Goal: Task Accomplishment & Management: Manage account settings

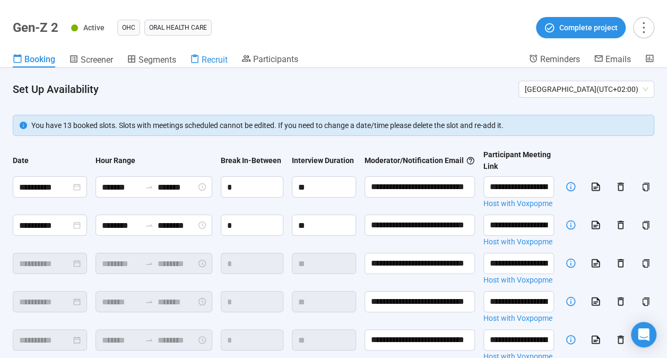
click at [199, 58] on icon at bounding box center [195, 59] width 10 height 10
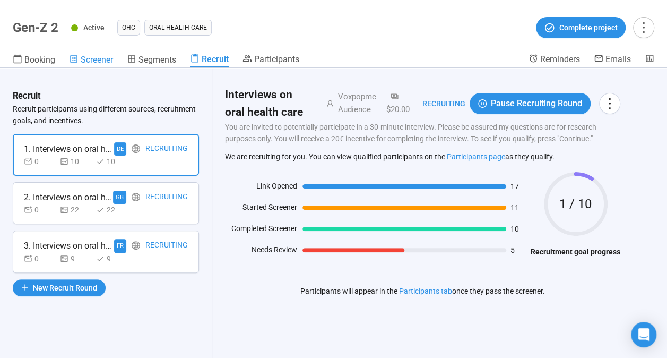
click at [83, 59] on span "Screener" at bounding box center [97, 60] width 32 height 10
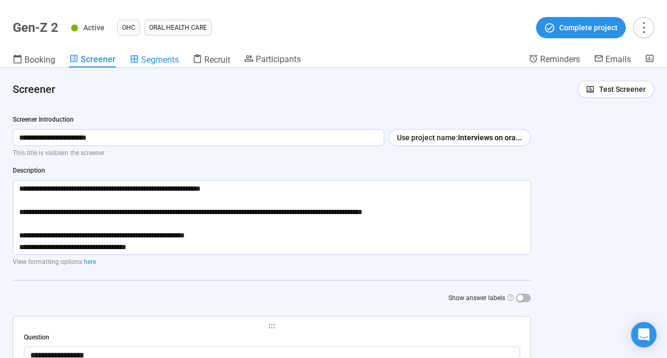
click at [164, 56] on span "Segments" at bounding box center [160, 60] width 38 height 10
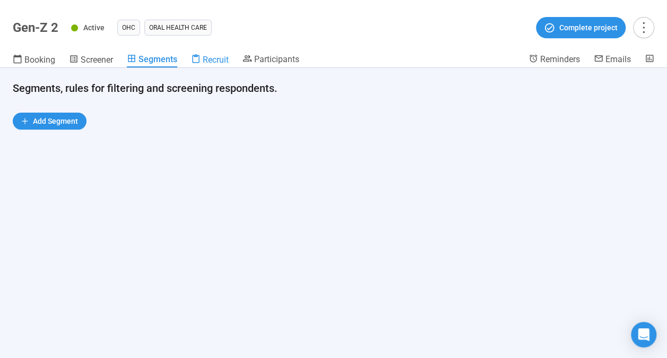
click at [205, 62] on span "Recruit" at bounding box center [216, 60] width 26 height 10
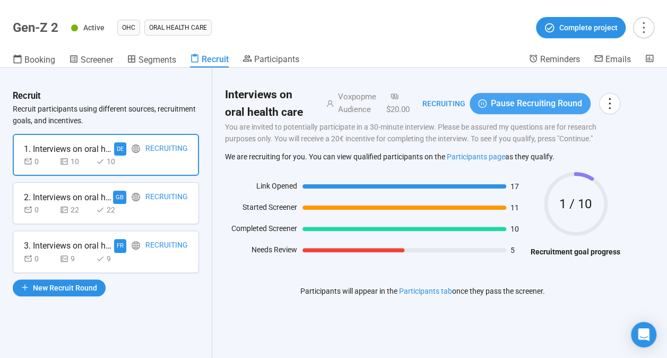
click at [485, 101] on button "Pause Recruiting Round" at bounding box center [529, 103] width 121 height 21
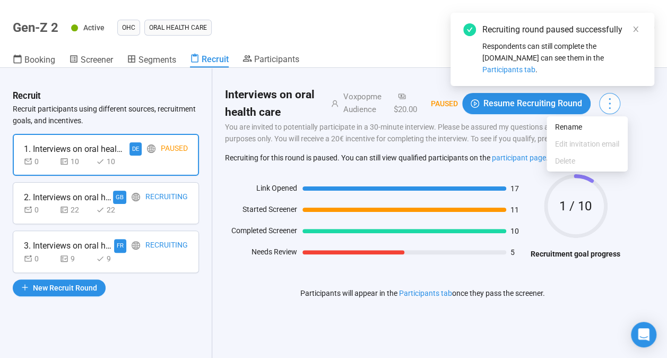
click at [613, 102] on icon "more" at bounding box center [609, 103] width 14 height 14
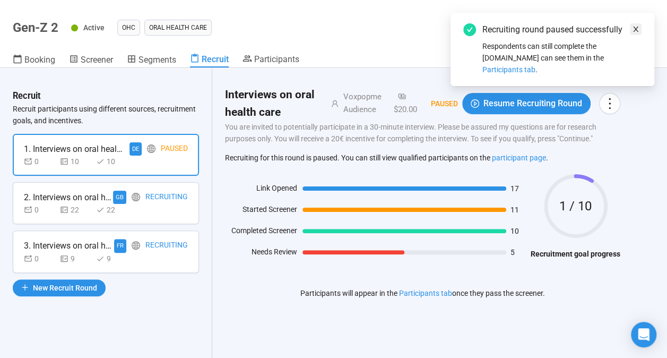
click at [635, 28] on icon "close" at bounding box center [635, 28] width 7 height 7
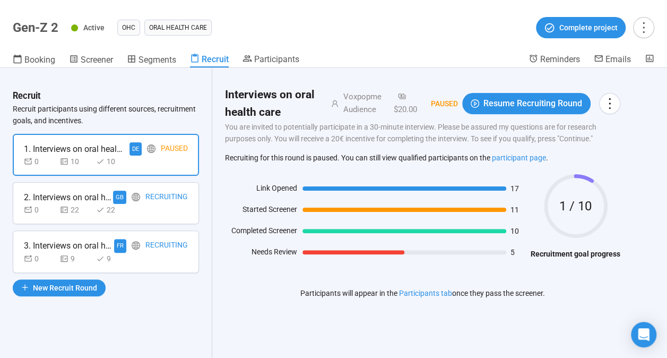
click at [179, 204] on div "0 22 22" at bounding box center [106, 210] width 164 height 12
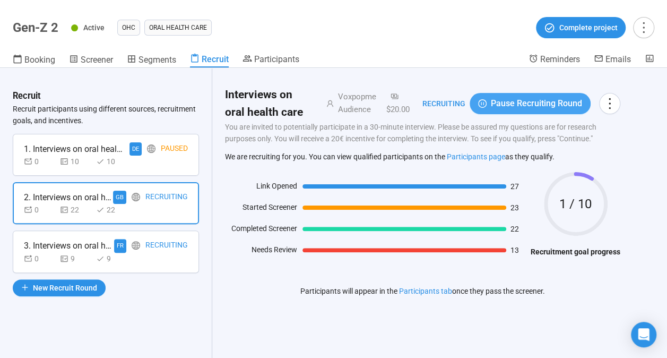
click at [562, 105] on span "Pause Recruiting Round" at bounding box center [536, 103] width 91 height 13
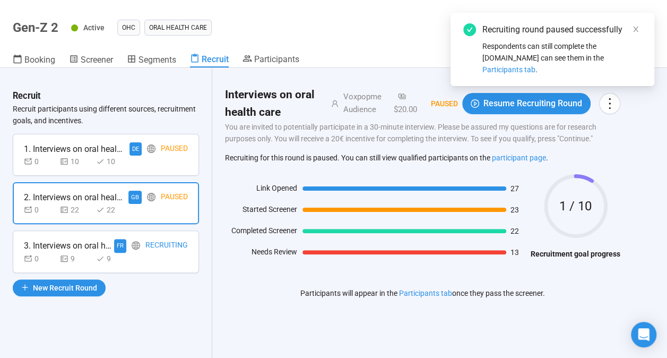
click at [155, 253] on div "0 9 9" at bounding box center [106, 258] width 164 height 12
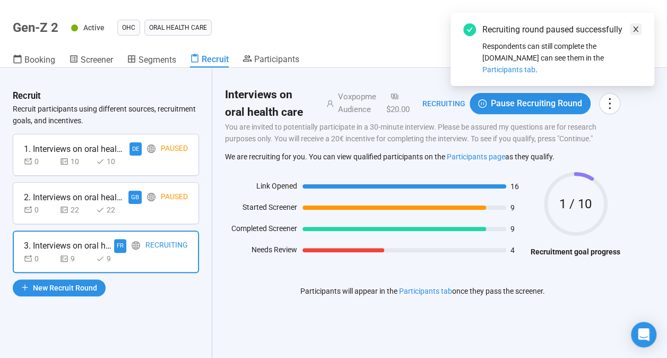
click at [635, 26] on icon "close" at bounding box center [635, 28] width 7 height 7
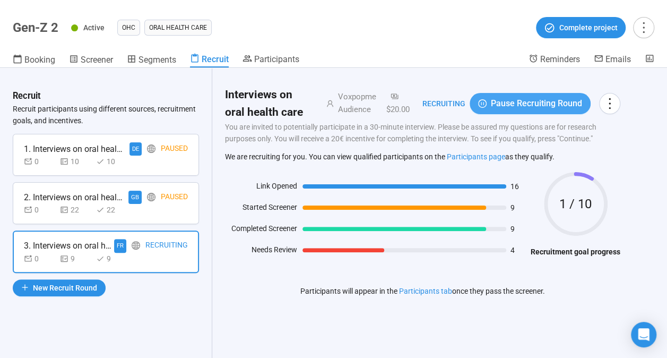
click at [561, 96] on button "Pause Recruiting Round" at bounding box center [529, 103] width 121 height 21
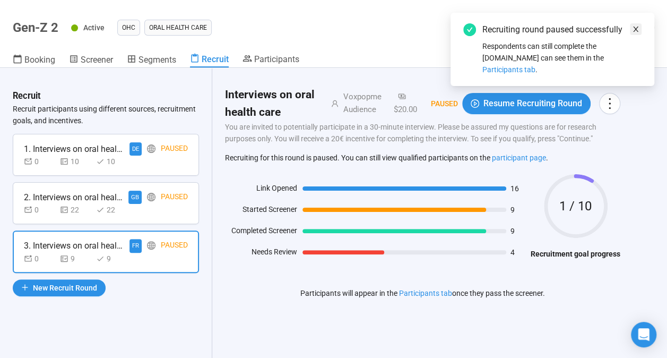
click at [633, 25] on icon "close" at bounding box center [635, 28] width 7 height 7
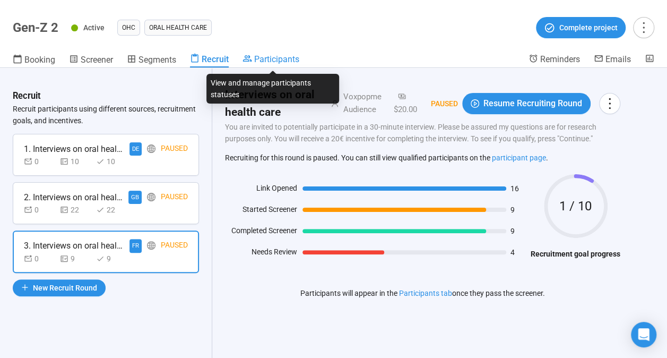
click at [294, 63] on span "Participants" at bounding box center [276, 59] width 45 height 10
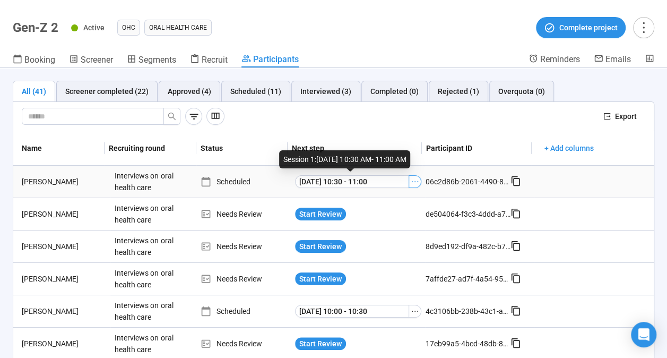
click at [411, 181] on button "button" at bounding box center [414, 181] width 13 height 13
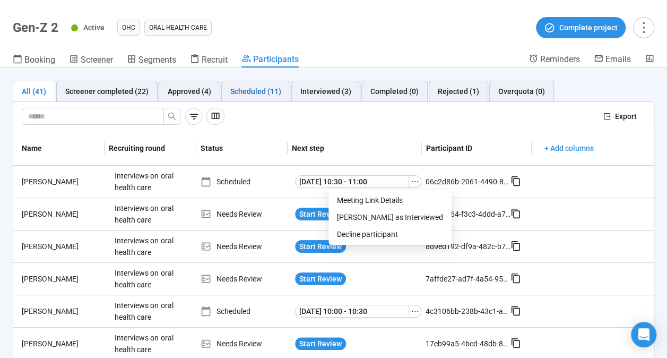
click at [233, 90] on div "Scheduled (11)" at bounding box center [255, 91] width 51 height 12
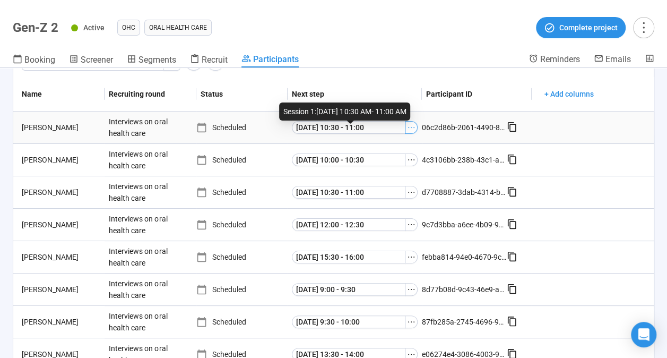
scroll to position [60, 0]
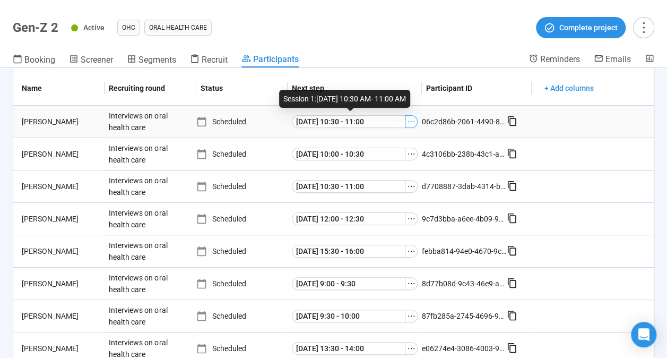
click at [407, 124] on icon "ellipsis" at bounding box center [411, 121] width 8 height 8
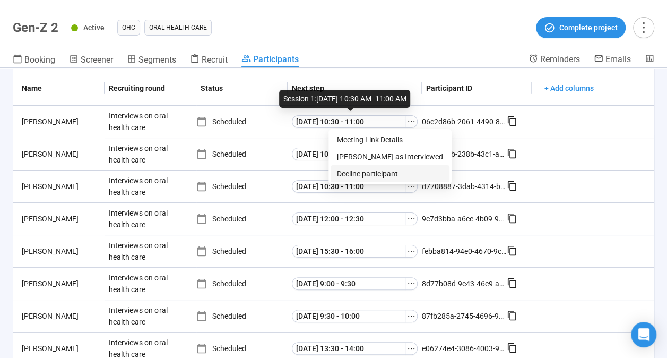
click at [377, 170] on span "Decline participant" at bounding box center [390, 174] width 106 height 12
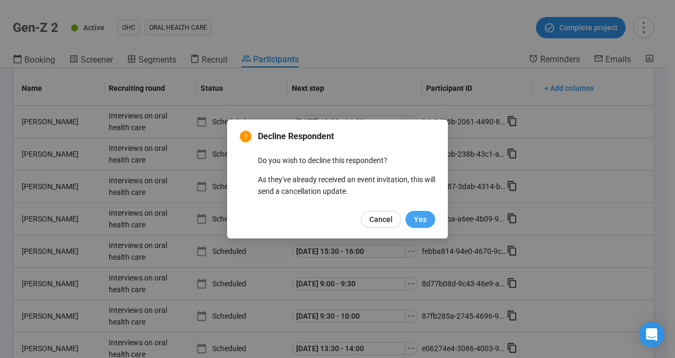
click at [417, 223] on span "Yes" at bounding box center [420, 219] width 13 height 12
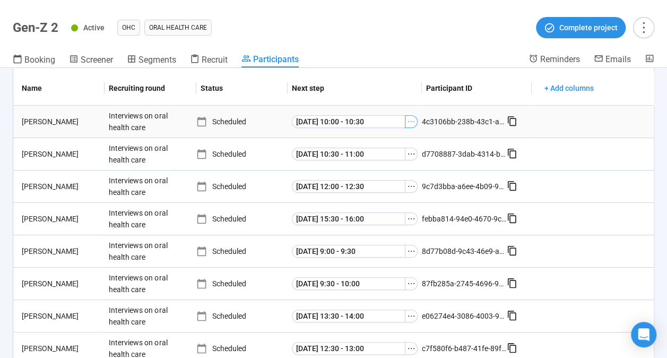
click at [407, 125] on button "button" at bounding box center [411, 121] width 13 height 13
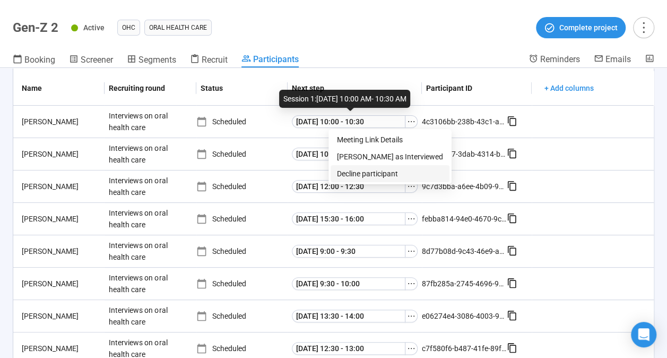
click at [391, 170] on span "Decline participant" at bounding box center [390, 174] width 106 height 12
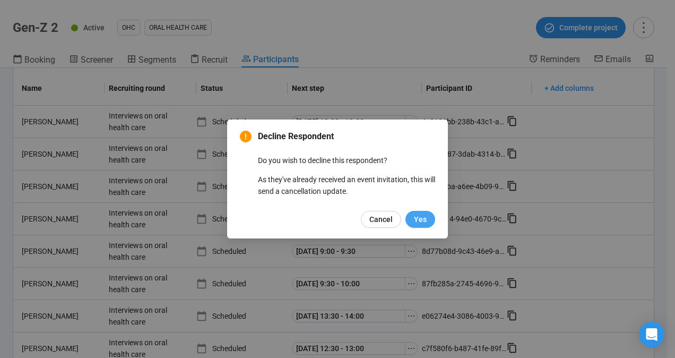
click at [417, 221] on span "Yes" at bounding box center [420, 219] width 13 height 12
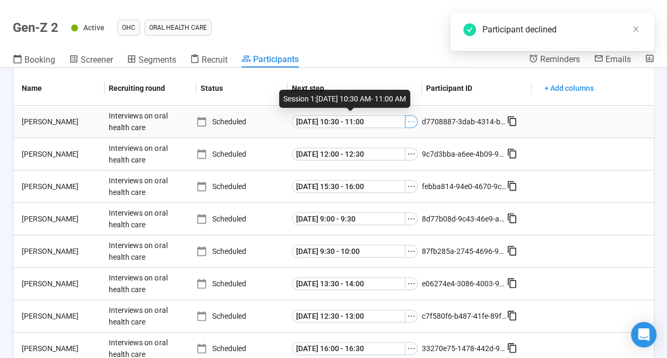
click at [405, 126] on button "button" at bounding box center [411, 121] width 13 height 13
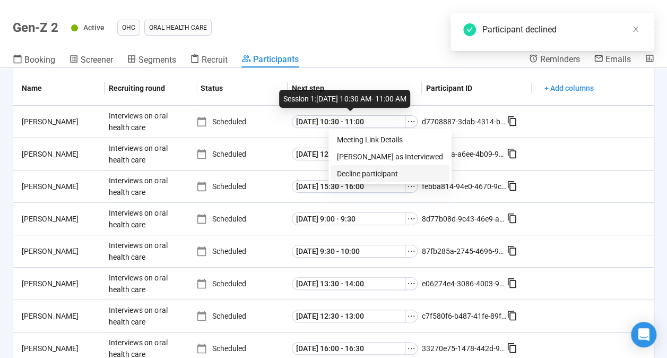
click at [393, 171] on span "Decline participant" at bounding box center [390, 174] width 106 height 12
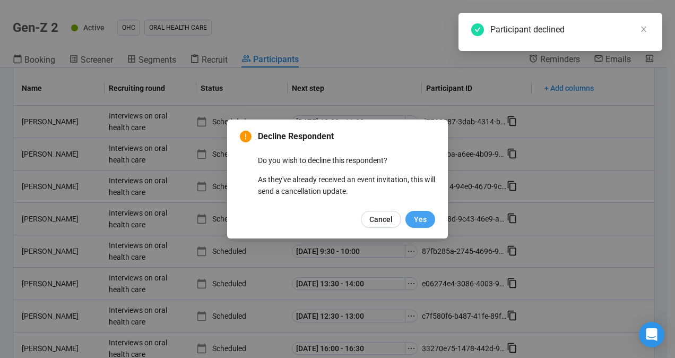
click at [418, 216] on span "Yes" at bounding box center [420, 219] width 13 height 12
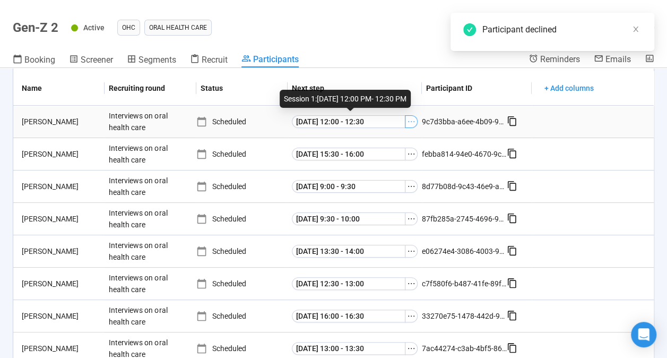
click at [412, 120] on button "button" at bounding box center [411, 121] width 13 height 13
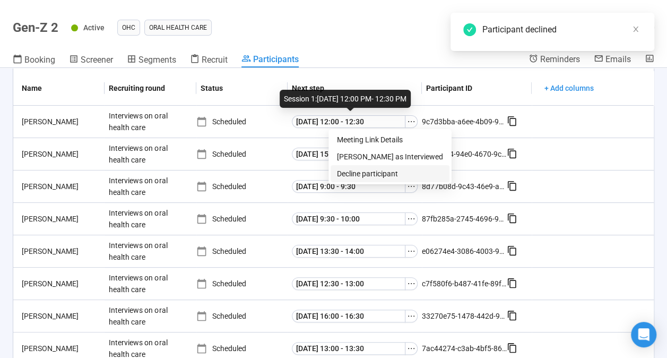
click at [388, 169] on span "Decline participant" at bounding box center [390, 174] width 106 height 12
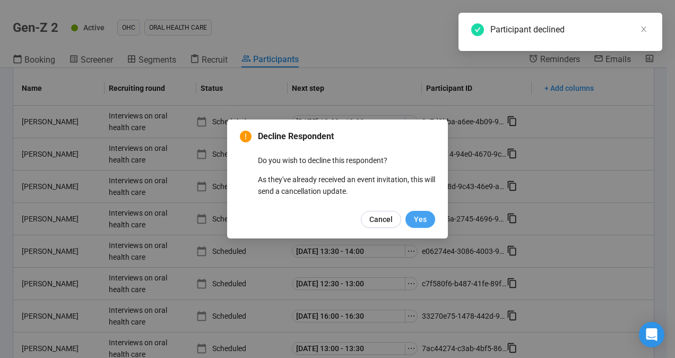
click at [416, 222] on span "Yes" at bounding box center [420, 219] width 13 height 12
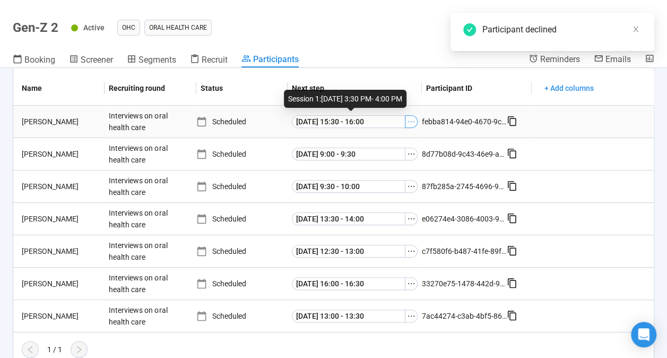
click at [407, 125] on button "button" at bounding box center [411, 121] width 13 height 13
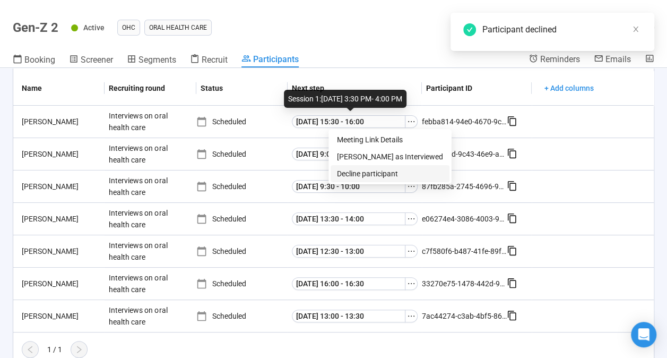
click at [397, 168] on span "Decline participant" at bounding box center [390, 174] width 106 height 12
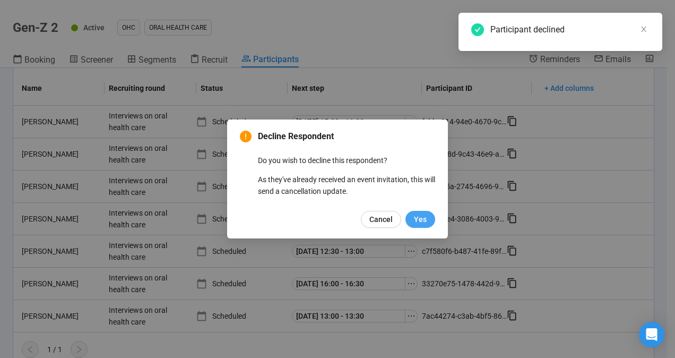
click at [413, 220] on button "Yes" at bounding box center [420, 219] width 30 height 17
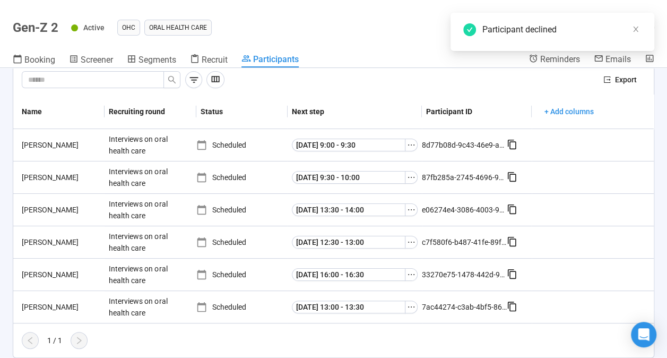
scroll to position [34, 0]
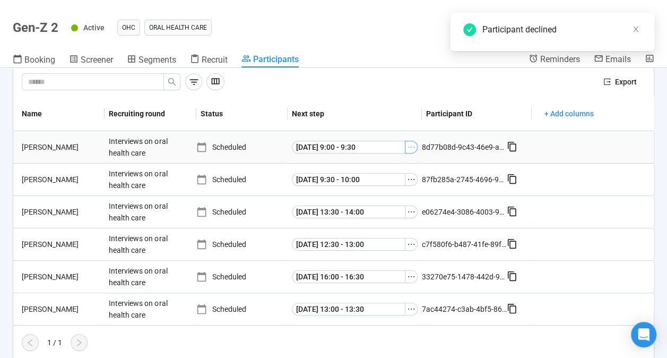
click at [404, 151] on div "[DATE] 9:00 - 9:30" at bounding box center [354, 146] width 134 height 21
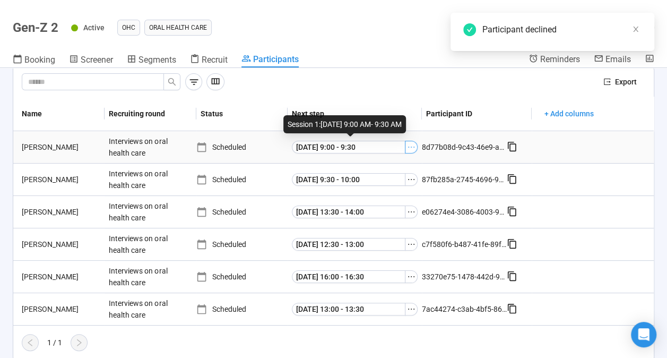
click at [407, 150] on icon "ellipsis" at bounding box center [411, 147] width 8 height 8
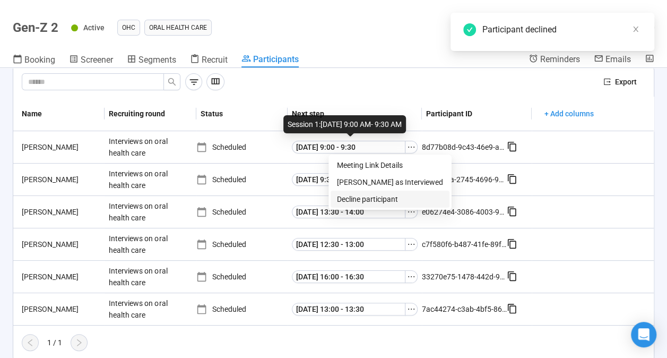
click at [393, 198] on span "Decline participant" at bounding box center [390, 199] width 106 height 12
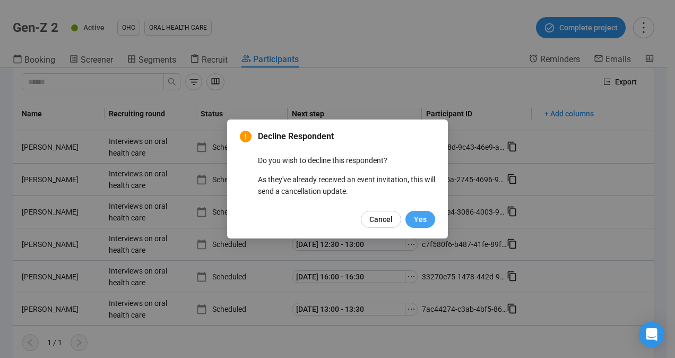
click at [415, 214] on span "Yes" at bounding box center [420, 219] width 13 height 12
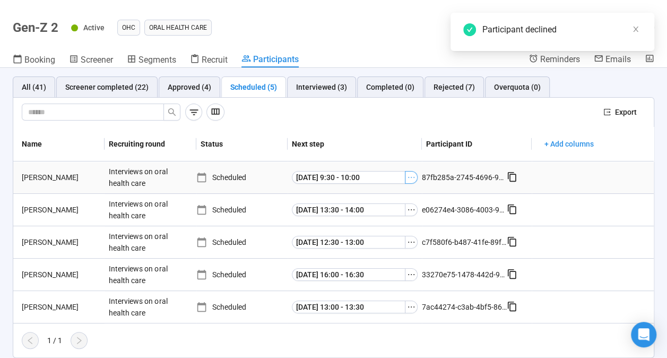
scroll to position [2, 0]
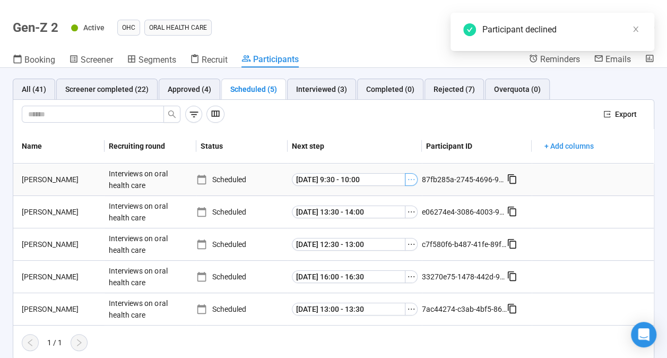
click at [409, 180] on icon "ellipsis" at bounding box center [411, 179] width 8 height 8
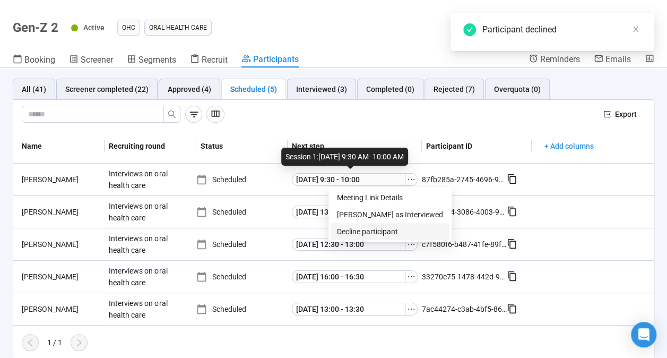
click at [398, 233] on span "Decline participant" at bounding box center [390, 231] width 106 height 12
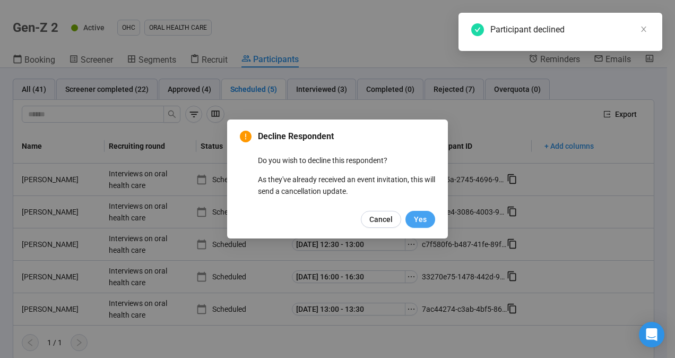
click at [415, 220] on span "Yes" at bounding box center [420, 219] width 13 height 12
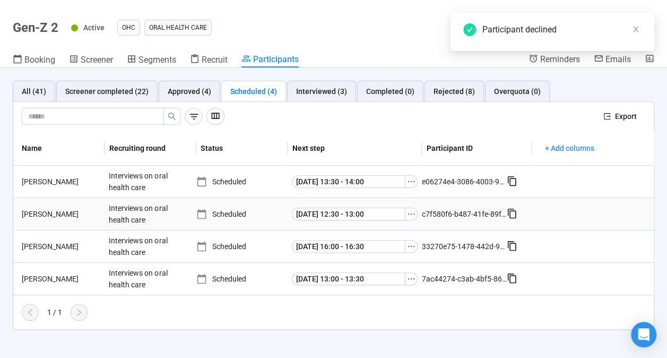
scroll to position [0, 0]
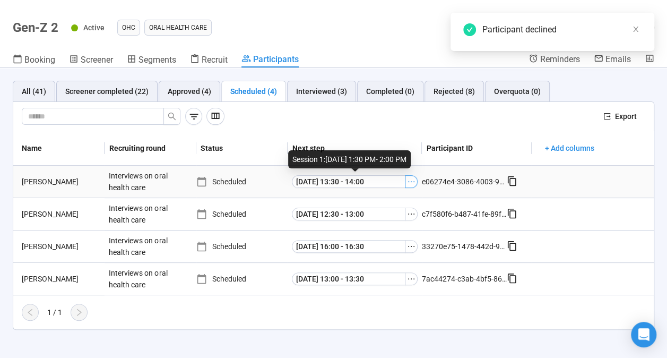
click at [412, 182] on icon "ellipsis" at bounding box center [411, 181] width 8 height 8
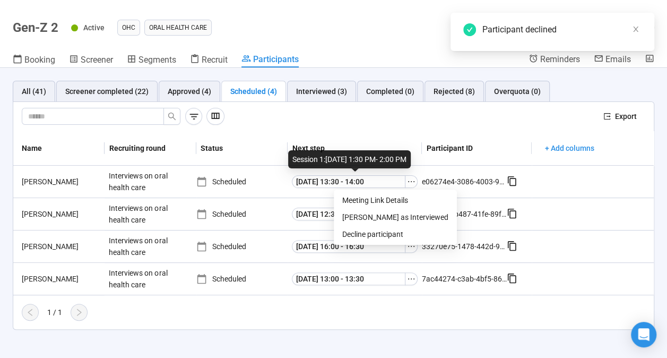
click at [394, 121] on div at bounding box center [308, 116] width 573 height 17
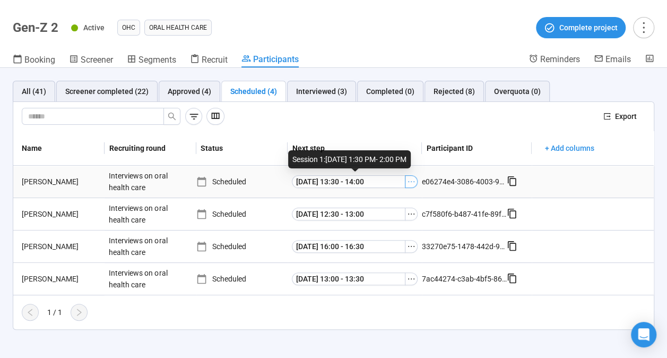
click at [414, 177] on icon "ellipsis" at bounding box center [411, 181] width 8 height 8
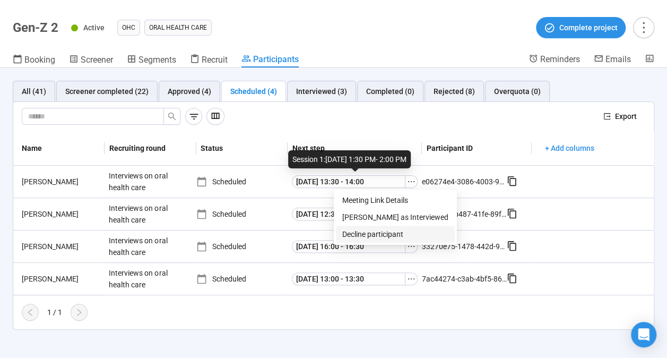
click at [383, 233] on span "Decline participant" at bounding box center [395, 234] width 106 height 12
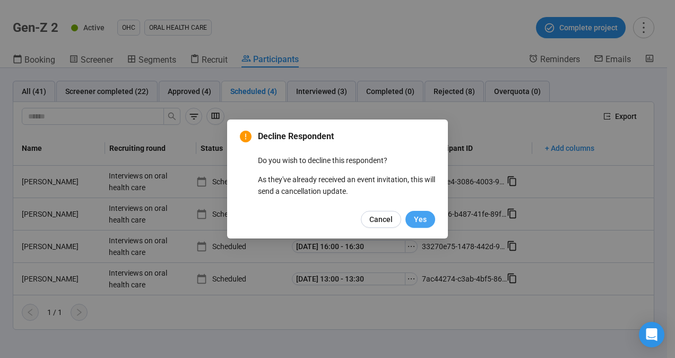
click at [412, 216] on button "Yes" at bounding box center [420, 219] width 30 height 17
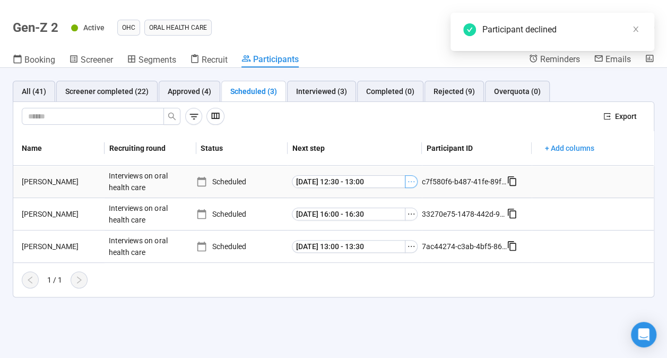
click at [408, 182] on icon "ellipsis" at bounding box center [411, 181] width 8 height 8
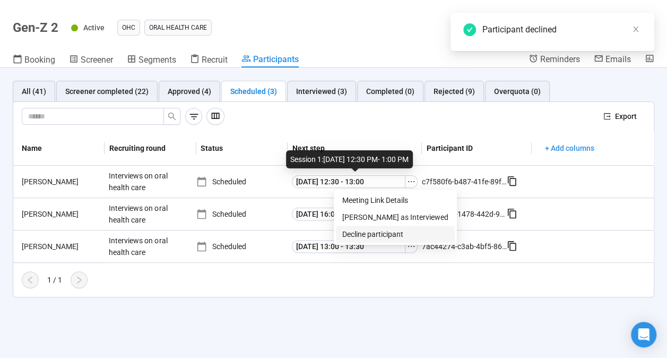
click at [395, 230] on span "Decline participant" at bounding box center [395, 234] width 106 height 12
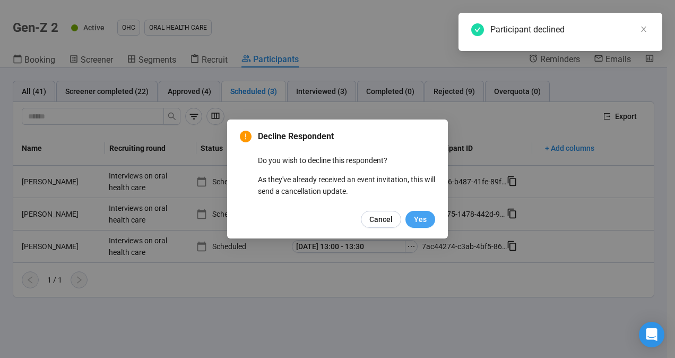
click at [416, 220] on span "Yes" at bounding box center [420, 219] width 13 height 12
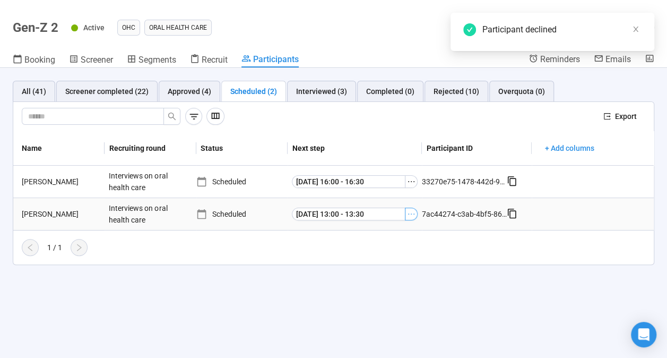
click at [409, 213] on icon "ellipsis" at bounding box center [411, 214] width 8 height 8
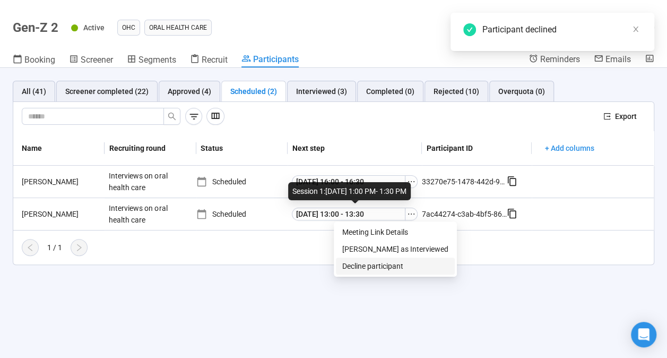
click at [390, 260] on span "Decline participant" at bounding box center [395, 266] width 106 height 12
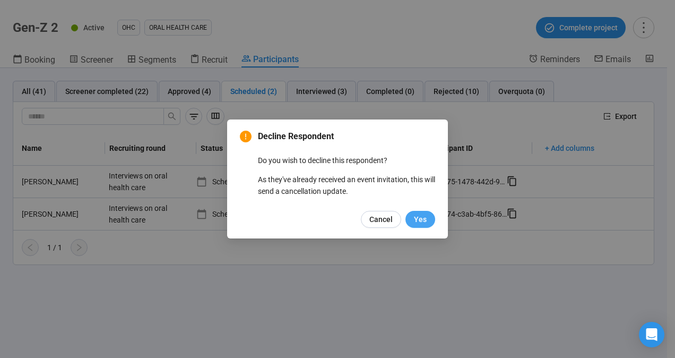
click at [415, 217] on span "Yes" at bounding box center [420, 219] width 13 height 12
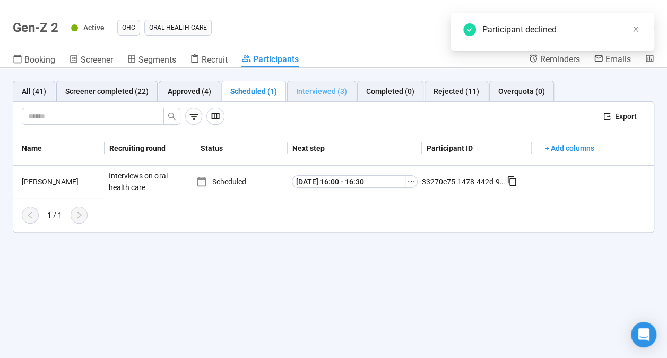
click at [318, 98] on div "Interviewed (3)" at bounding box center [321, 91] width 69 height 21
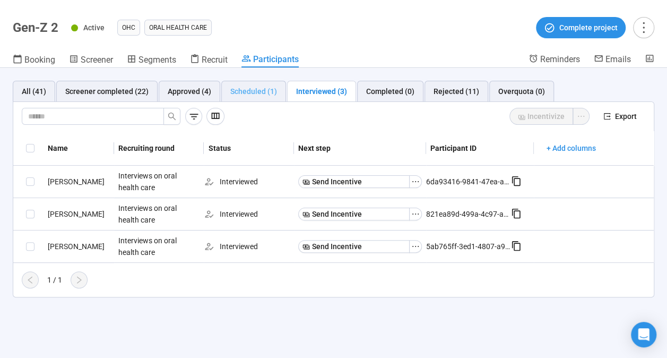
click at [259, 97] on div "Scheduled (1)" at bounding box center [253, 91] width 65 height 21
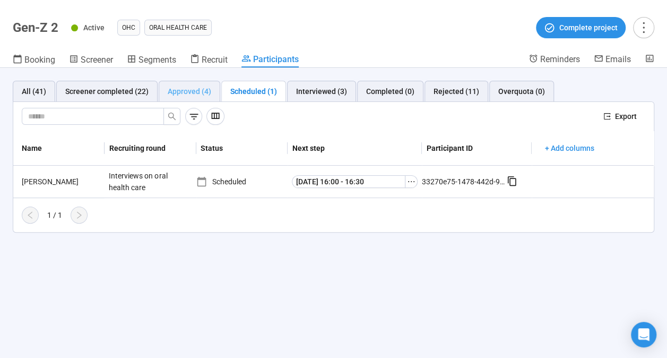
click at [198, 99] on div "Approved (4)" at bounding box center [190, 91] width 62 height 21
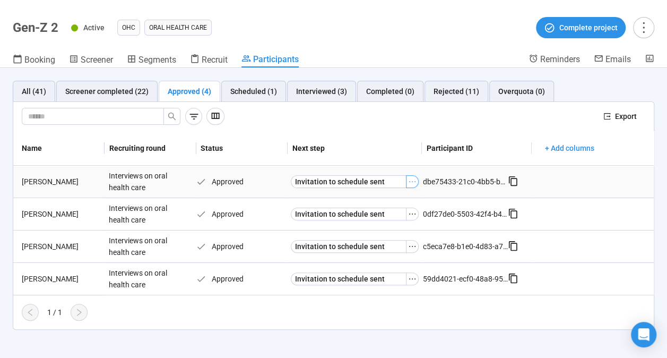
click at [409, 181] on icon "ellipsis" at bounding box center [412, 181] width 8 height 8
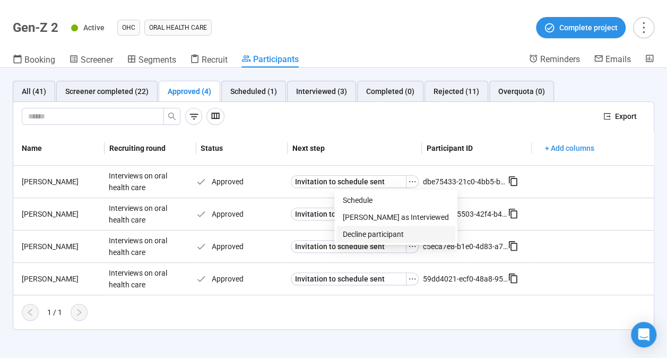
click at [395, 234] on span "Decline participant" at bounding box center [396, 234] width 106 height 12
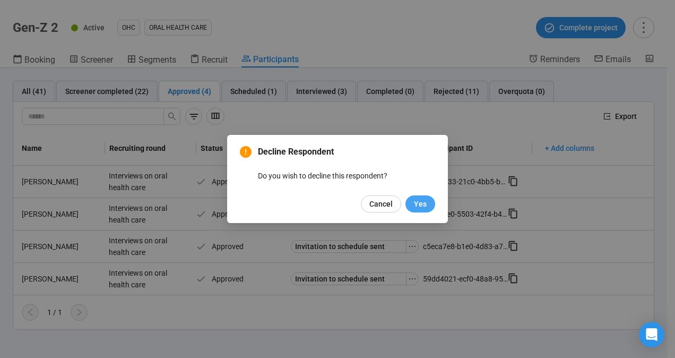
click at [411, 202] on button "Yes" at bounding box center [420, 203] width 30 height 17
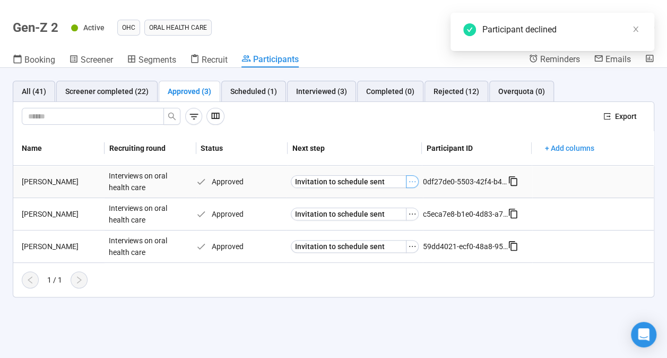
click at [413, 179] on icon "ellipsis" at bounding box center [412, 181] width 8 height 8
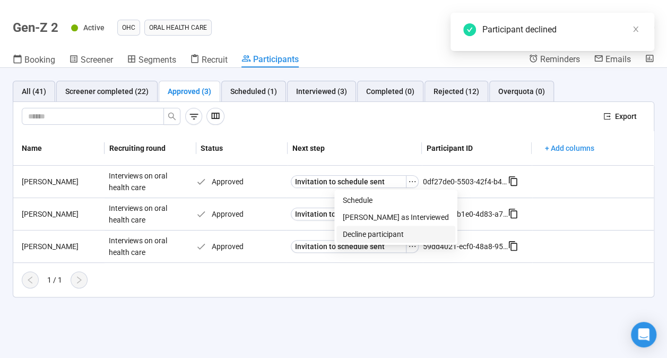
click at [395, 227] on li "Decline participant" at bounding box center [395, 233] width 119 height 17
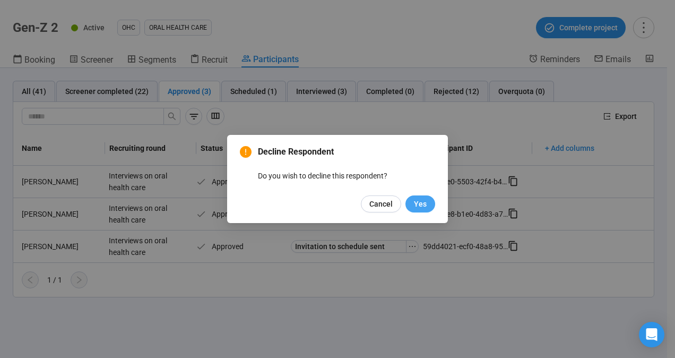
click at [410, 201] on button "Yes" at bounding box center [420, 203] width 30 height 17
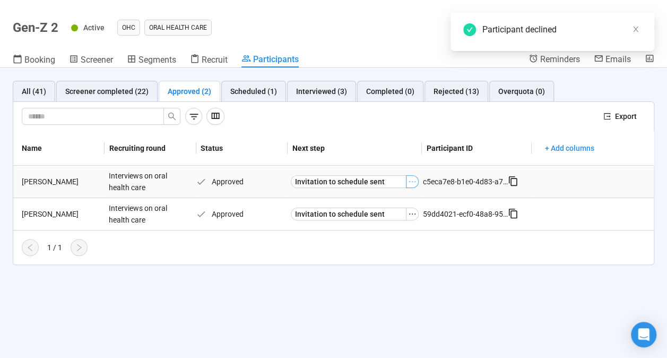
click at [412, 184] on icon "ellipsis" at bounding box center [412, 181] width 8 height 8
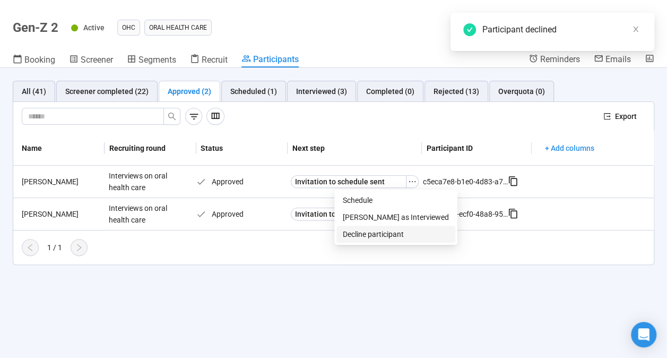
click at [401, 230] on span "Decline participant" at bounding box center [396, 234] width 106 height 12
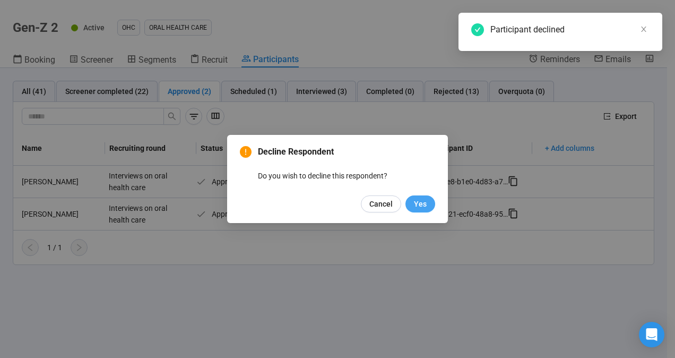
click at [415, 203] on span "Yes" at bounding box center [420, 204] width 13 height 12
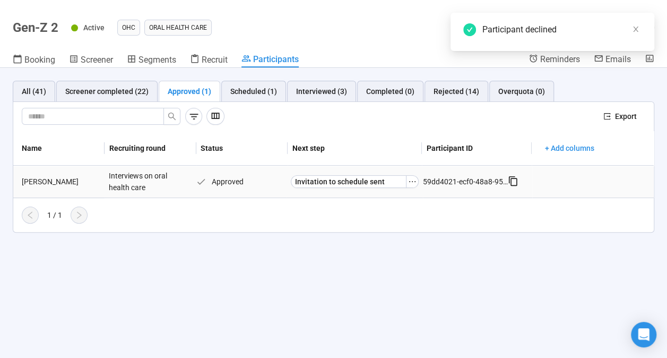
click at [398, 174] on div "Invitation to schedule sent" at bounding box center [354, 181] width 136 height 21
click at [398, 180] on button "Invitation to schedule sent" at bounding box center [349, 181] width 116 height 13
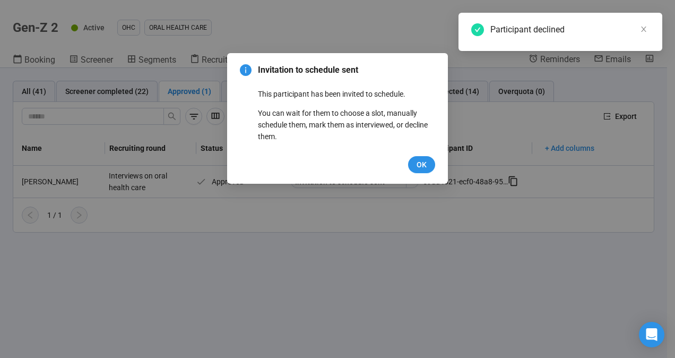
click at [416, 174] on div "Invitation to schedule sent This participant has been invited to schedule. You …" at bounding box center [337, 118] width 221 height 130
click at [418, 168] on span "OK" at bounding box center [421, 165] width 10 height 12
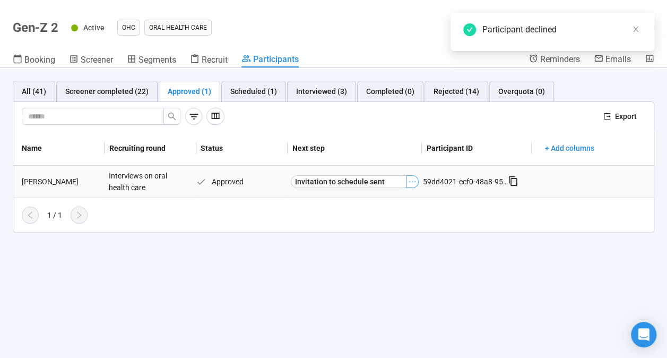
click at [416, 179] on button "button" at bounding box center [412, 181] width 13 height 13
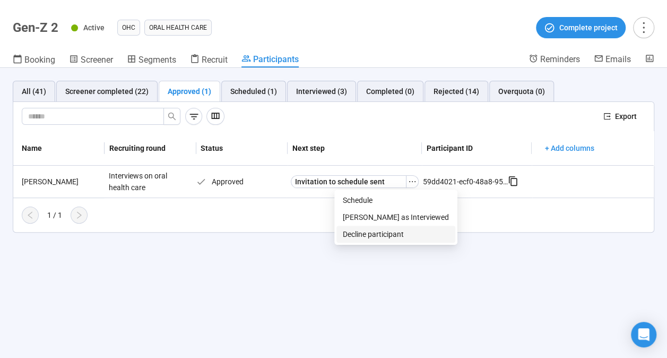
click at [395, 234] on span "Decline participant" at bounding box center [396, 234] width 106 height 12
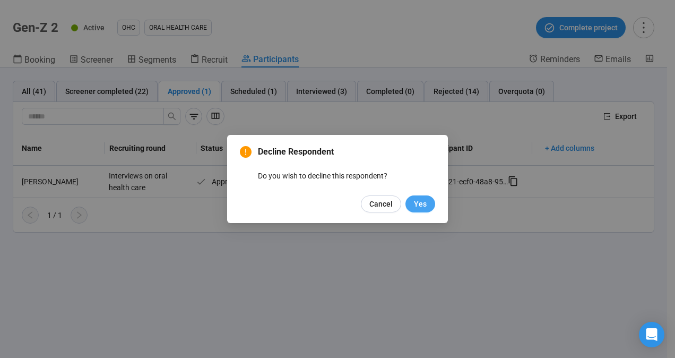
click at [417, 202] on span "Yes" at bounding box center [420, 204] width 13 height 12
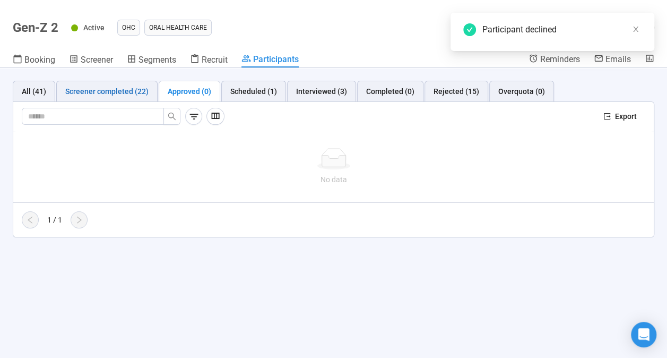
click at [134, 88] on div "Screener completed (22)" at bounding box center [106, 91] width 83 height 12
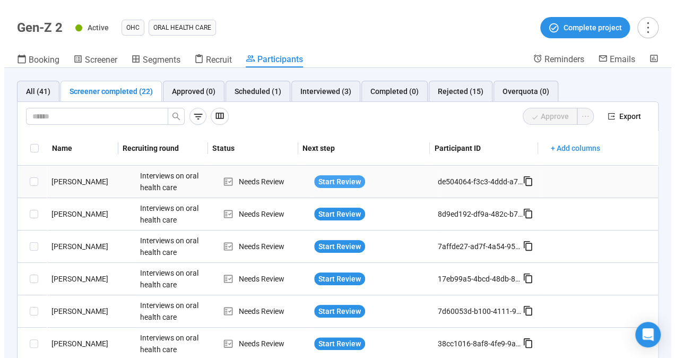
scroll to position [53, 0]
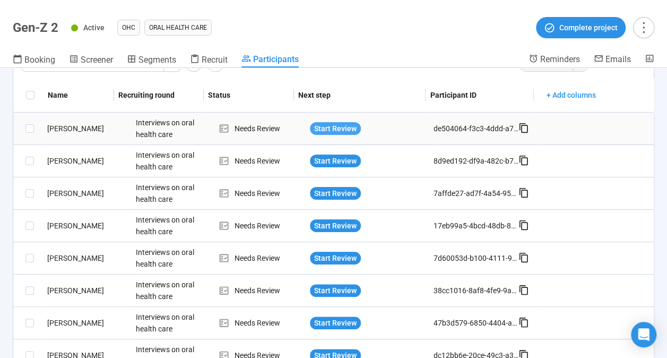
click at [327, 128] on span "Start Review" at bounding box center [335, 129] width 42 height 12
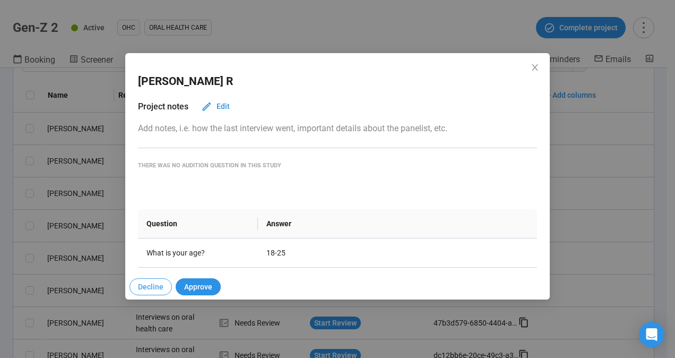
click at [157, 290] on span "Decline" at bounding box center [150, 287] width 25 height 12
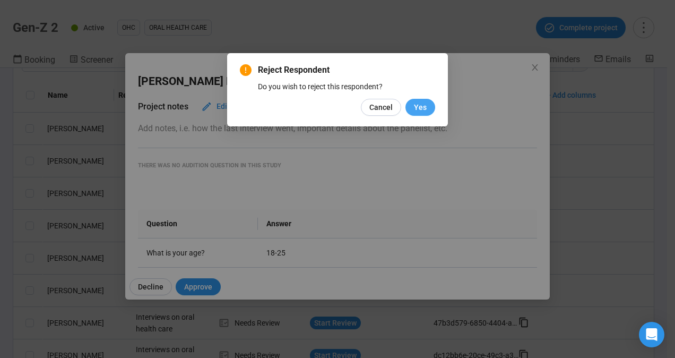
click at [416, 110] on span "Yes" at bounding box center [420, 107] width 13 height 12
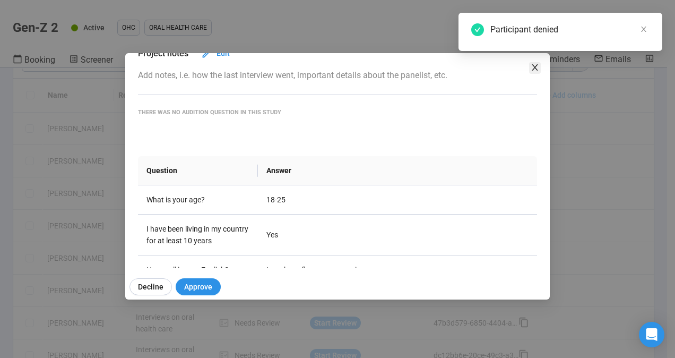
click at [534, 68] on icon "close" at bounding box center [534, 67] width 6 height 6
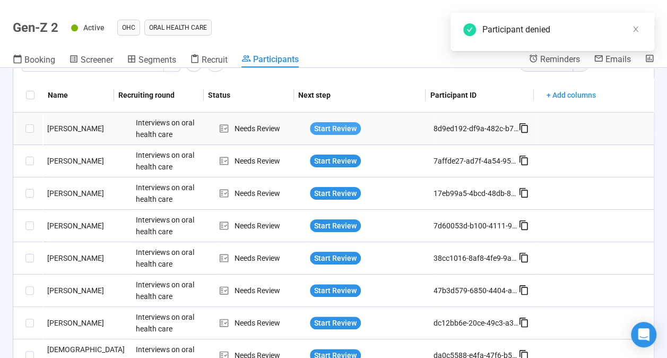
click at [315, 126] on span "Start Review" at bounding box center [335, 129] width 42 height 12
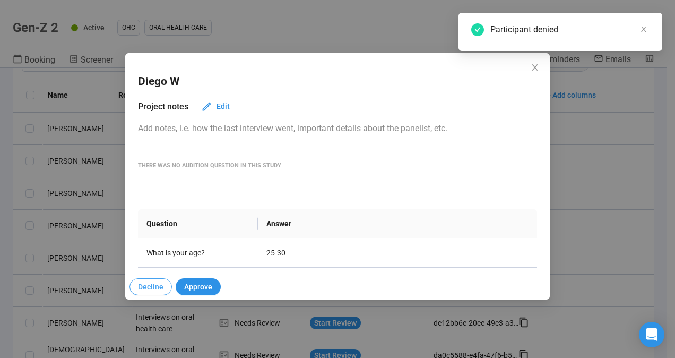
click at [157, 290] on span "Decline" at bounding box center [150, 287] width 25 height 12
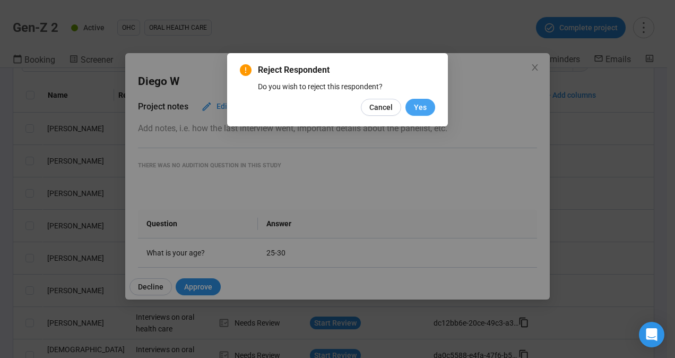
click at [417, 106] on span "Yes" at bounding box center [420, 107] width 13 height 12
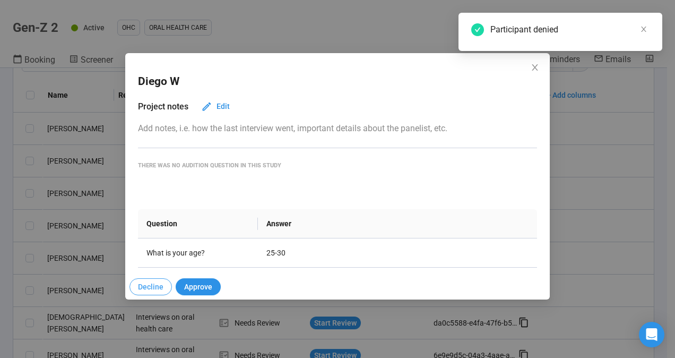
click at [164, 286] on button "Decline" at bounding box center [150, 286] width 42 height 17
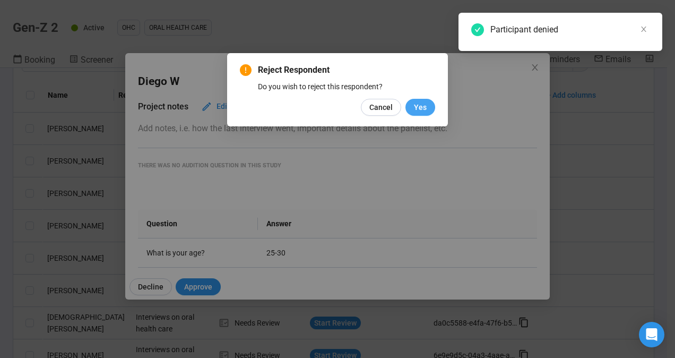
click at [420, 110] on span "Yes" at bounding box center [420, 107] width 13 height 12
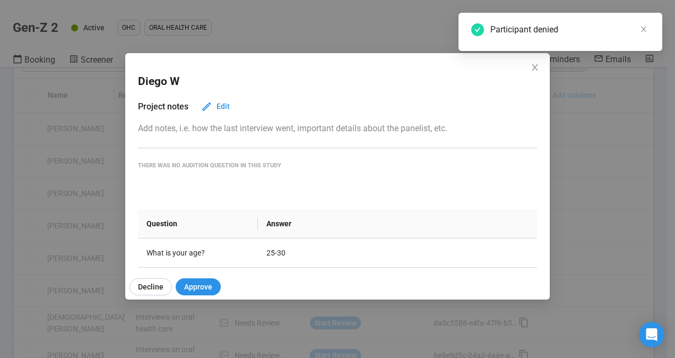
click at [537, 70] on icon "close" at bounding box center [534, 67] width 6 height 6
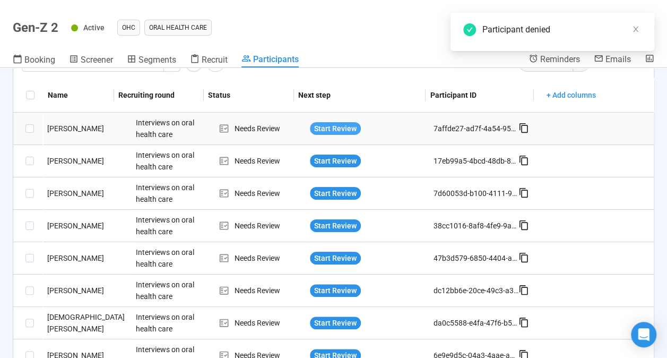
click at [314, 125] on span "Start Review" at bounding box center [335, 129] width 42 height 12
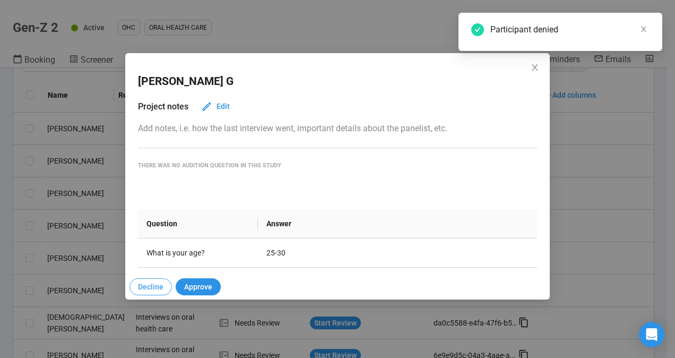
click at [150, 290] on span "Decline" at bounding box center [150, 287] width 25 height 12
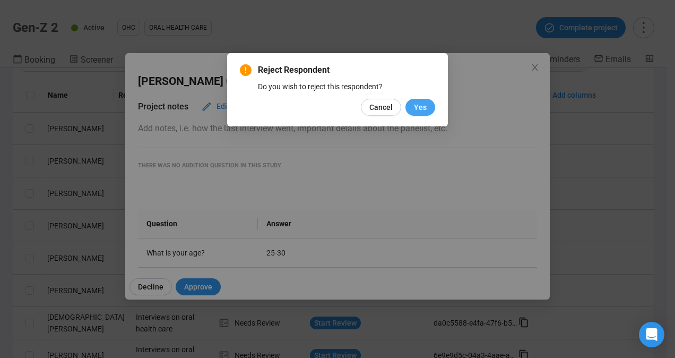
click at [426, 111] on button "Yes" at bounding box center [420, 107] width 30 height 17
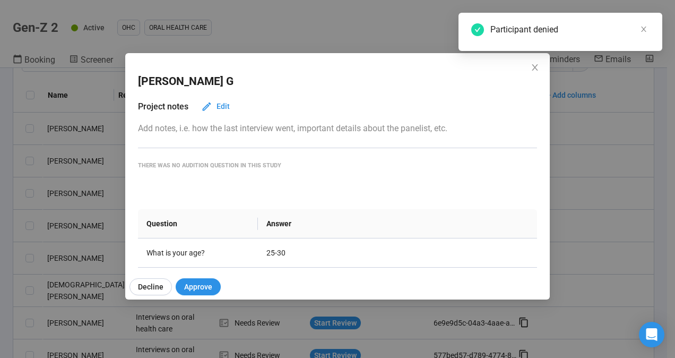
click at [527, 69] on div "[PERSON_NAME]" at bounding box center [337, 82] width 399 height 36
click at [530, 68] on icon "close" at bounding box center [534, 67] width 8 height 8
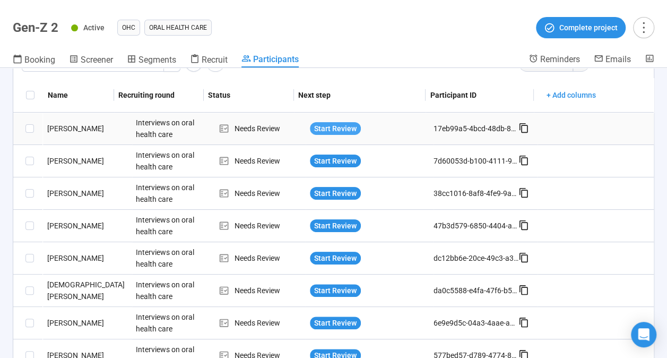
click at [327, 124] on span "Start Review" at bounding box center [335, 129] width 42 height 12
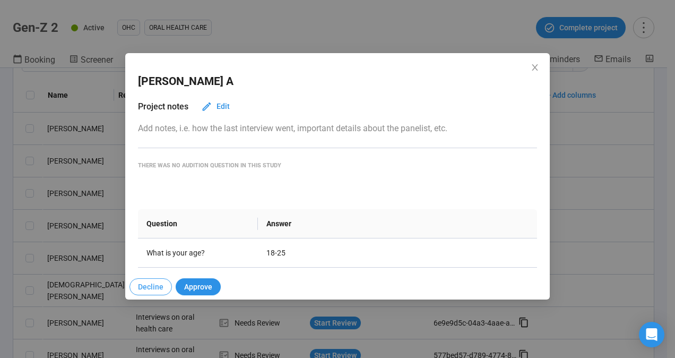
click at [157, 283] on span "Decline" at bounding box center [150, 287] width 25 height 12
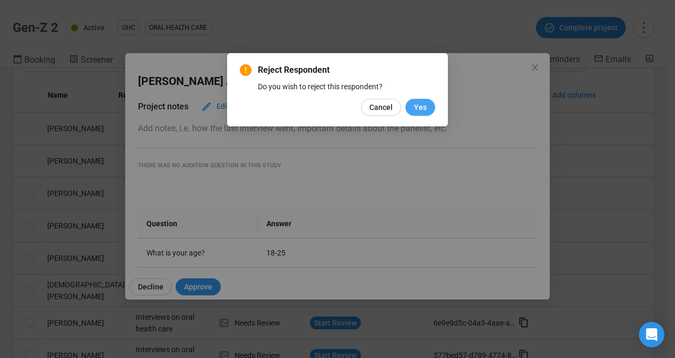
click at [422, 107] on span "Yes" at bounding box center [420, 107] width 13 height 12
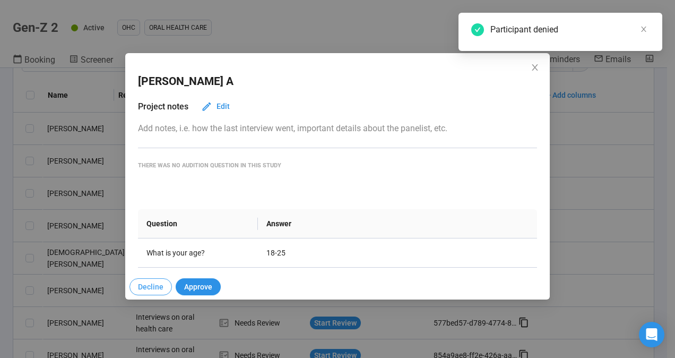
click at [163, 291] on button "Decline" at bounding box center [150, 286] width 42 height 17
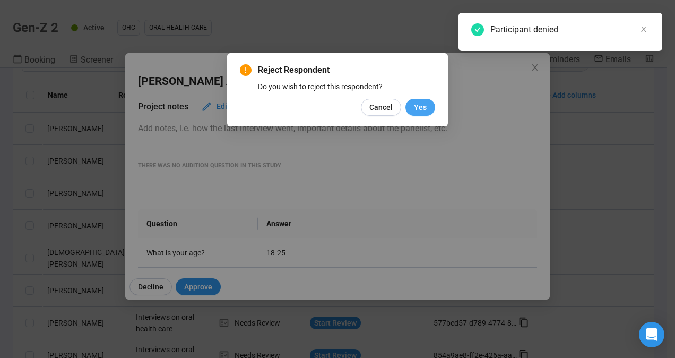
click at [418, 110] on span "Yes" at bounding box center [420, 107] width 13 height 12
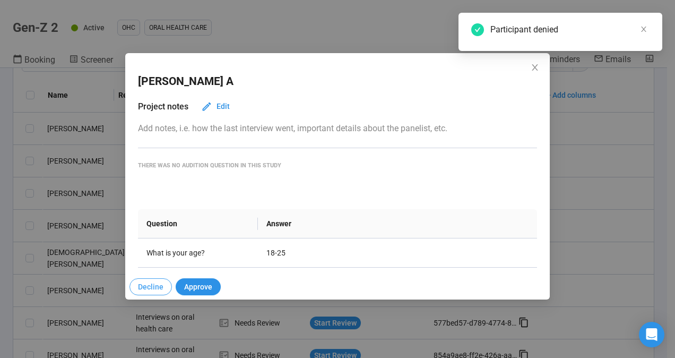
click at [159, 291] on span "Decline" at bounding box center [150, 287] width 25 height 12
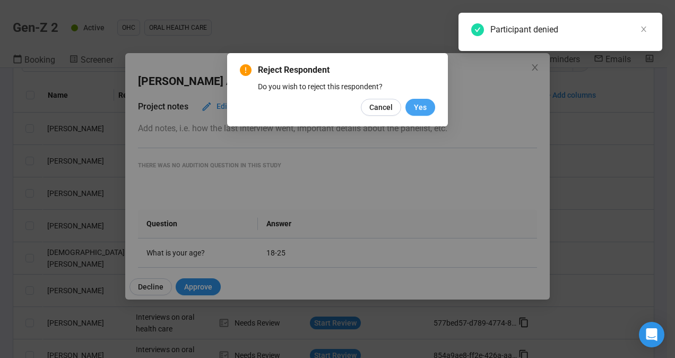
click at [423, 115] on button "Yes" at bounding box center [420, 107] width 30 height 17
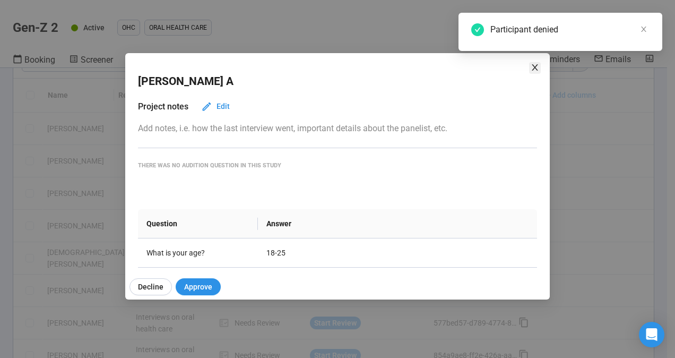
click at [533, 65] on icon "close" at bounding box center [534, 67] width 6 height 6
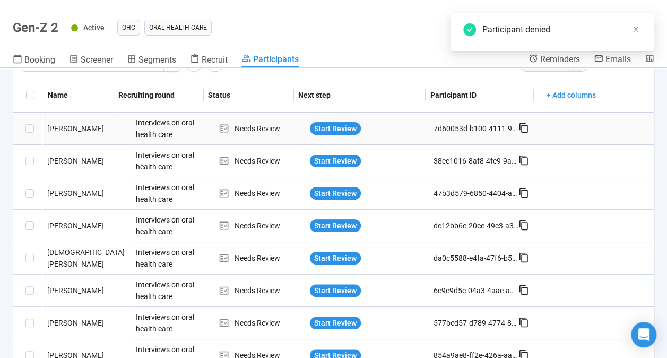
click at [314, 137] on div "Start Review" at bounding box center [370, 128] width 128 height 21
click at [319, 133] on span "Start Review" at bounding box center [335, 129] width 42 height 12
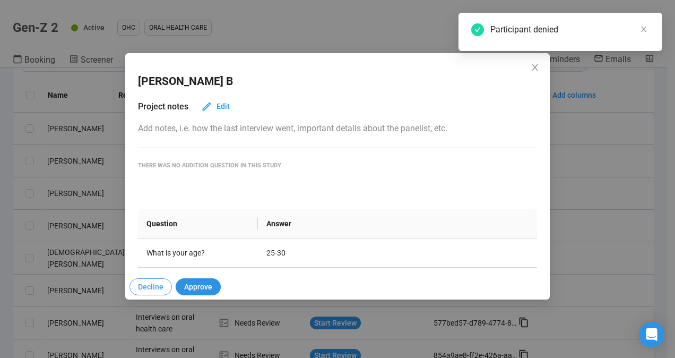
click at [147, 290] on span "Decline" at bounding box center [150, 287] width 25 height 12
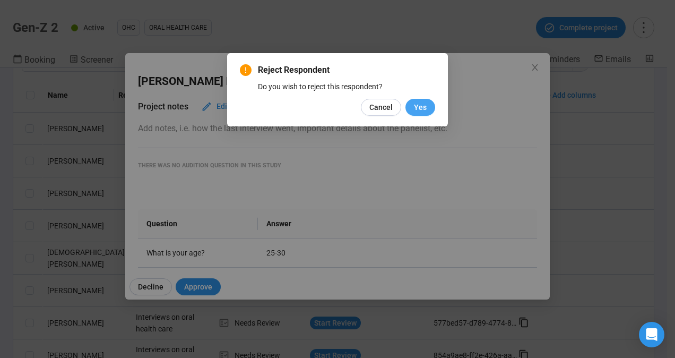
click at [423, 105] on span "Yes" at bounding box center [420, 107] width 13 height 12
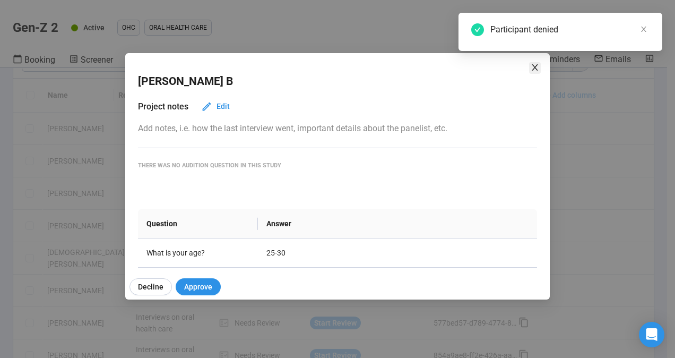
click at [531, 66] on icon "close" at bounding box center [534, 67] width 8 height 8
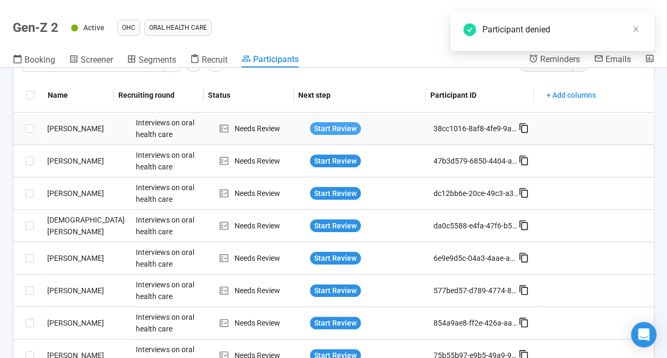
click at [314, 129] on span "Start Review" at bounding box center [335, 129] width 42 height 12
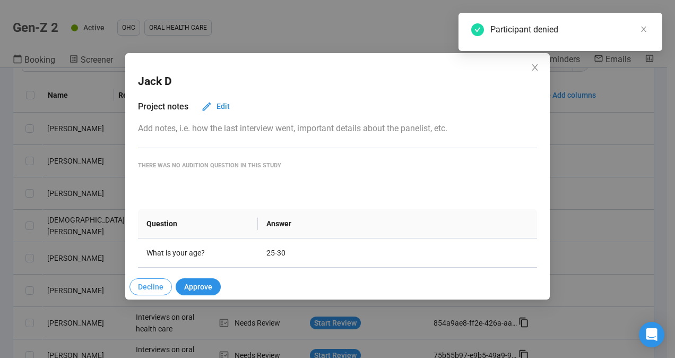
click at [153, 291] on span "Decline" at bounding box center [150, 287] width 25 height 12
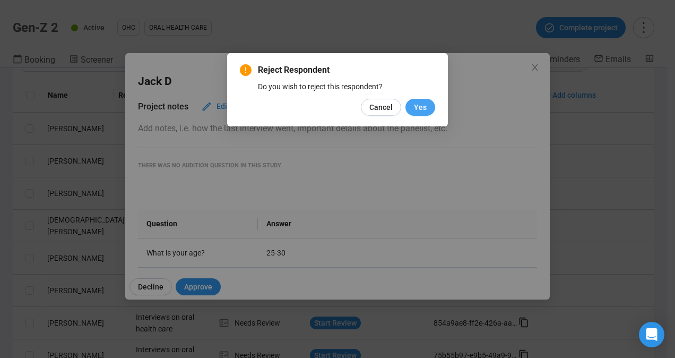
click at [420, 107] on span "Yes" at bounding box center [420, 107] width 13 height 12
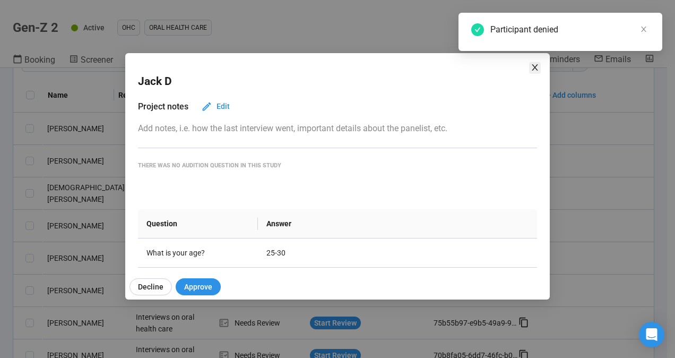
click at [534, 69] on icon "close" at bounding box center [534, 67] width 8 height 8
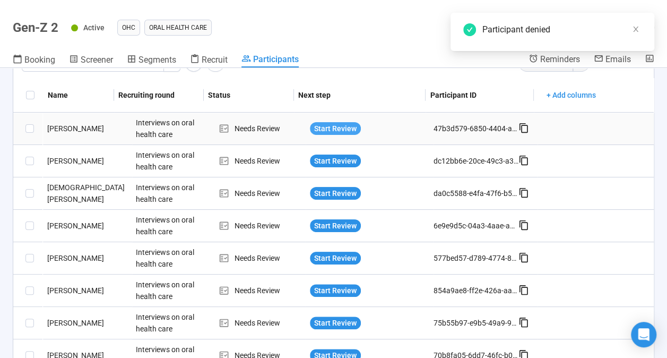
click at [333, 133] on span "Start Review" at bounding box center [335, 129] width 42 height 12
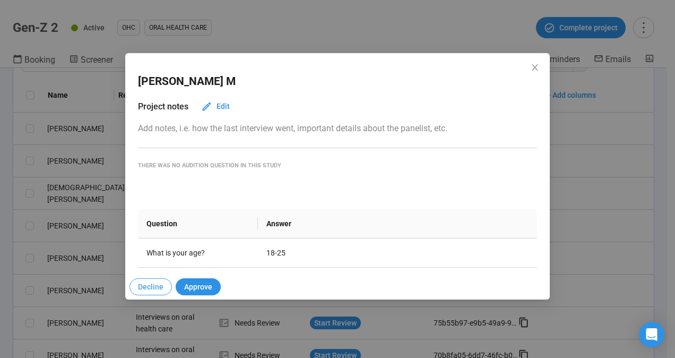
click at [153, 291] on span "Decline" at bounding box center [150, 287] width 25 height 12
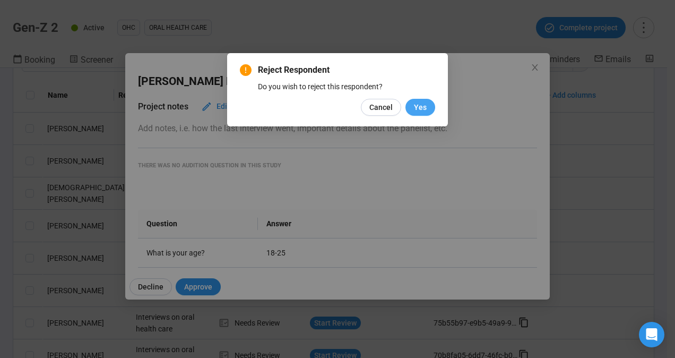
click at [409, 108] on button "Yes" at bounding box center [420, 107] width 30 height 17
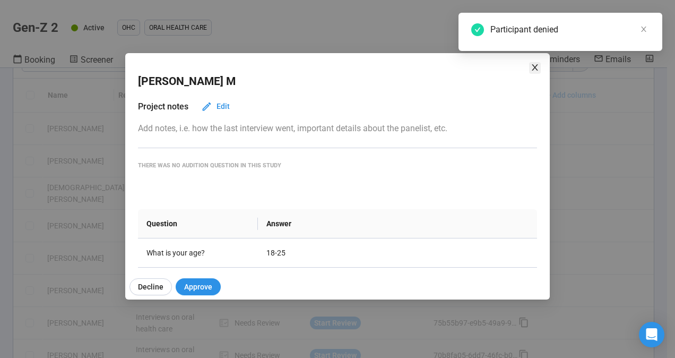
click at [534, 70] on icon "close" at bounding box center [534, 67] width 8 height 8
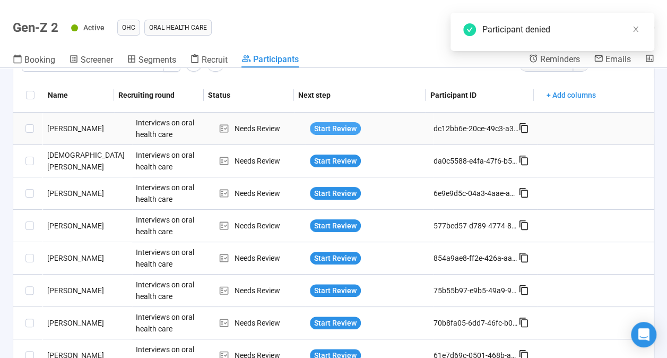
click at [333, 126] on span "Start Review" at bounding box center [335, 129] width 42 height 12
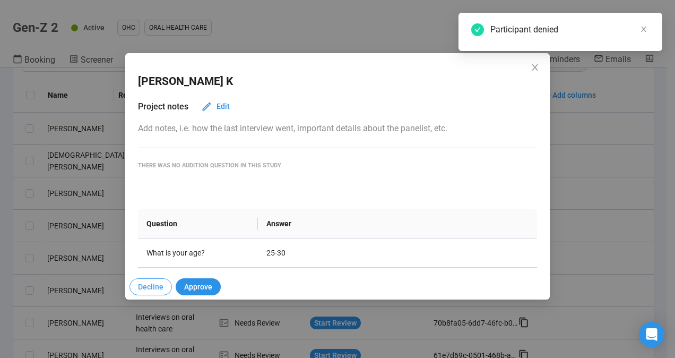
click at [159, 291] on span "Decline" at bounding box center [150, 287] width 25 height 12
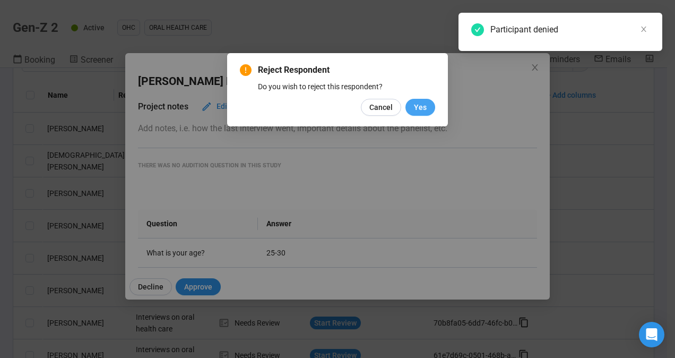
click at [412, 112] on button "Yes" at bounding box center [420, 107] width 30 height 17
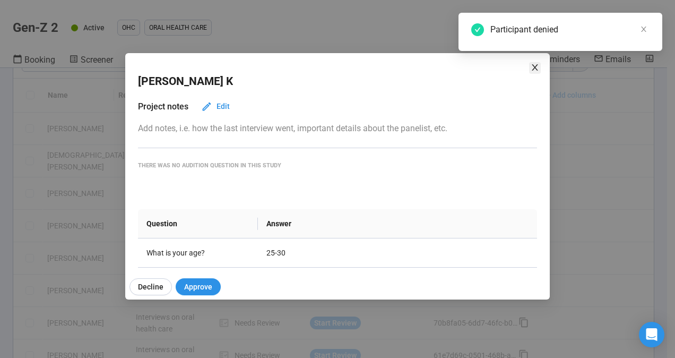
click at [536, 70] on icon "close" at bounding box center [534, 67] width 8 height 8
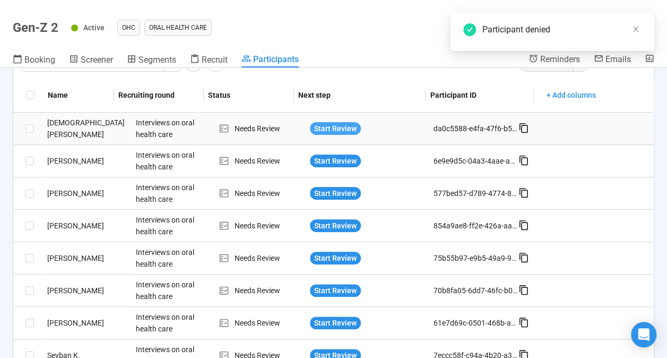
click at [325, 125] on span "Start Review" at bounding box center [335, 129] width 42 height 12
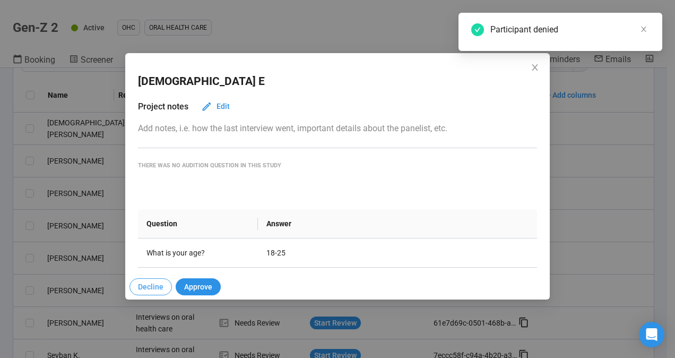
click at [158, 286] on span "Decline" at bounding box center [150, 287] width 25 height 12
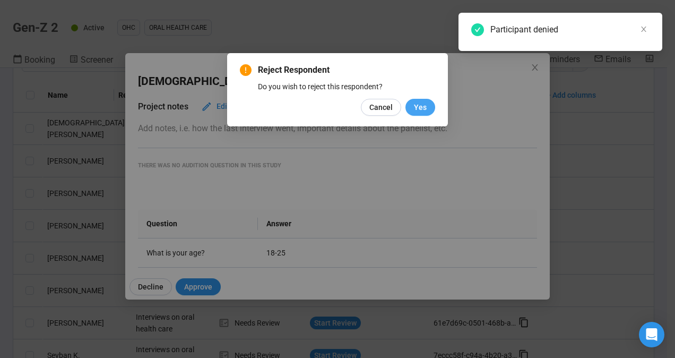
click at [420, 110] on span "Yes" at bounding box center [420, 107] width 13 height 12
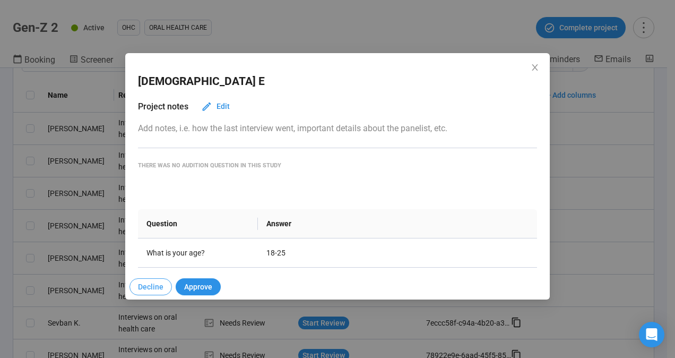
click at [155, 290] on span "Decline" at bounding box center [150, 287] width 25 height 12
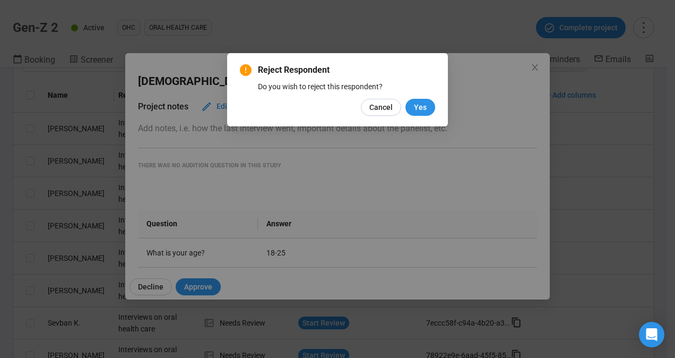
drag, startPoint x: 410, startPoint y: 116, endPoint x: 415, endPoint y: 116, distance: 5.3
click at [414, 116] on div "Reject Respondent Do you wish to reject this respondent? Cancel Yes" at bounding box center [337, 89] width 221 height 73
click at [416, 114] on button "Yes" at bounding box center [420, 107] width 30 height 17
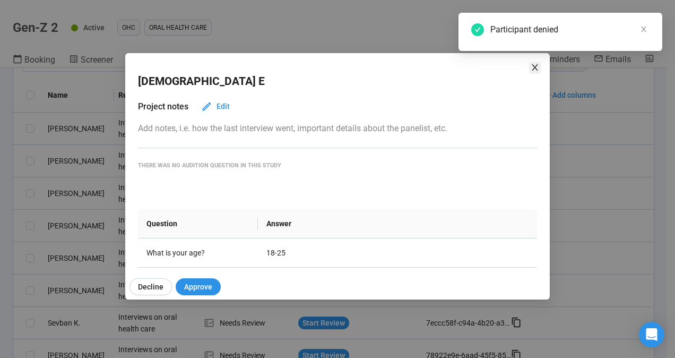
drag, startPoint x: 536, startPoint y: 65, endPoint x: 511, endPoint y: 67, distance: 25.1
click at [535, 65] on icon "close" at bounding box center [534, 67] width 8 height 8
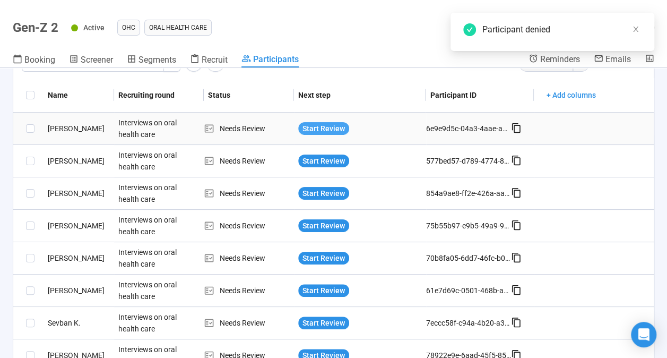
click at [328, 127] on span "Start Review" at bounding box center [323, 129] width 42 height 12
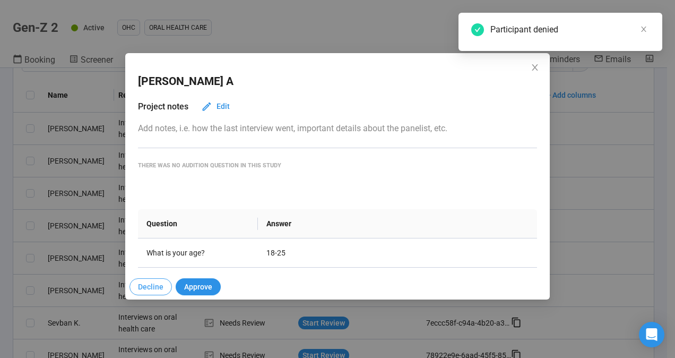
click at [155, 279] on button "Decline" at bounding box center [150, 286] width 42 height 17
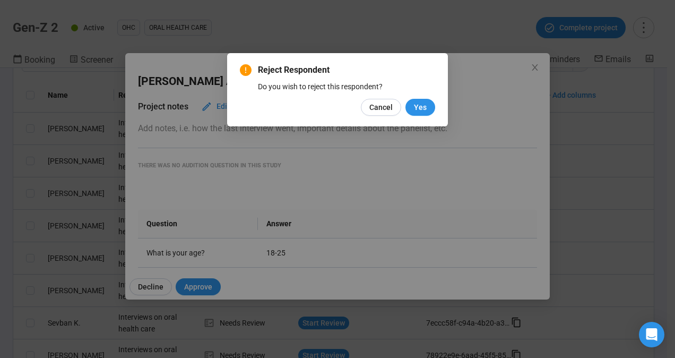
click at [421, 108] on span "Yes" at bounding box center [420, 107] width 13 height 12
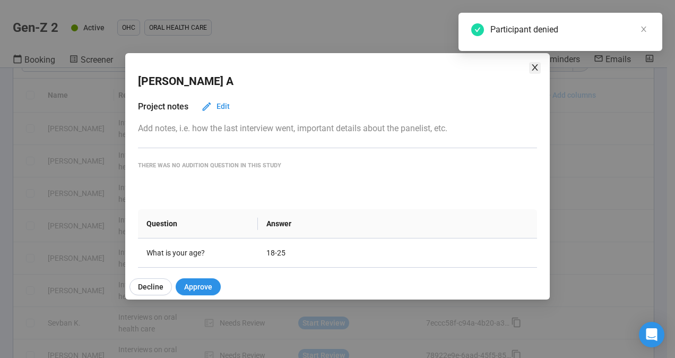
click at [536, 69] on icon "close" at bounding box center [534, 67] width 6 height 6
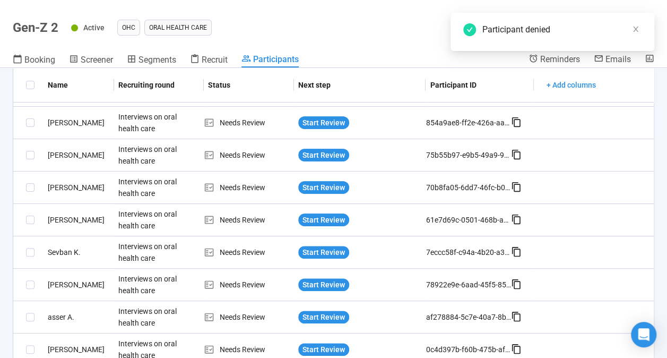
scroll to position [0, 0]
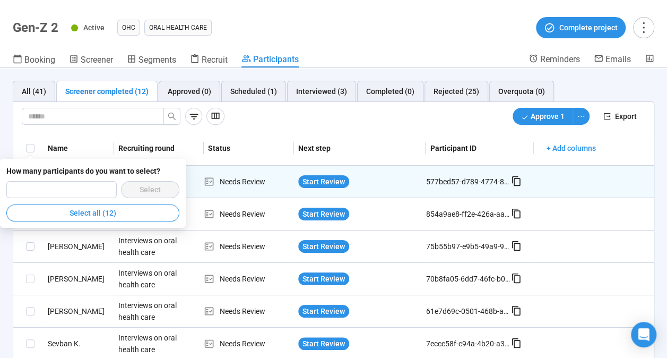
click at [247, 138] on th "Status" at bounding box center [249, 148] width 90 height 34
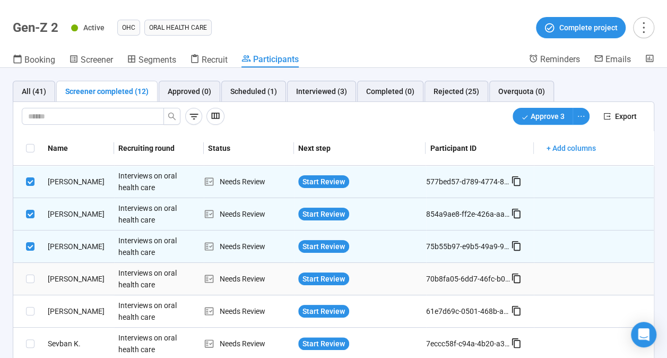
click at [26, 285] on td at bounding box center [28, 279] width 30 height 32
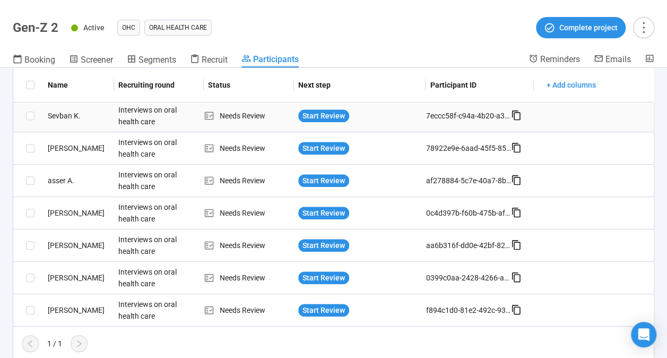
scroll to position [121, 0]
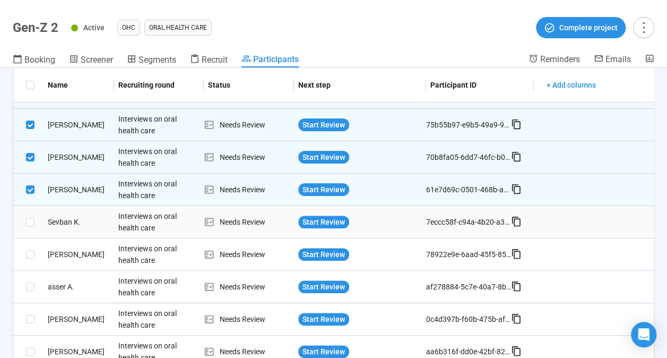
drag, startPoint x: 31, startPoint y: 232, endPoint x: 25, endPoint y: 223, distance: 11.0
click at [30, 231] on td at bounding box center [28, 222] width 30 height 32
click at [27, 221] on span at bounding box center [30, 221] width 8 height 8
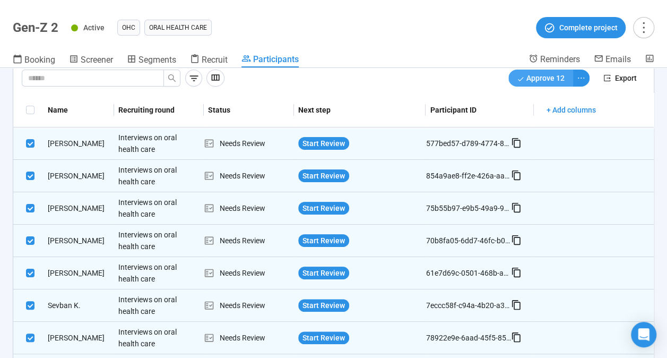
scroll to position [15, 0]
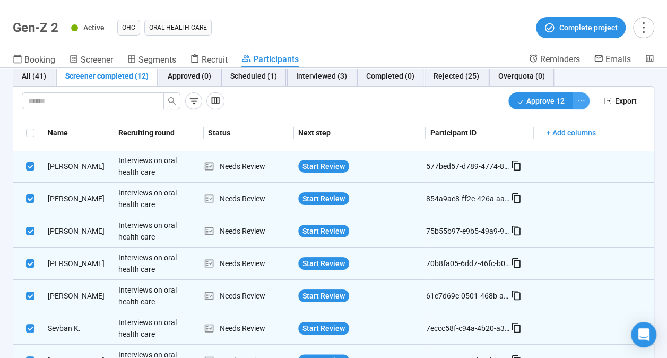
click at [577, 101] on icon "ellipsis" at bounding box center [581, 101] width 8 height 8
click at [541, 137] on span "Decline" at bounding box center [538, 139] width 67 height 12
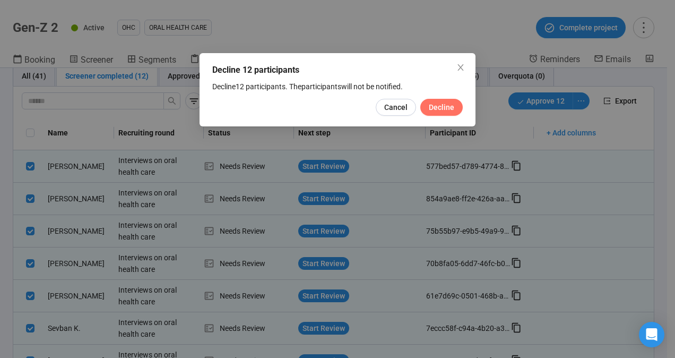
click at [427, 103] on button "Decline" at bounding box center [441, 107] width 42 height 17
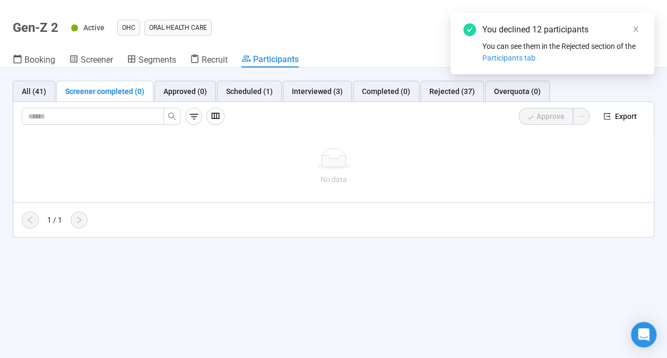
scroll to position [0, 0]
click at [637, 30] on icon "close" at bounding box center [635, 28] width 7 height 7
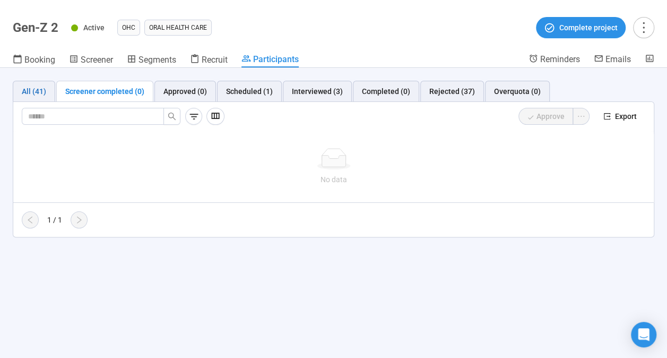
click at [45, 94] on div "All (41)" at bounding box center [34, 91] width 24 height 12
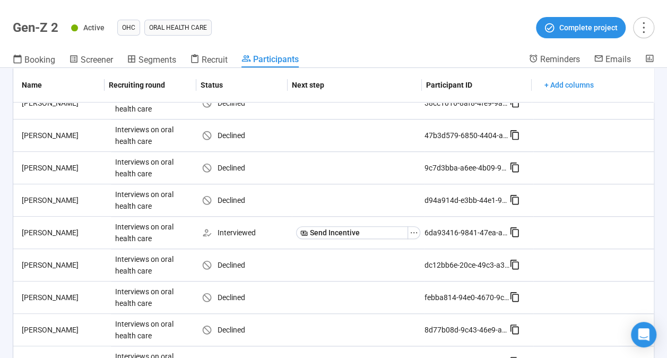
scroll to position [329, 0]
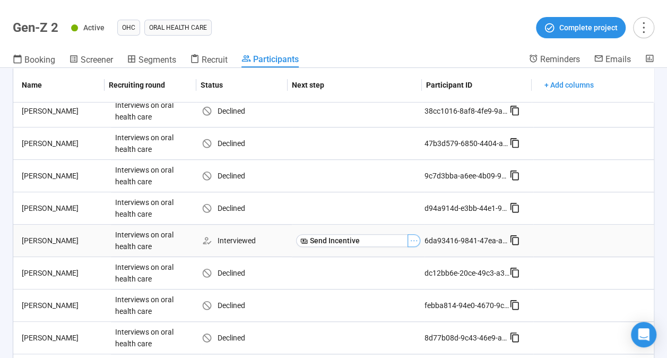
click at [409, 242] on button "button" at bounding box center [413, 240] width 13 height 13
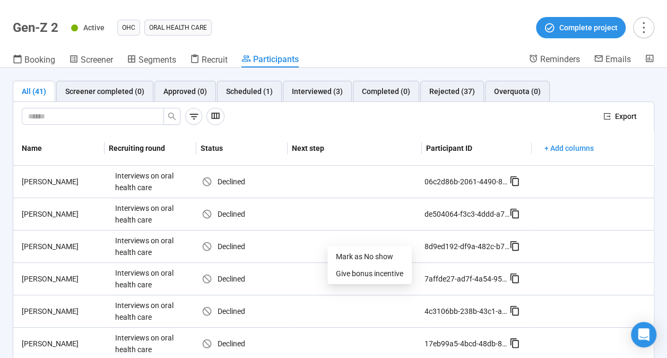
scroll to position [0, 0]
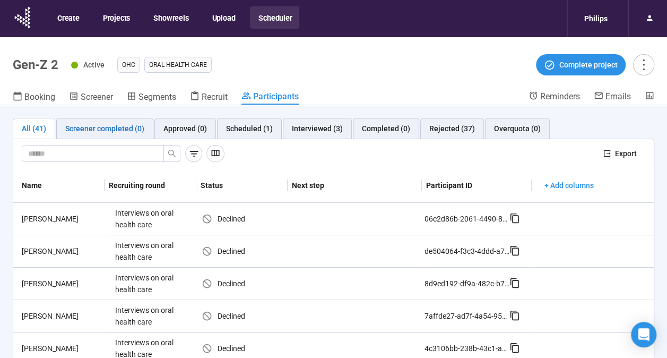
click at [116, 133] on div "Screener completed (0)" at bounding box center [104, 129] width 79 height 12
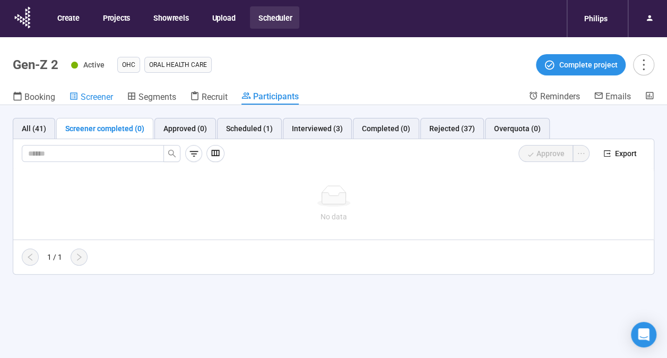
click at [112, 95] on span "Screener" at bounding box center [97, 97] width 32 height 10
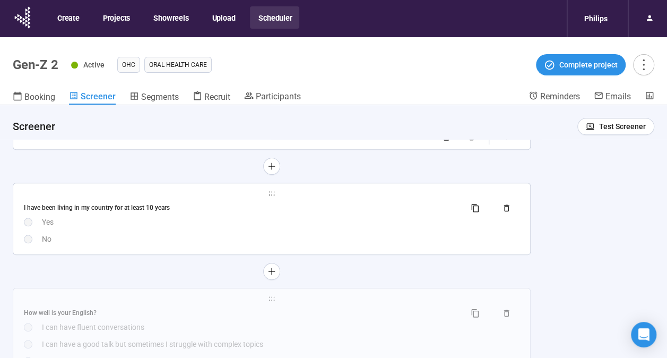
scroll to position [530, 0]
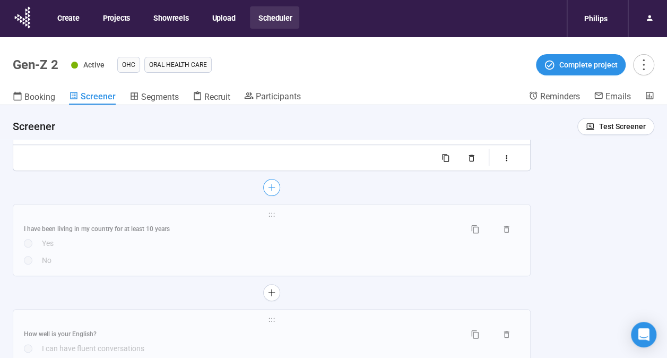
click at [271, 192] on button "button" at bounding box center [271, 187] width 17 height 17
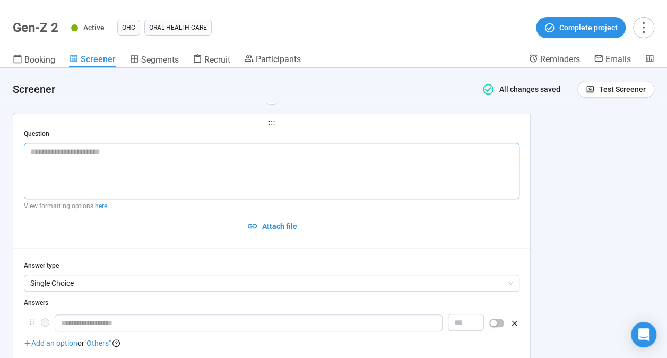
scroll to position [333, 0]
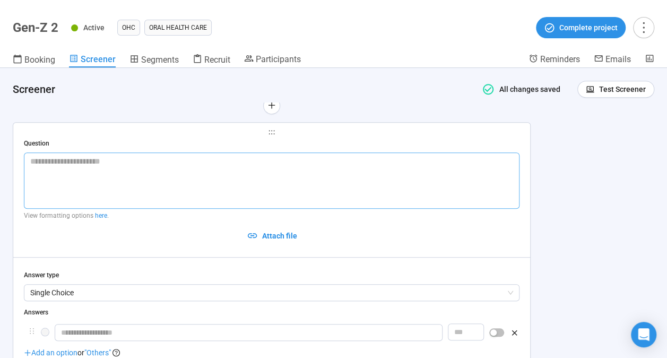
click at [99, 176] on textarea at bounding box center [271, 180] width 495 height 56
type textarea "*"
type textarea "***"
type textarea "****"
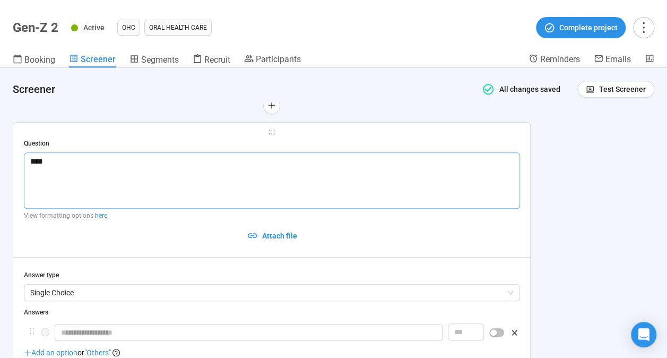
type textarea "*****"
type textarea "******"
type textarea "********"
type textarea "*********"
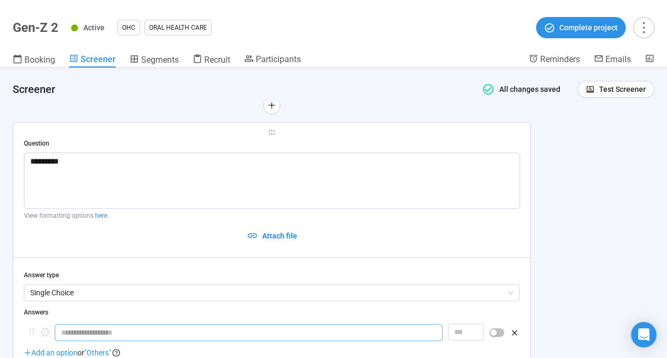
click at [128, 333] on input "text" at bounding box center [249, 332] width 388 height 17
click at [51, 354] on span "Add an option" at bounding box center [51, 352] width 54 height 8
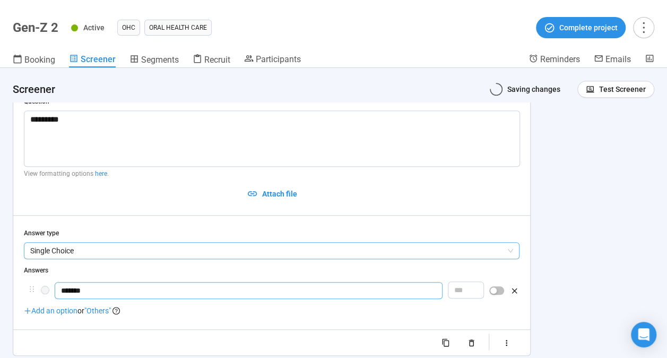
scroll to position [439, 0]
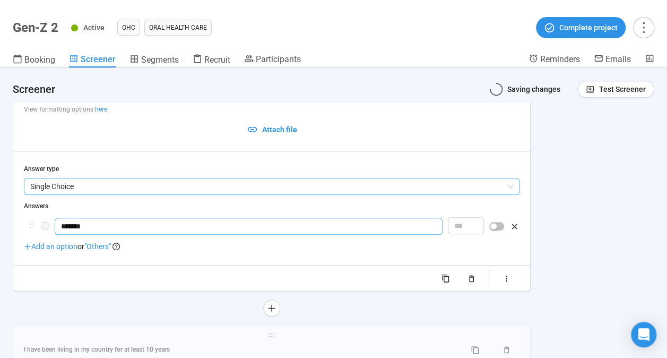
type input "*******"
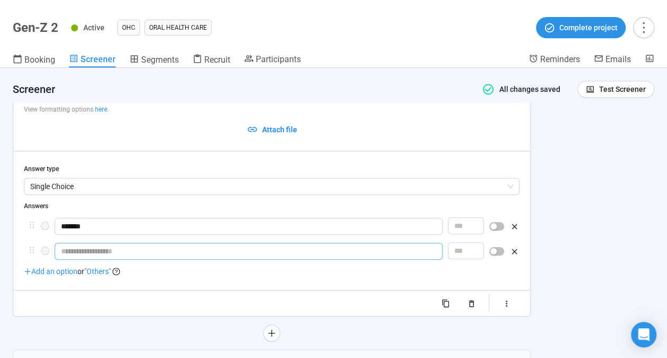
click at [69, 256] on input "text" at bounding box center [249, 250] width 388 height 17
click at [68, 267] on span "Add an option" at bounding box center [51, 271] width 54 height 8
type input "******"
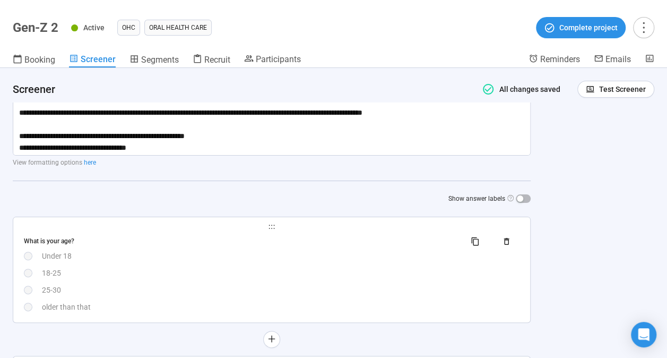
scroll to position [120, 0]
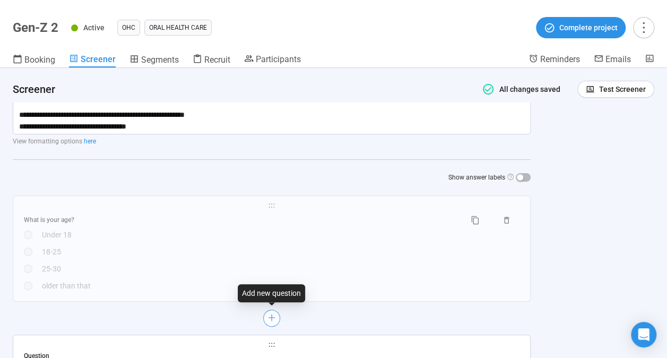
type input "**"
click at [271, 319] on icon "plus" at bounding box center [271, 317] width 8 height 8
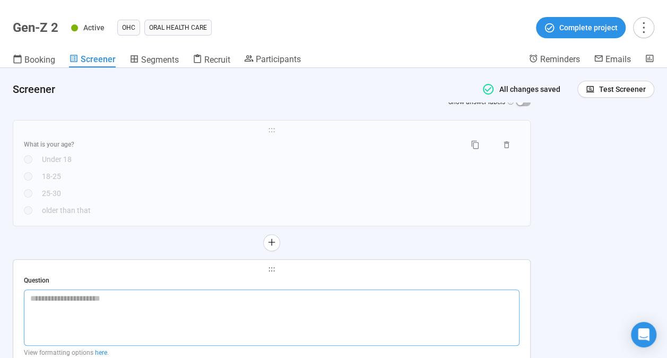
scroll to position [173, 0]
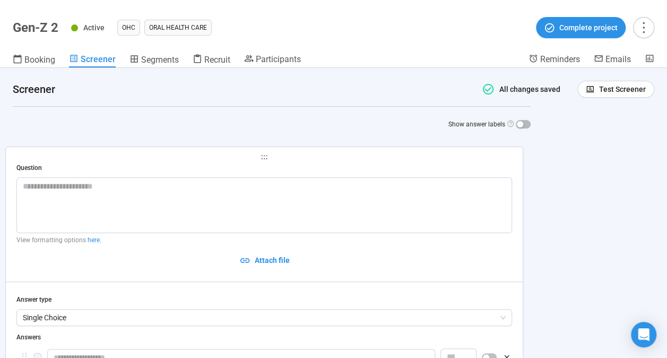
drag, startPoint x: 262, startPoint y: 300, endPoint x: 256, endPoint y: 161, distance: 139.1
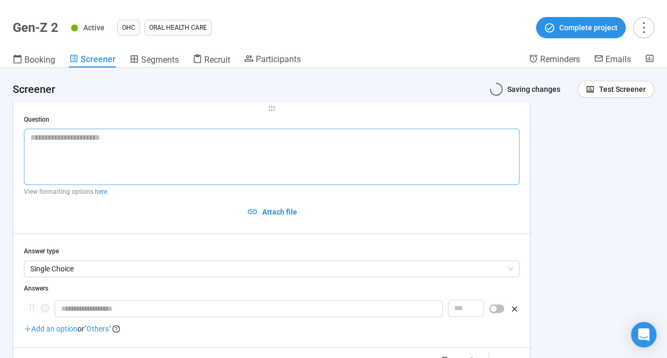
click at [48, 202] on div "View formatting options here . Attach file" at bounding box center [271, 173] width 495 height 91
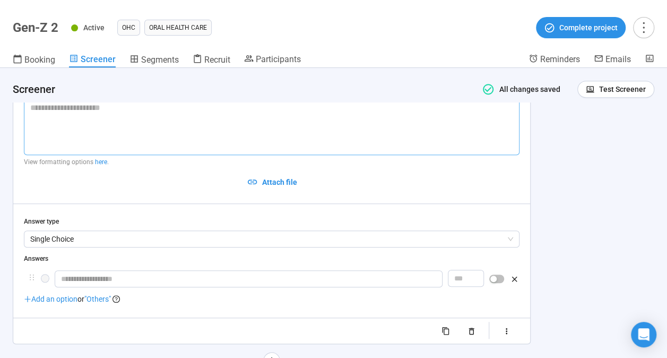
type textarea "*"
type textarea "***"
type textarea "****"
type textarea "*****"
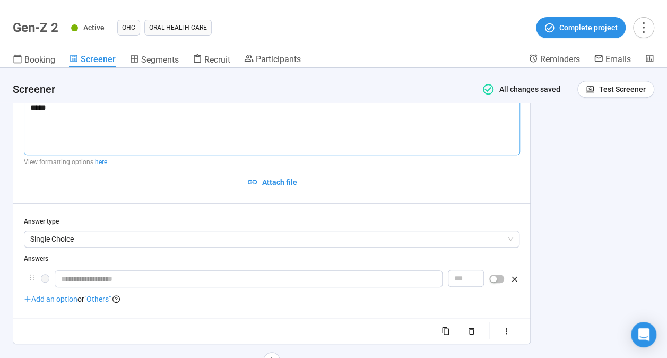
type textarea "******"
type textarea "*******"
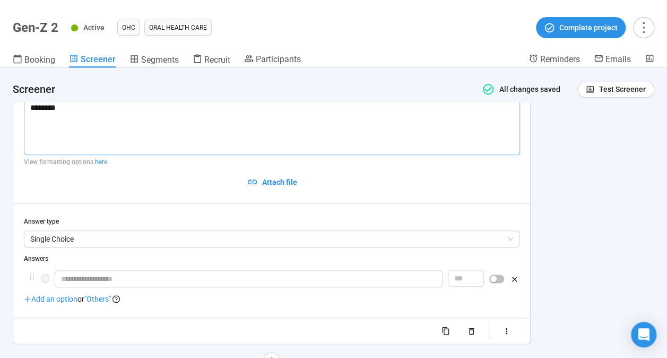
type textarea "*********"
type textarea "**********"
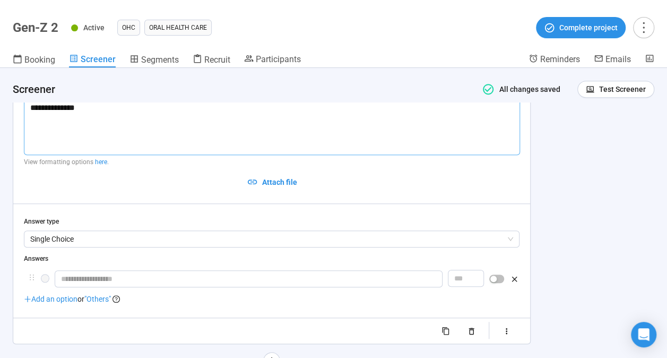
type textarea "**********"
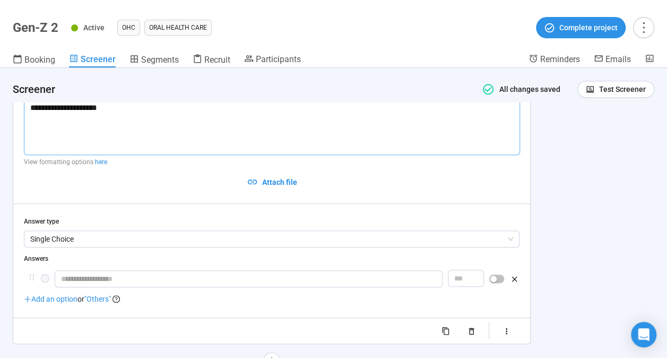
click at [75, 286] on div at bounding box center [271, 279] width 495 height 19
type textarea "**********"
click at [77, 279] on input "text" at bounding box center [249, 278] width 388 height 17
click at [33, 302] on span "Add an option" at bounding box center [51, 298] width 54 height 8
type input "**********"
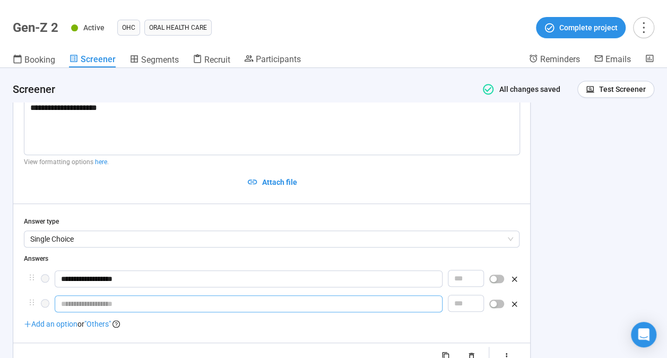
click at [72, 302] on input "text" at bounding box center [249, 303] width 388 height 17
click at [28, 322] on icon "plus" at bounding box center [27, 323] width 1 height 6
type input "**********"
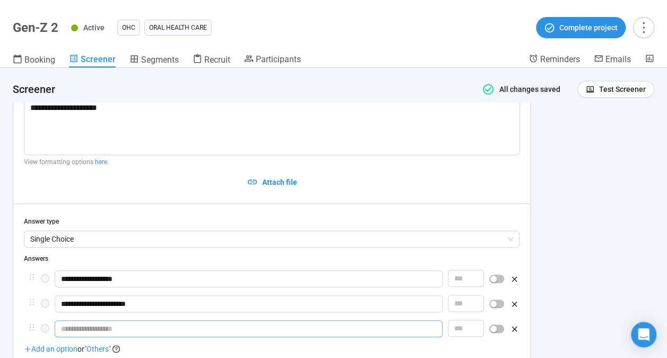
click at [83, 329] on input "text" at bounding box center [249, 328] width 388 height 17
type input "**********"
click at [500, 308] on div at bounding box center [496, 303] width 15 height 17
click at [504, 331] on div at bounding box center [496, 328] width 15 height 17
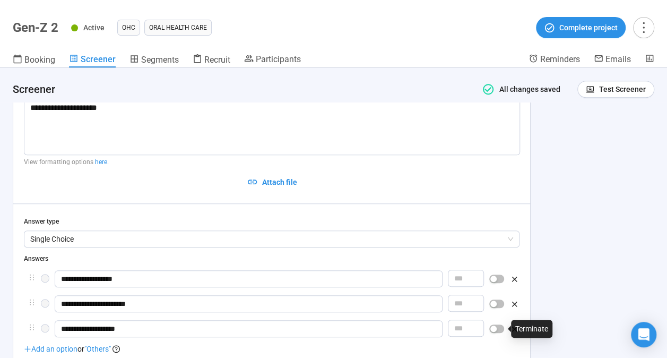
click at [500, 329] on span "button" at bounding box center [496, 328] width 15 height 8
click at [500, 303] on span "button" at bounding box center [496, 303] width 15 height 8
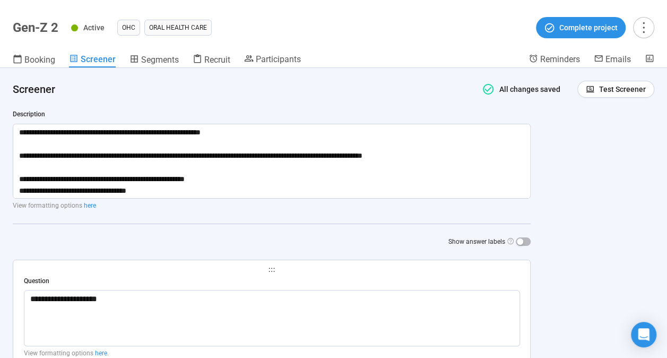
scroll to position [55, 0]
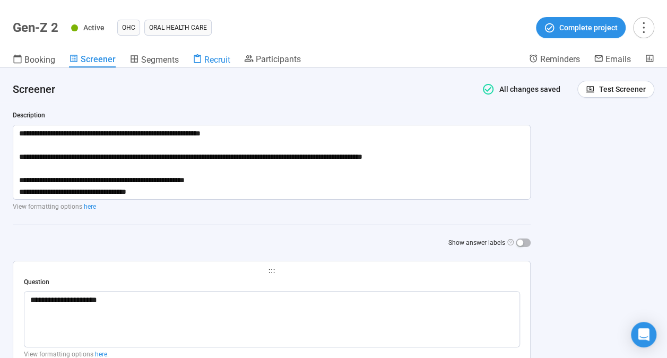
click at [196, 58] on icon at bounding box center [198, 59] width 10 height 10
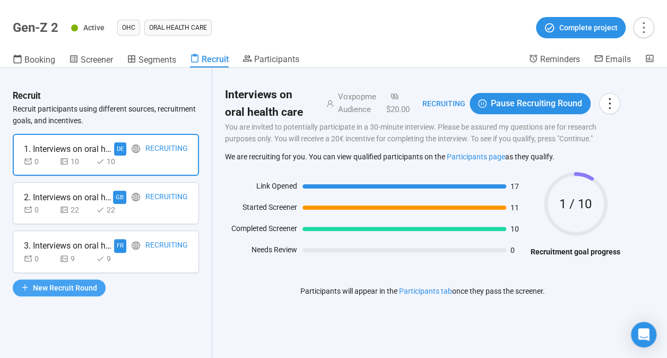
click at [71, 279] on button "New Recruit Round" at bounding box center [59, 287] width 93 height 17
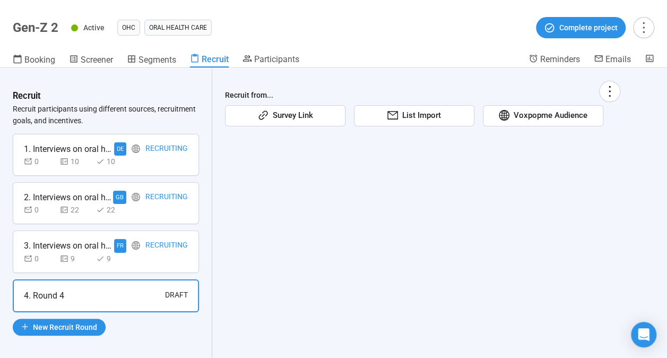
click at [509, 115] on icon "global" at bounding box center [504, 115] width 11 height 11
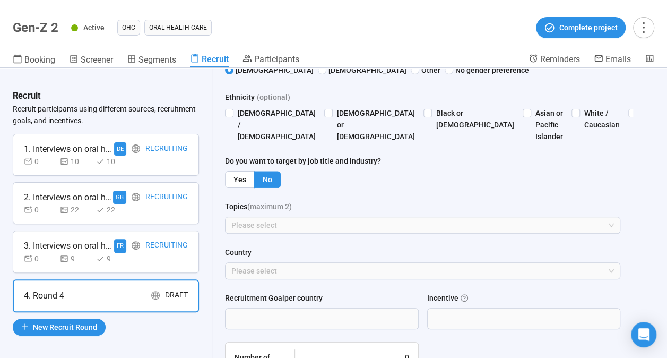
scroll to position [311, 0]
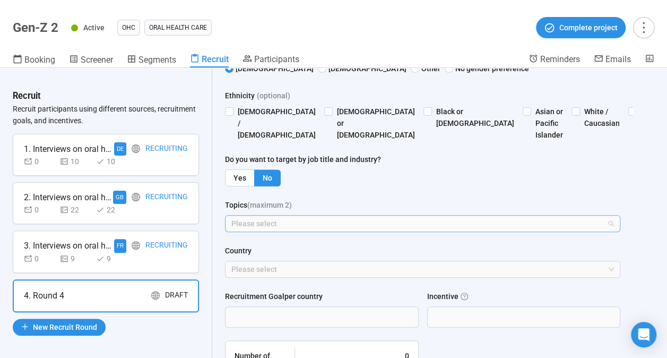
click at [293, 230] on div at bounding box center [417, 223] width 379 height 13
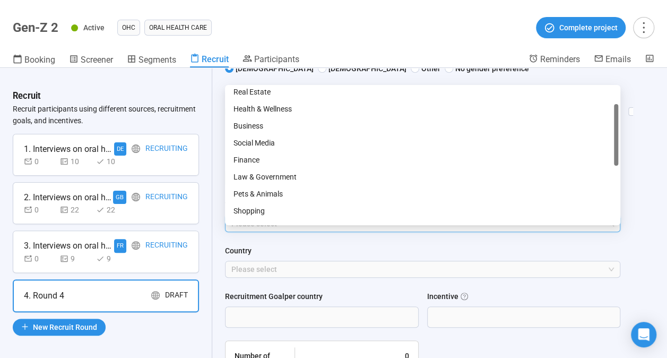
scroll to position [54, 0]
click at [279, 109] on div "Health & Wellness" at bounding box center [422, 109] width 378 height 12
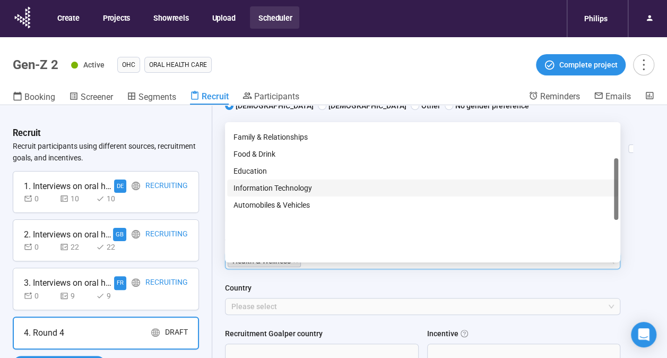
scroll to position [109, 0]
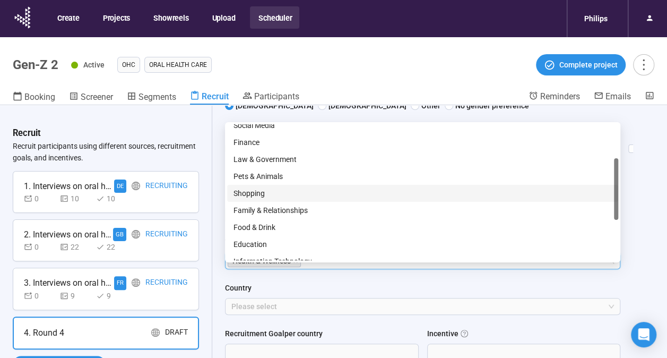
click at [265, 197] on div "Shopping" at bounding box center [422, 193] width 378 height 12
click at [298, 312] on div at bounding box center [417, 306] width 379 height 13
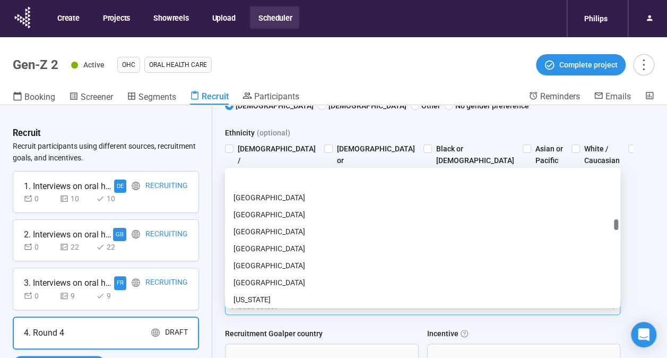
scroll to position [1089, 0]
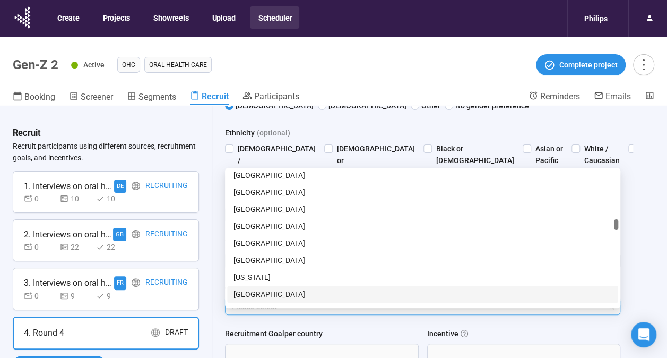
click at [256, 291] on div "[GEOGRAPHIC_DATA]" at bounding box center [422, 294] width 378 height 12
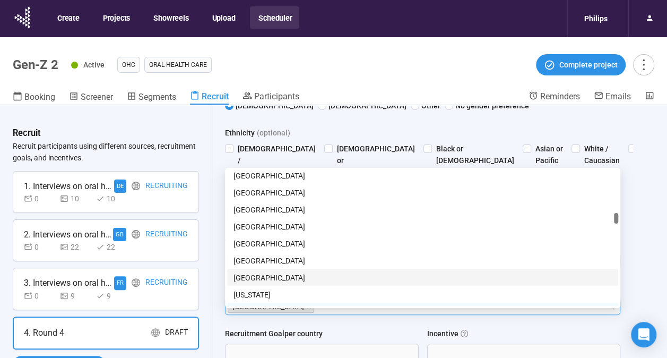
scroll to position [1058, 0]
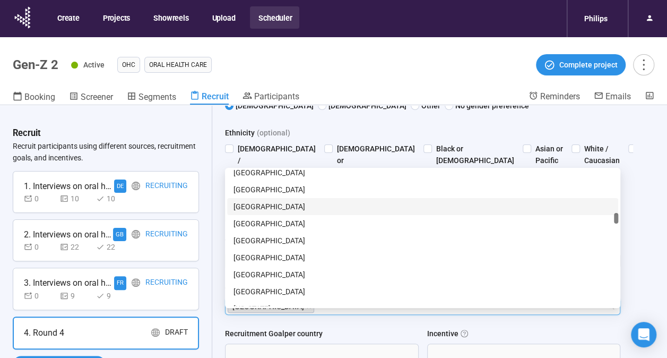
click at [267, 206] on div "[GEOGRAPHIC_DATA]" at bounding box center [422, 207] width 378 height 12
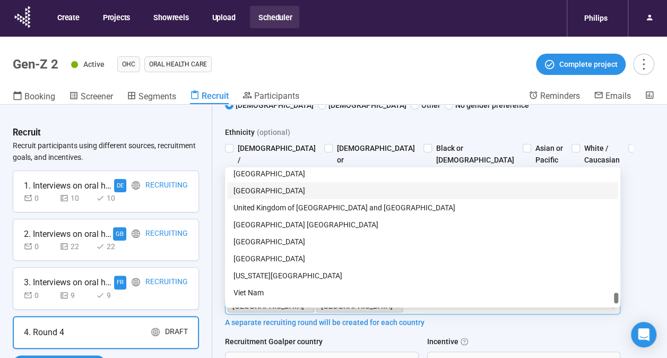
scroll to position [3237, 0]
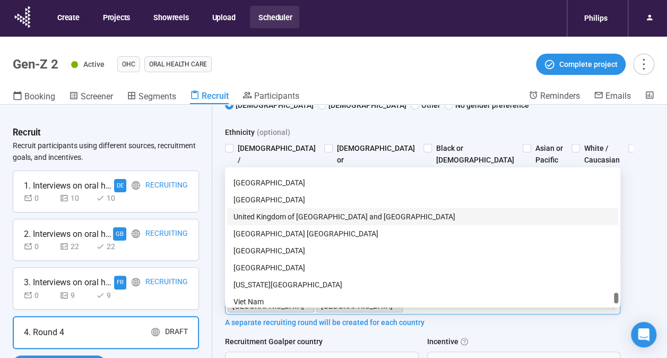
click at [323, 212] on div "United Kingdom of [GEOGRAPHIC_DATA] and [GEOGRAPHIC_DATA]" at bounding box center [422, 217] width 378 height 12
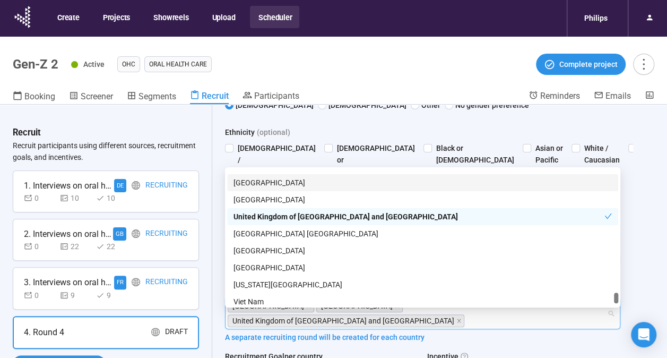
click at [371, 120] on div "Age (optional) [PHONE_NUMBER] [PHONE_NUMBER] 55+ Gender (optional) [DEMOGRAPHIC…" at bounding box center [422, 189] width 395 height 308
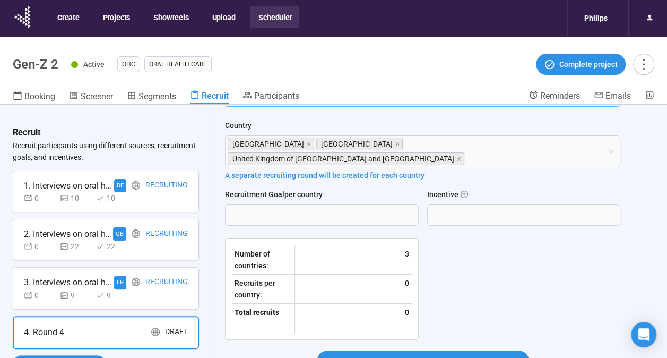
scroll to position [510, 0]
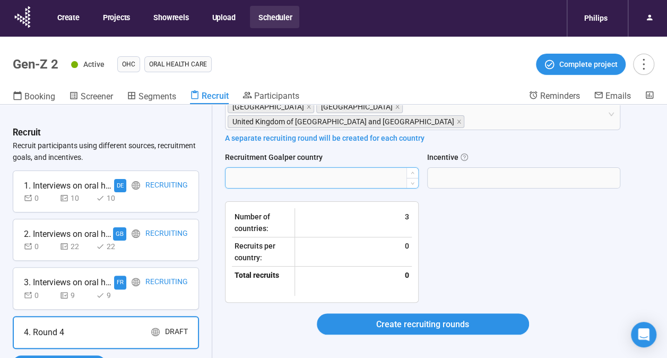
click at [330, 180] on input "Recruitment Goal per country" at bounding box center [321, 178] width 193 height 20
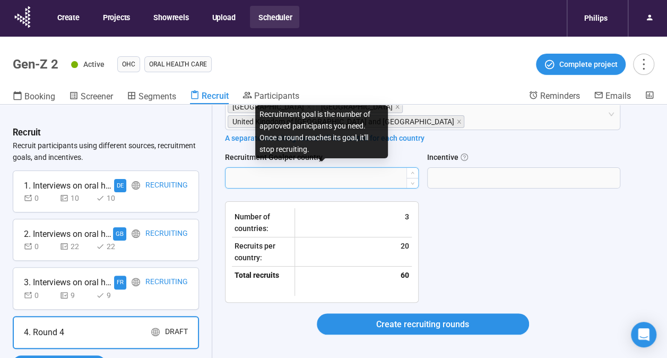
type input "*"
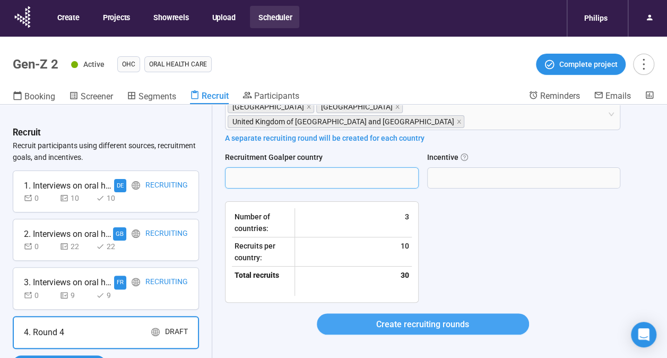
type input "**"
click at [424, 317] on span "Create recruiting rounds" at bounding box center [422, 323] width 93 height 13
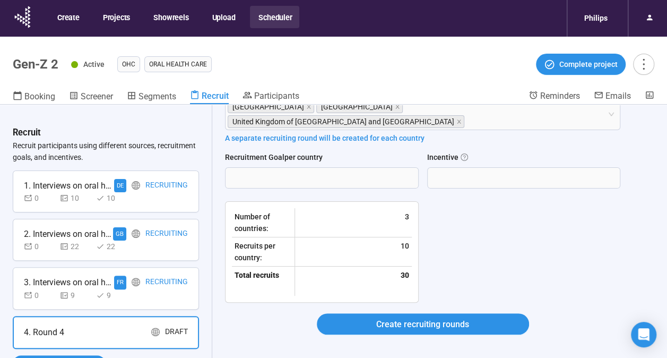
scroll to position [524, 0]
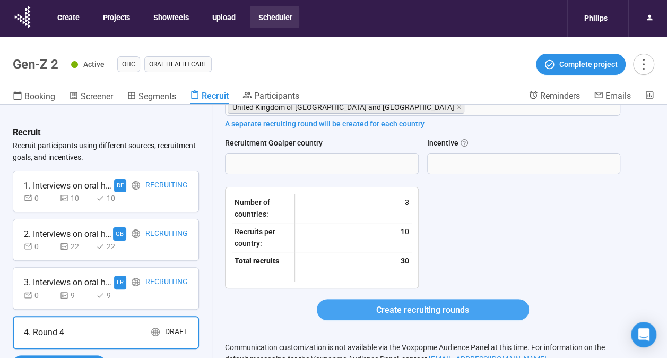
click at [477, 303] on button "Create recruiting rounds" at bounding box center [423, 309] width 212 height 21
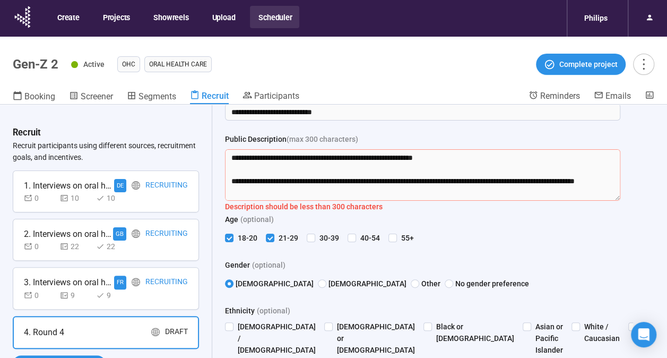
scroll to position [38, 0]
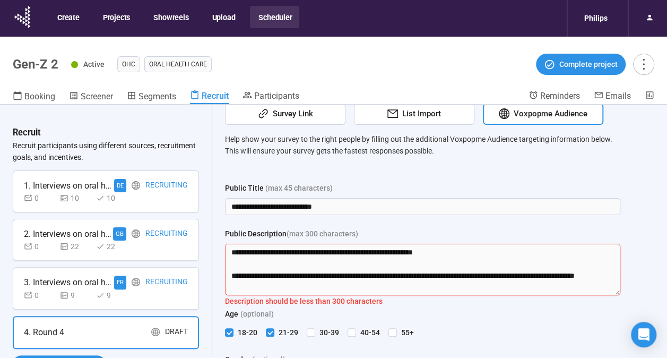
click at [346, 268] on textarea "**********" at bounding box center [422, 268] width 395 height 51
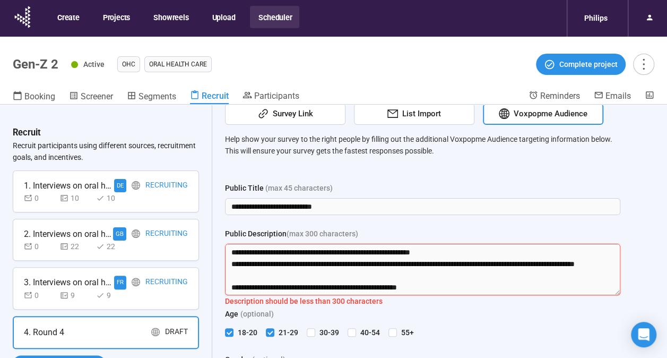
click at [355, 281] on textarea "**********" at bounding box center [422, 268] width 395 height 51
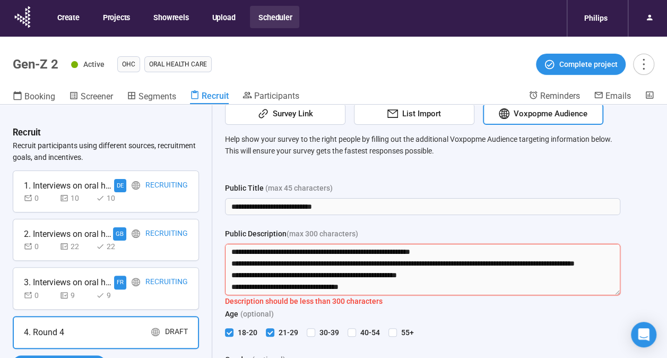
drag, startPoint x: 447, startPoint y: 263, endPoint x: 447, endPoint y: 255, distance: 8.0
click at [447, 255] on textarea "**********" at bounding box center [422, 268] width 395 height 51
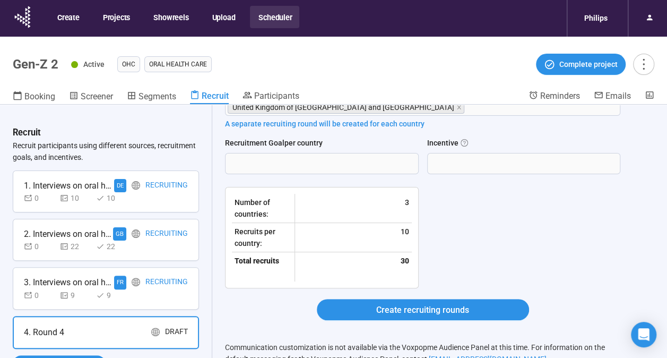
scroll to position [37, 0]
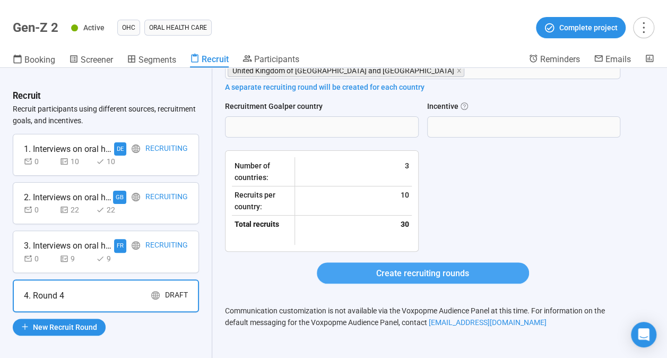
type textarea "**********"
click at [386, 266] on span "Create recruiting rounds" at bounding box center [422, 272] width 93 height 13
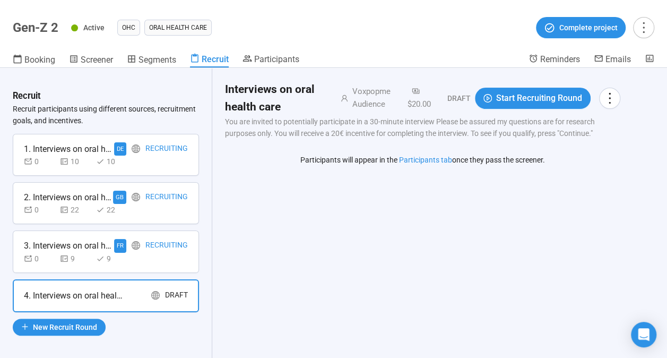
scroll to position [0, 0]
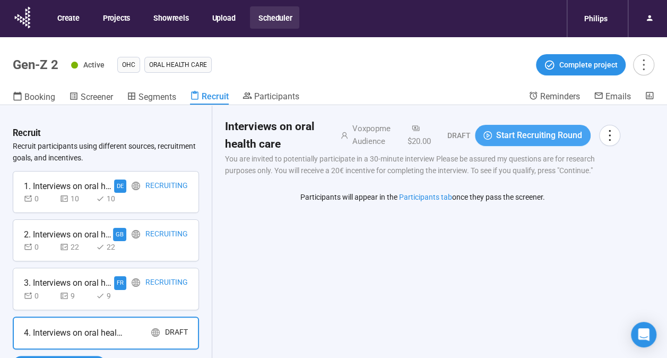
click at [492, 135] on icon "play-circle" at bounding box center [487, 135] width 8 height 8
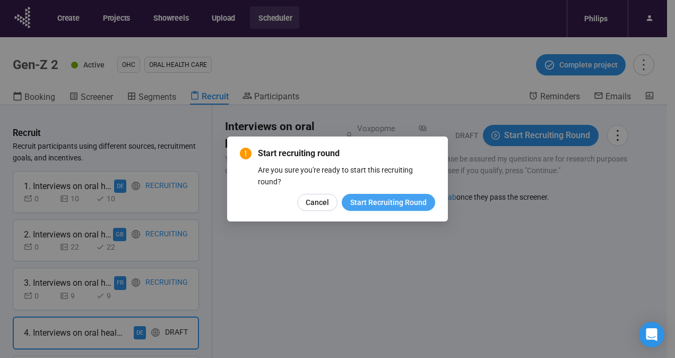
click at [390, 197] on span "Start Recruiting Round" at bounding box center [388, 202] width 76 height 12
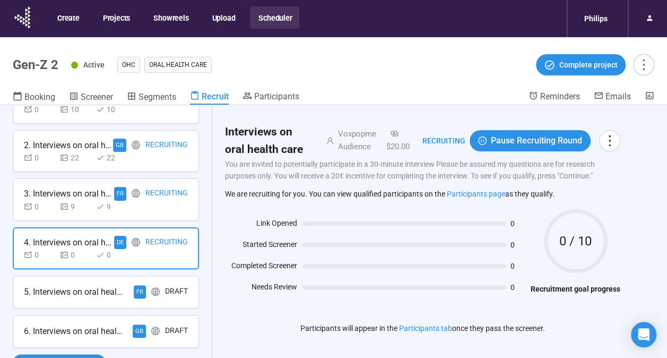
scroll to position [37, 0]
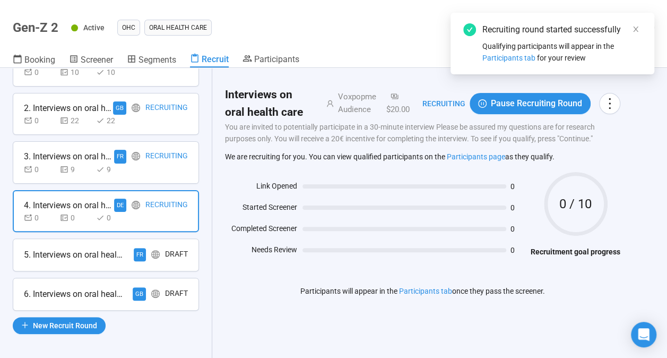
click at [168, 251] on div "Draft" at bounding box center [176, 254] width 23 height 13
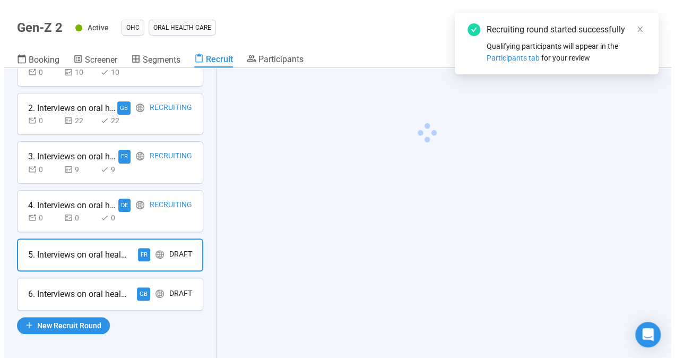
scroll to position [89, 0]
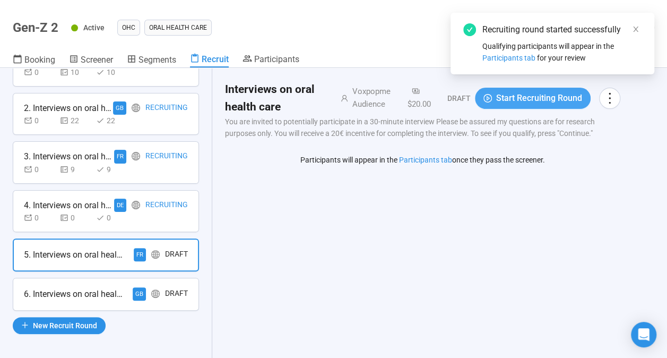
click at [512, 92] on span "Start Recruiting Round" at bounding box center [539, 97] width 86 height 13
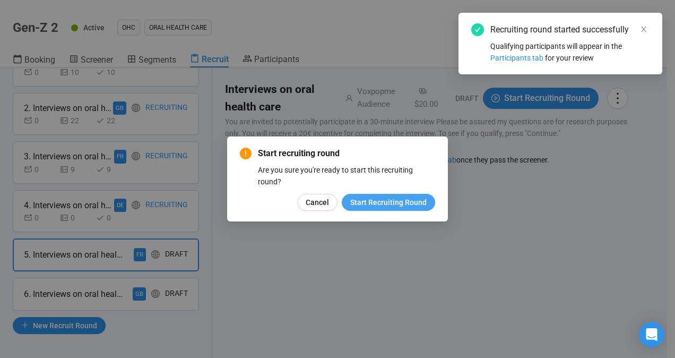
click at [390, 198] on span "Start Recruiting Round" at bounding box center [388, 202] width 76 height 12
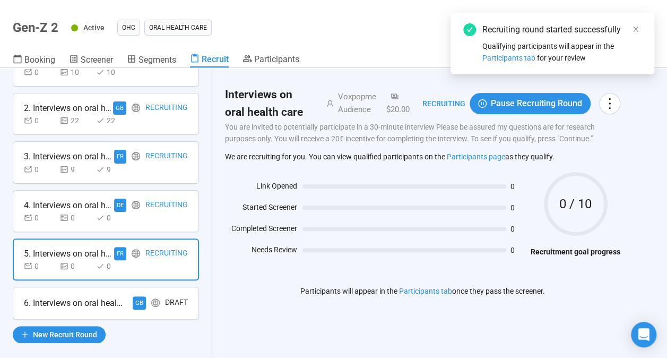
click at [171, 291] on div "6. Interviews on oral health care GB Draft" at bounding box center [106, 302] width 186 height 33
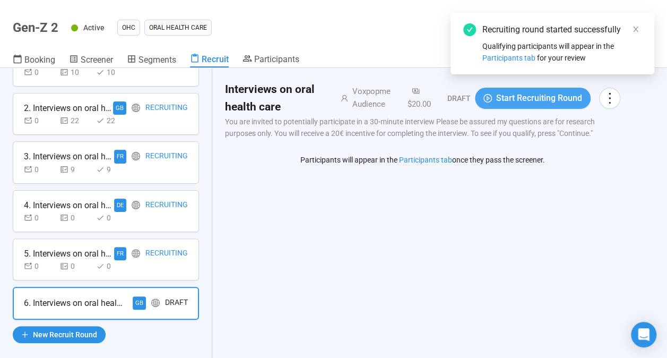
click at [538, 104] on span "Start Recruiting Round" at bounding box center [539, 97] width 86 height 13
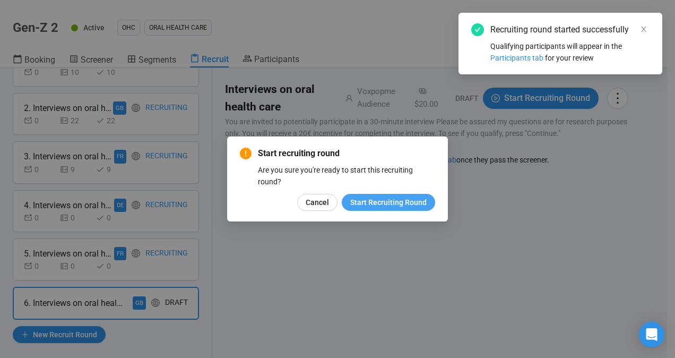
click at [382, 207] on span "Start Recruiting Round" at bounding box center [388, 202] width 76 height 12
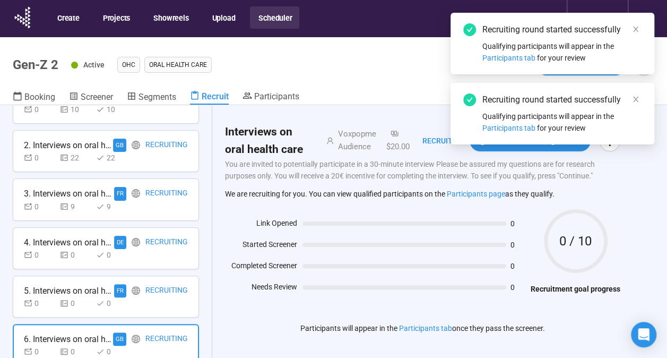
scroll to position [0, 0]
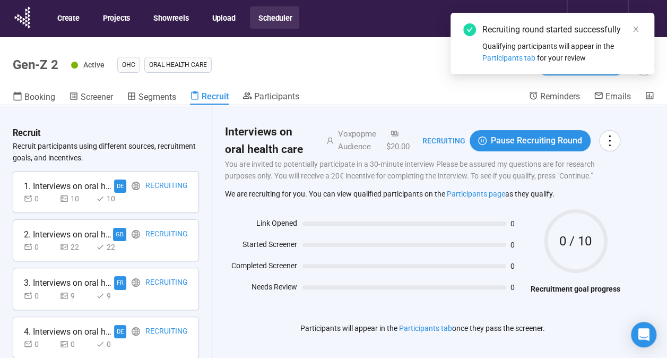
click at [260, 88] on header "Gen-Z 2 Active OHC Oral Health Care Complete project Booking Screener Segments …" at bounding box center [333, 71] width 667 height 68
click at [262, 94] on span "Participants" at bounding box center [276, 96] width 45 height 10
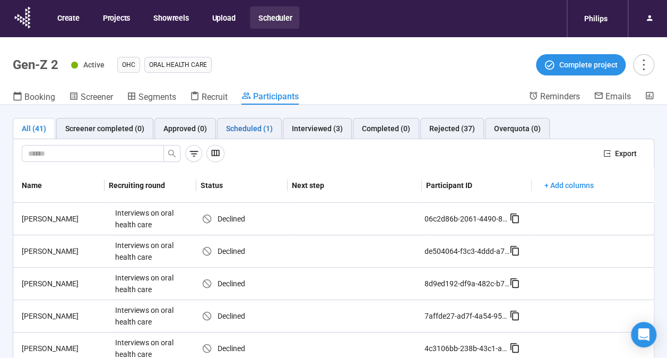
click at [229, 126] on div "Scheduled (1)" at bounding box center [249, 129] width 47 height 12
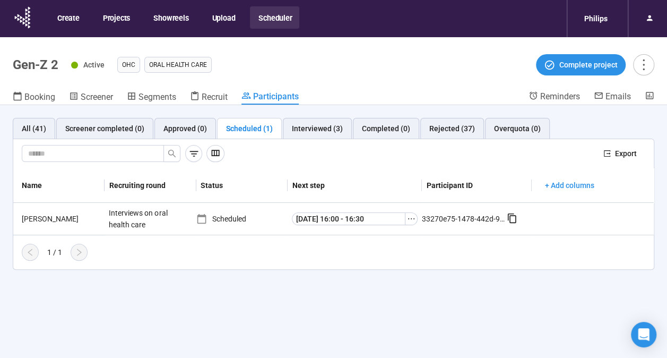
click at [233, 136] on div "Scheduled (1)" at bounding box center [249, 128] width 65 height 21
click at [124, 125] on div "Screener completed (0)" at bounding box center [104, 129] width 79 height 12
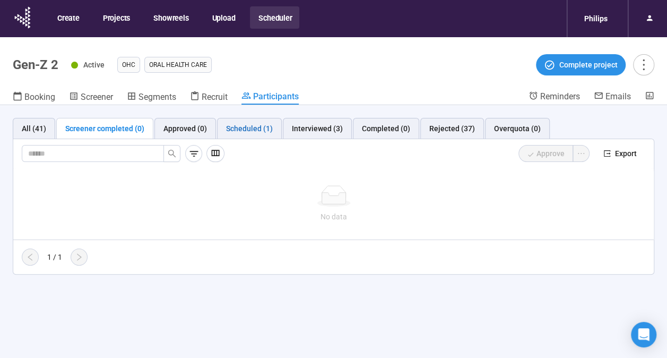
click at [239, 128] on div "Scheduled (1)" at bounding box center [249, 129] width 47 height 12
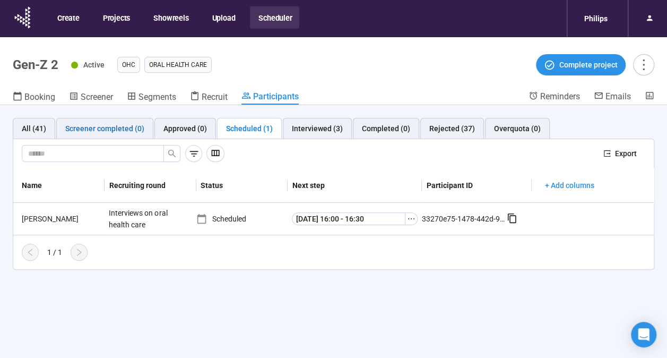
click at [103, 125] on div "Screener completed (0)" at bounding box center [104, 129] width 79 height 12
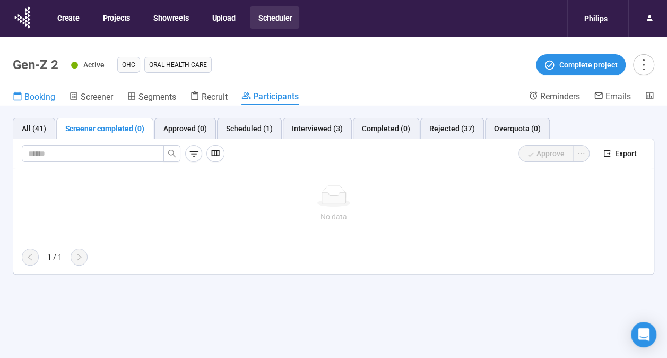
click at [33, 97] on span "Booking" at bounding box center [39, 97] width 31 height 10
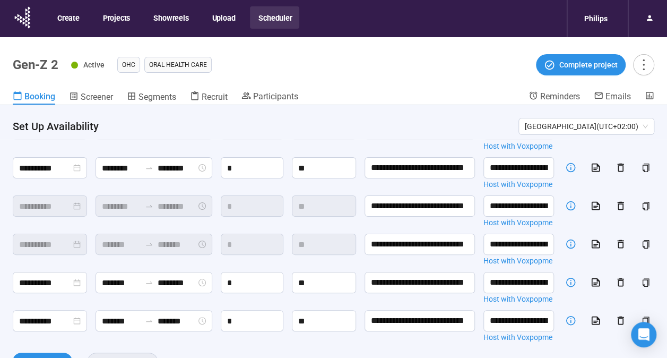
scroll to position [83, 0]
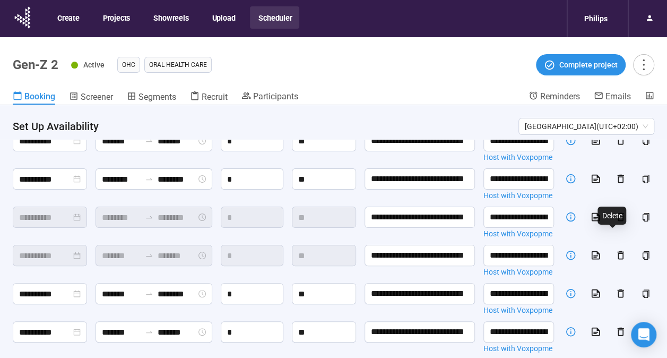
drag, startPoint x: 611, startPoint y: 239, endPoint x: 400, endPoint y: 90, distance: 258.0
click at [400, 90] on header "Gen-Z 2 Active OHC Oral Health Care Complete project Booking Screener Segments …" at bounding box center [333, 71] width 667 height 68
click at [615, 222] on icon "button" at bounding box center [620, 216] width 11 height 11
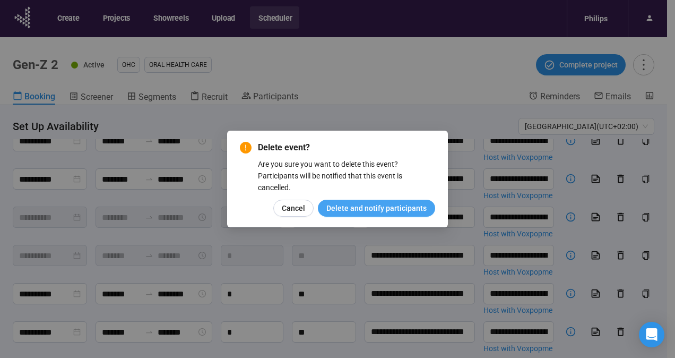
click at [349, 212] on span "Delete and notify participants" at bounding box center [376, 208] width 100 height 12
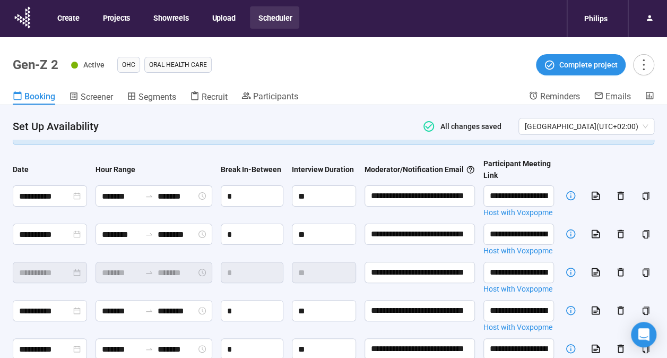
scroll to position [22, 0]
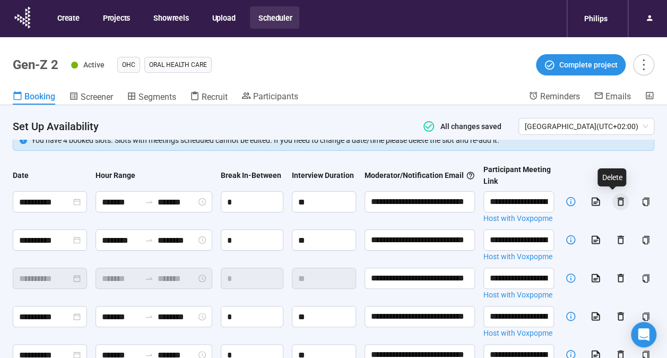
click at [615, 201] on icon "button" at bounding box center [620, 201] width 11 height 11
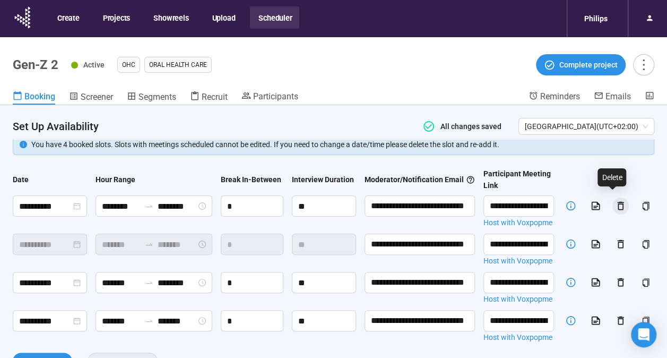
click at [616, 200] on icon "button" at bounding box center [620, 205] width 11 height 11
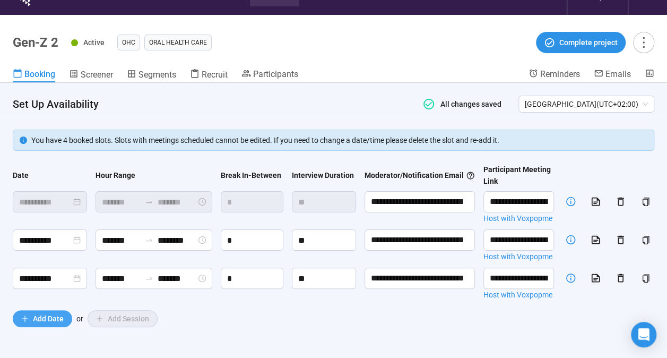
click at [46, 313] on span "Add Date" at bounding box center [48, 318] width 31 height 12
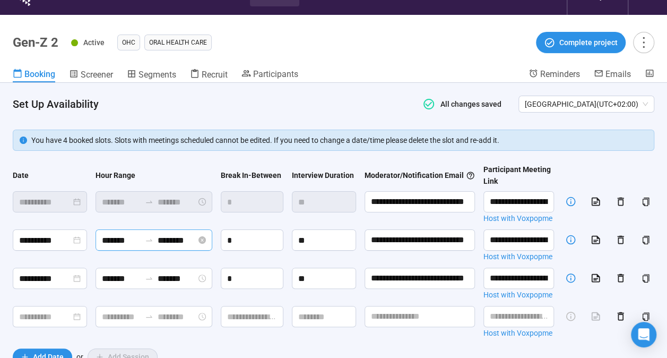
scroll to position [63, 0]
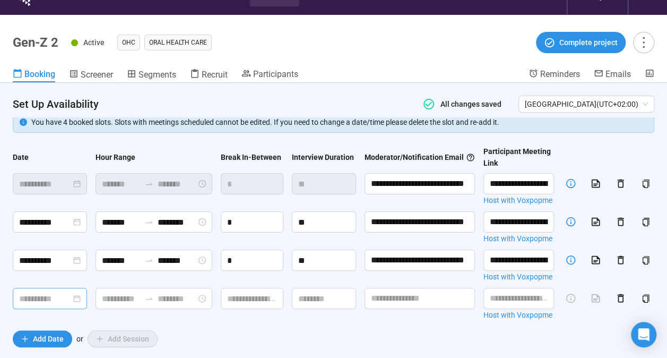
click at [55, 292] on input at bounding box center [45, 298] width 52 height 13
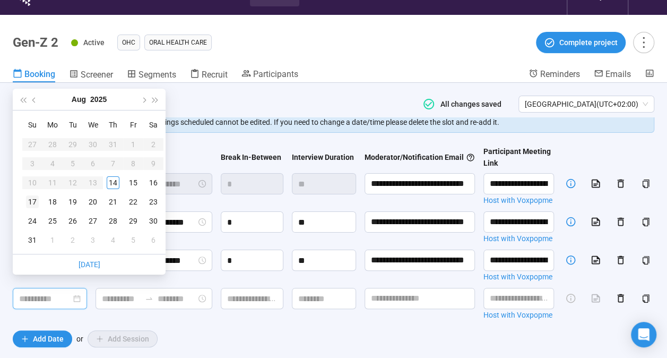
type input "**********"
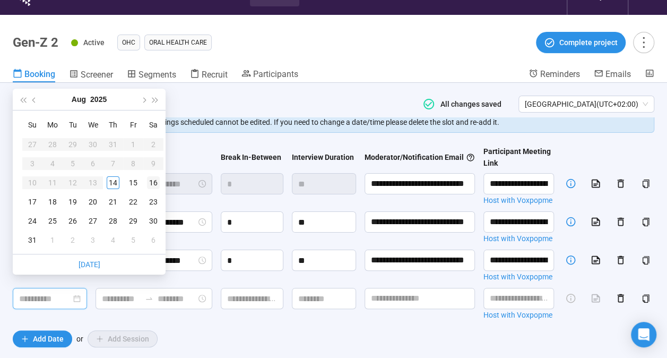
click at [150, 181] on div "16" at bounding box center [153, 182] width 13 height 13
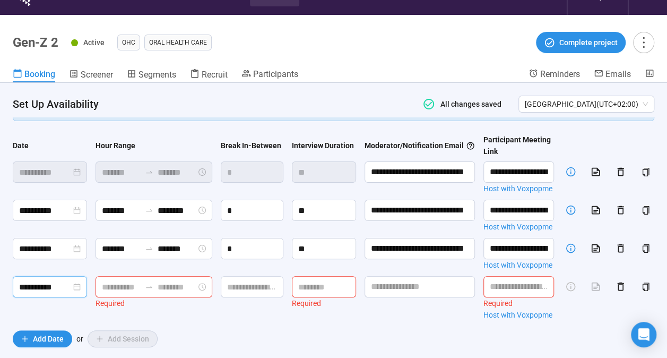
click at [108, 281] on input at bounding box center [121, 286] width 39 height 13
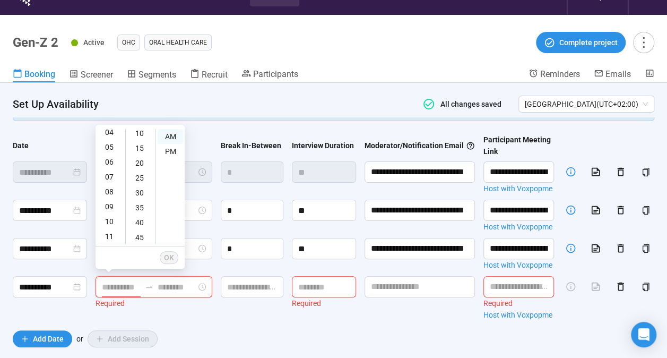
scroll to position [0, 0]
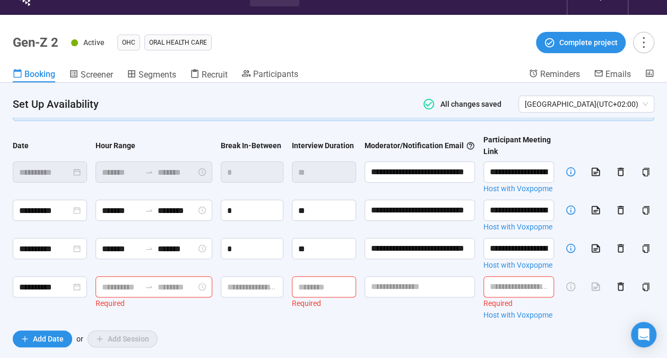
click at [235, 108] on h4 "Set Up Availability" at bounding box center [210, 104] width 395 height 15
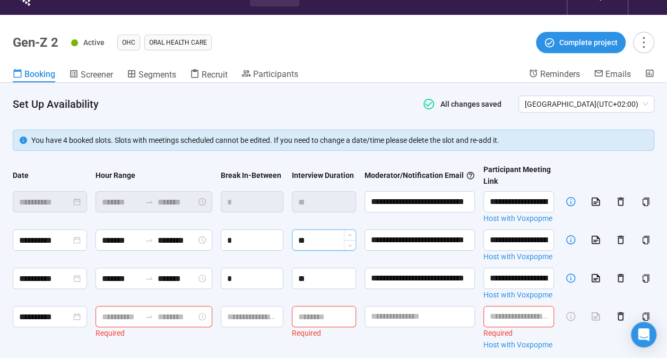
scroll to position [74, 0]
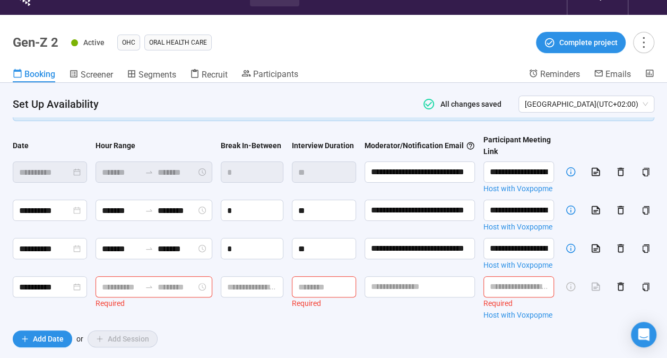
click at [207, 312] on div "Required" at bounding box center [153, 294] width 117 height 37
click at [110, 280] on input at bounding box center [121, 286] width 39 height 13
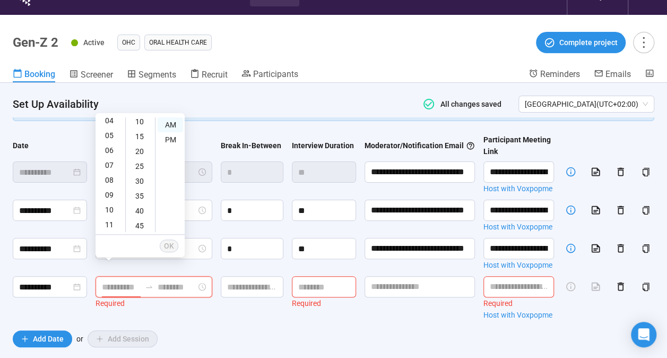
scroll to position [0, 0]
click at [105, 140] on div "01" at bounding box center [110, 139] width 25 height 15
click at [170, 139] on div "PM" at bounding box center [170, 139] width 25 height 15
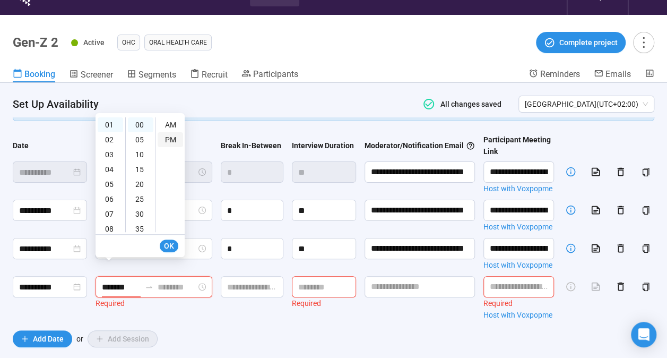
type input "*******"
click at [169, 243] on span "OK" at bounding box center [169, 246] width 10 height 12
click at [114, 138] on div "02" at bounding box center [110, 139] width 25 height 15
click at [171, 142] on div "PM" at bounding box center [170, 139] width 25 height 15
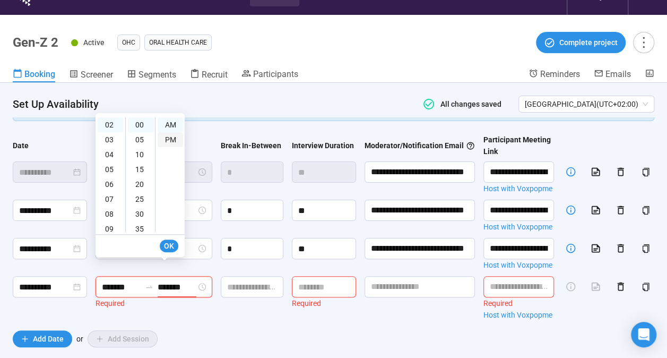
type input "*******"
click at [171, 247] on span "OK" at bounding box center [169, 246] width 10 height 12
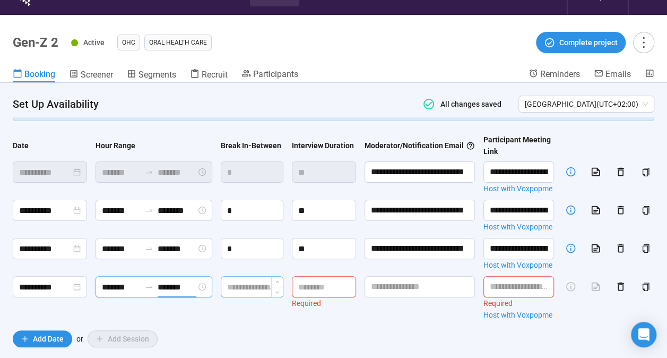
click at [238, 277] on input at bounding box center [252, 286] width 62 height 20
type input "*"
click at [298, 276] on input at bounding box center [323, 286] width 63 height 20
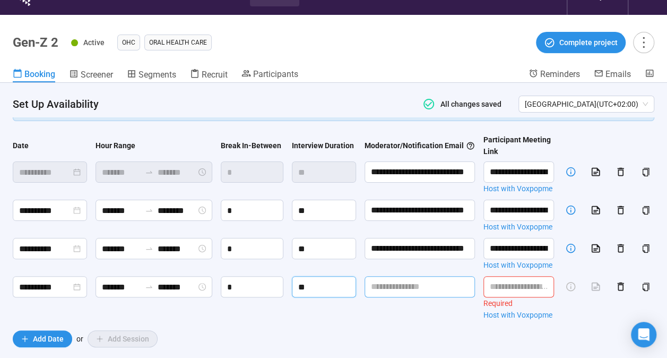
type input "**"
click at [387, 282] on input "text" at bounding box center [419, 286] width 110 height 21
type input "**********"
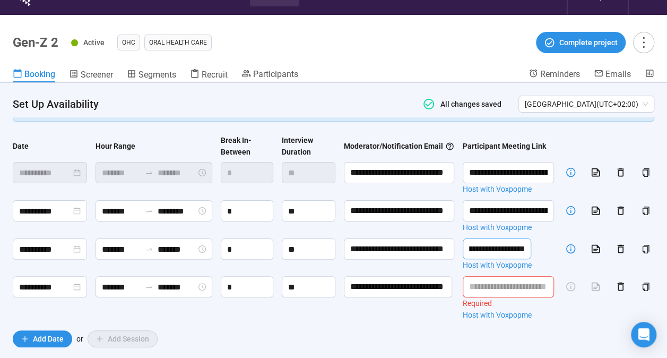
drag, startPoint x: 483, startPoint y: 225, endPoint x: 625, endPoint y: 228, distance: 142.2
click at [625, 228] on div "**********" at bounding box center [333, 229] width 641 height 191
click at [488, 278] on input "text" at bounding box center [508, 286] width 91 height 21
paste input "**********"
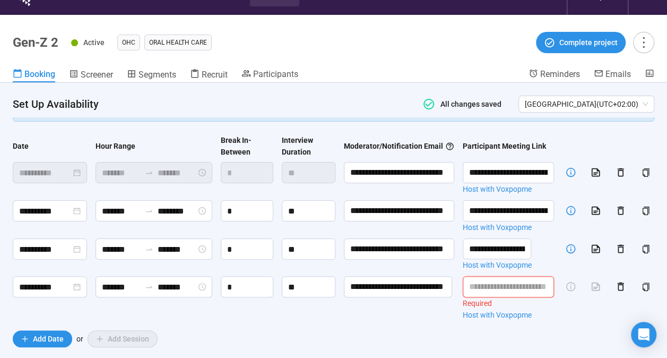
type input "**********"
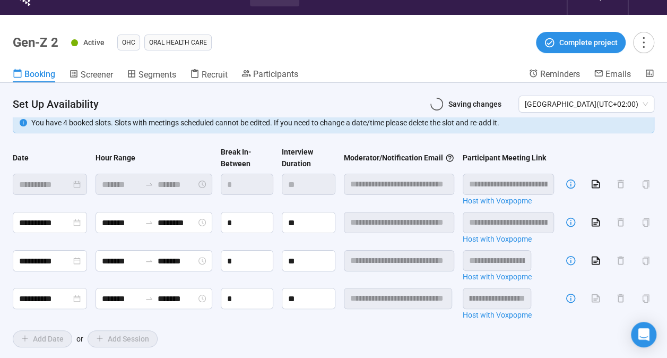
scroll to position [63, 0]
type input "**********"
type input "*******"
type input "**********"
type input "*******"
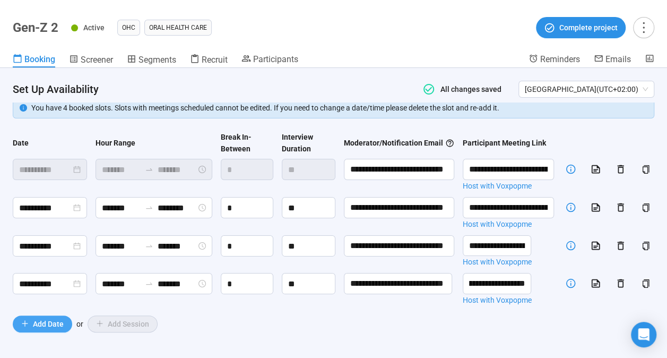
click at [37, 328] on span "Add Date" at bounding box center [48, 324] width 31 height 12
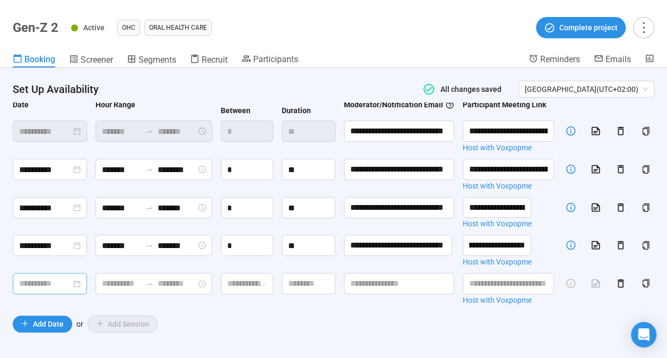
click at [76, 290] on div at bounding box center [50, 282] width 62 height 13
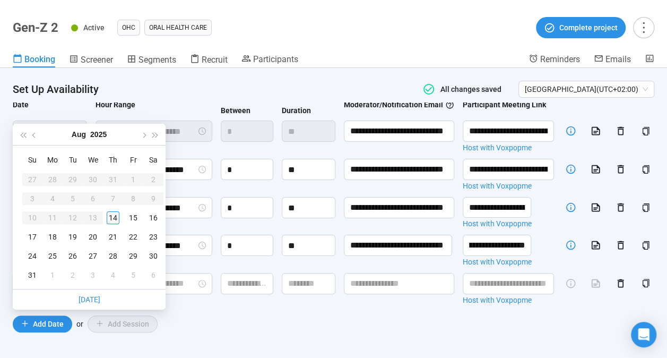
type input "**********"
click at [114, 217] on div "14" at bounding box center [113, 217] width 13 height 13
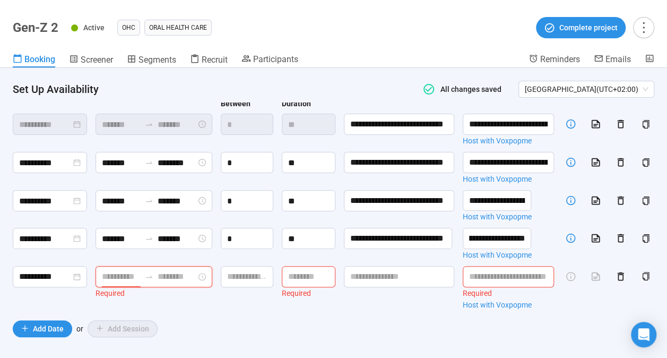
click at [106, 283] on input at bounding box center [121, 275] width 39 height 13
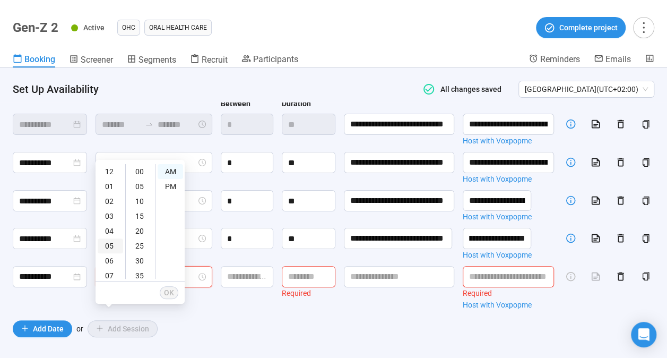
click at [115, 240] on div "05" at bounding box center [110, 245] width 25 height 15
click at [167, 188] on div "PM" at bounding box center [170, 186] width 25 height 15
click at [109, 195] on div "06" at bounding box center [110, 196] width 25 height 15
click at [170, 184] on div "PM" at bounding box center [170, 186] width 25 height 15
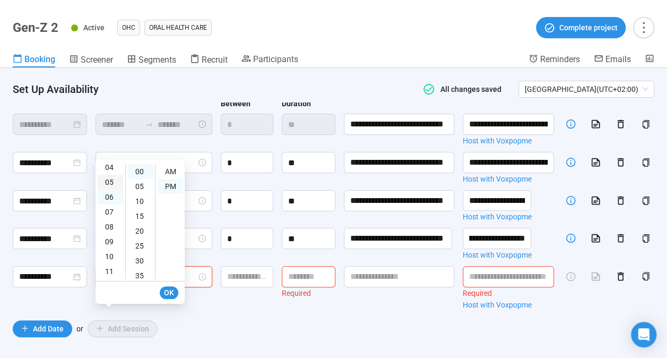
click at [108, 182] on div "05" at bounding box center [110, 182] width 25 height 15
type input "*******"
click at [167, 289] on span "OK" at bounding box center [169, 292] width 10 height 12
click at [108, 198] on div "06" at bounding box center [110, 196] width 25 height 15
click at [171, 187] on div "PM" at bounding box center [170, 186] width 25 height 15
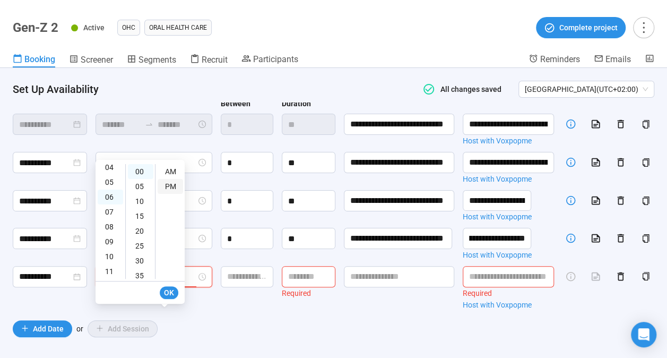
type input "*******"
click at [165, 290] on span "OK" at bounding box center [169, 292] width 10 height 12
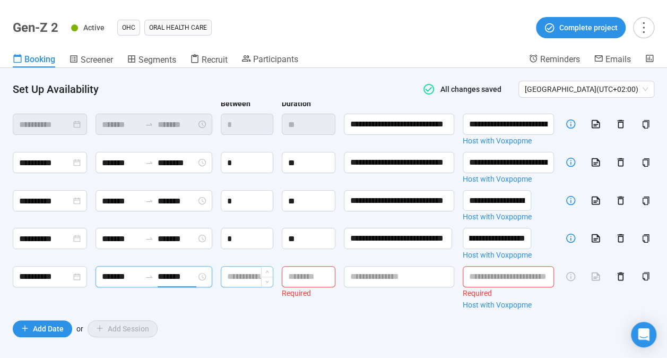
click at [228, 286] on input at bounding box center [246, 276] width 51 height 20
type input "*"
click at [324, 286] on input at bounding box center [308, 276] width 53 height 20
type input "**"
click at [383, 287] on input "text" at bounding box center [399, 276] width 110 height 21
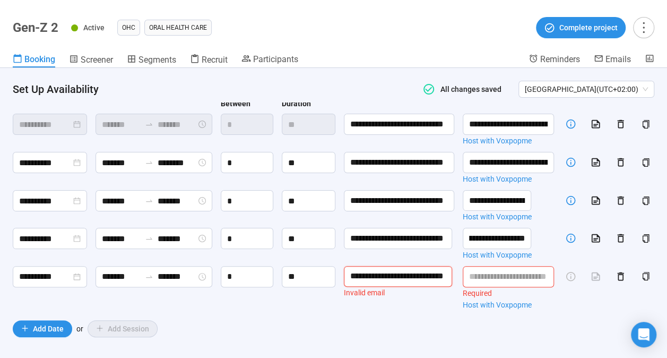
scroll to position [0, 25]
type input "**********"
paste input "**********"
type input "**********"
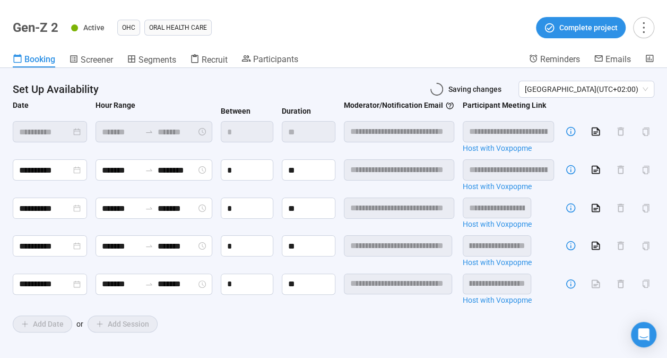
scroll to position [112, 0]
type input "**********"
type input "*******"
type input "**********"
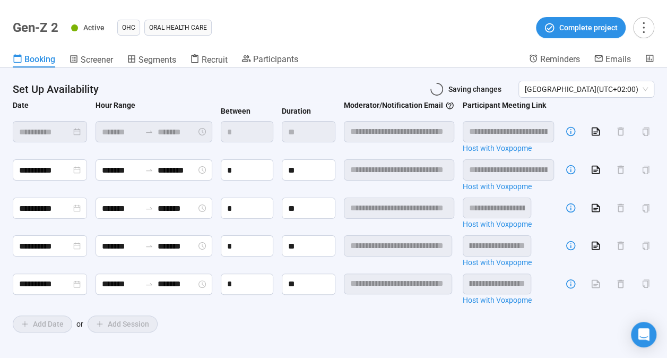
type input "*******"
type input "********"
type input "**********"
type input "*******"
type input "**********"
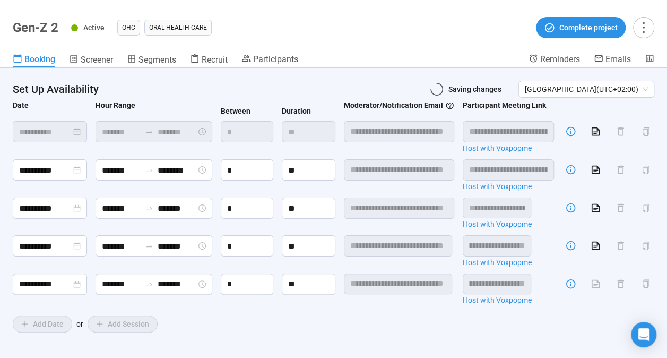
type input "*******"
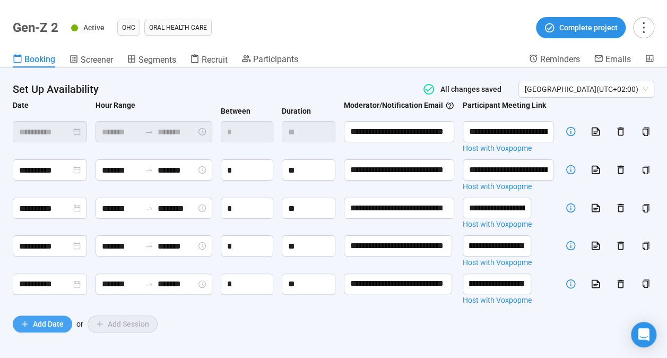
click at [43, 315] on button "Add Date" at bounding box center [42, 323] width 59 height 17
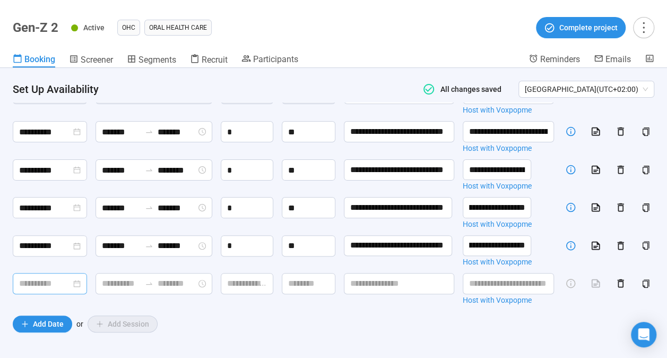
click at [48, 290] on input at bounding box center [45, 282] width 52 height 13
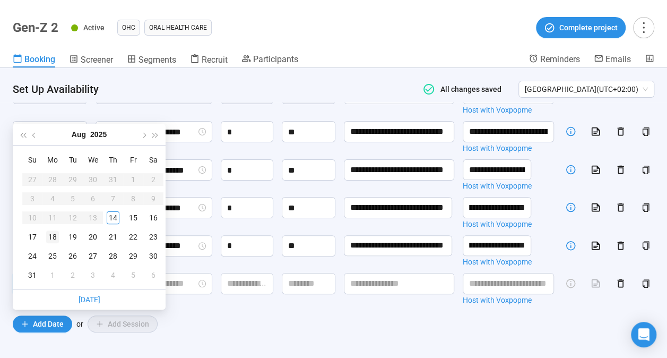
type input "**********"
click at [31, 237] on div "17" at bounding box center [32, 236] width 13 height 13
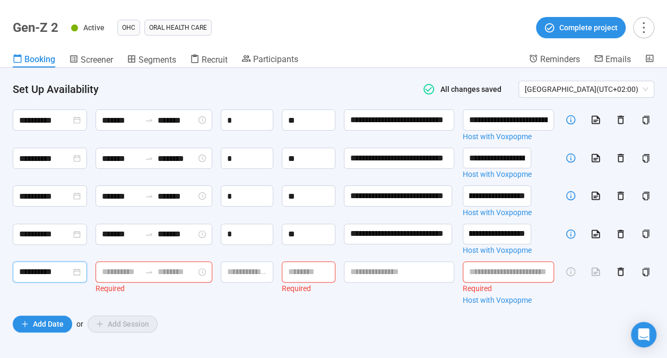
click at [119, 278] on input at bounding box center [121, 271] width 39 height 13
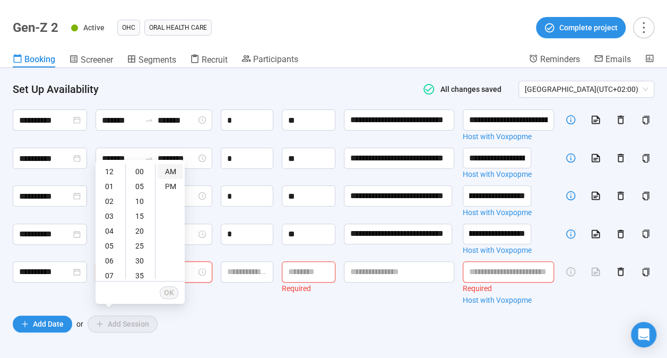
click at [172, 170] on div "AM" at bounding box center [170, 171] width 25 height 15
click at [111, 258] on div "10" at bounding box center [110, 256] width 25 height 15
click at [175, 292] on button "OK" at bounding box center [169, 292] width 19 height 13
type input "********"
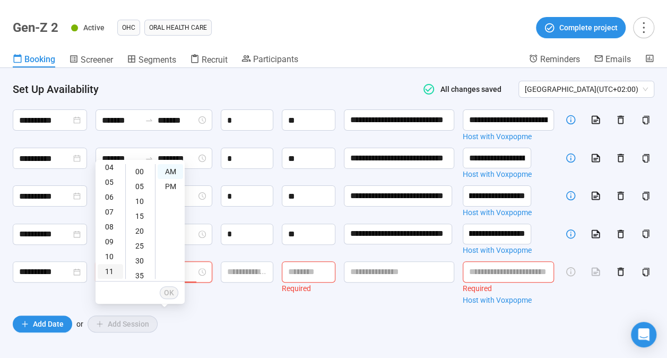
click at [109, 271] on div "11" at bounding box center [110, 271] width 25 height 15
type input "********"
click at [170, 172] on div "AM" at bounding box center [170, 171] width 25 height 15
click at [167, 290] on span "OK" at bounding box center [169, 292] width 10 height 12
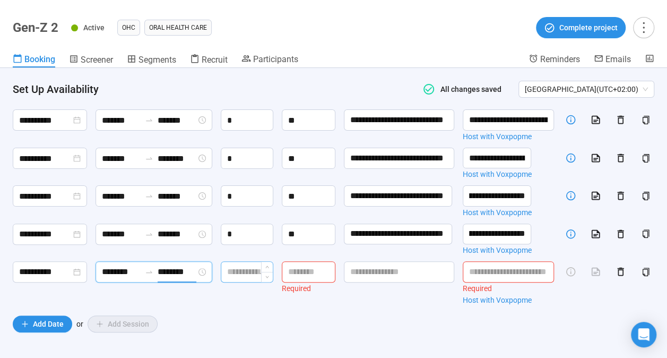
click at [238, 282] on input at bounding box center [246, 272] width 51 height 20
type input "*"
click at [302, 282] on input at bounding box center [308, 272] width 53 height 20
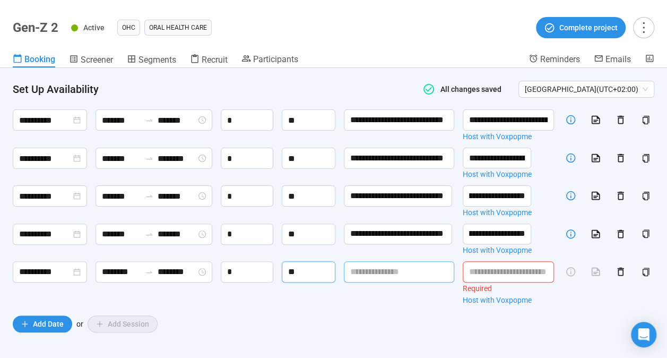
type input "**"
click at [373, 282] on input "text" at bounding box center [399, 271] width 110 height 21
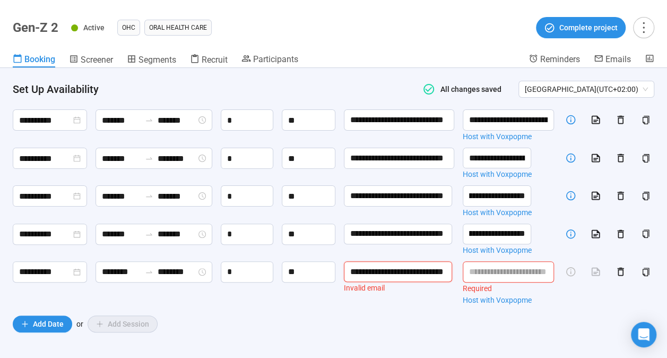
scroll to position [0, 25]
type input "**********"
paste input "**********"
type input "**********"
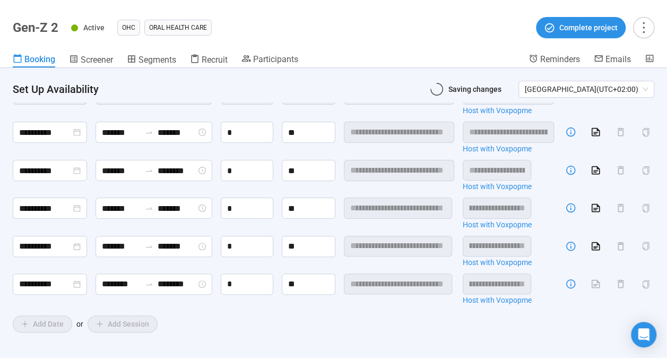
scroll to position [162, 0]
type input "**********"
type input "********"
type input "**********"
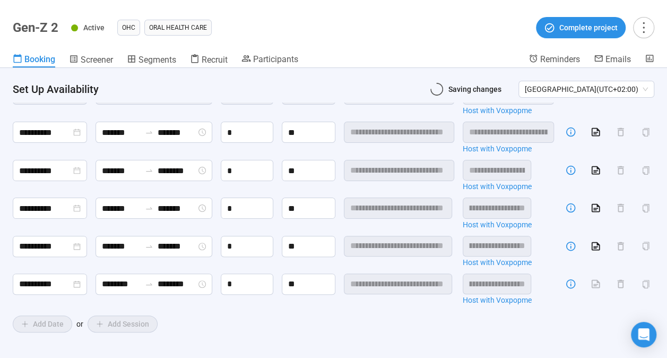
type input "*******"
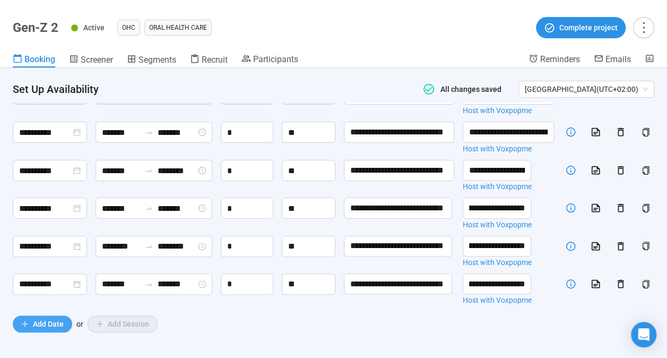
click at [47, 322] on span "Add Date" at bounding box center [48, 324] width 31 height 12
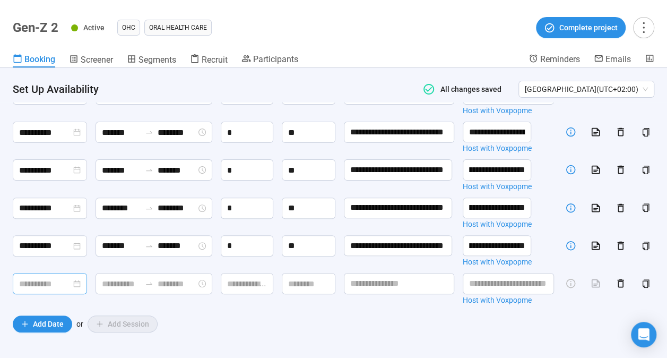
click at [51, 290] on input at bounding box center [45, 283] width 52 height 13
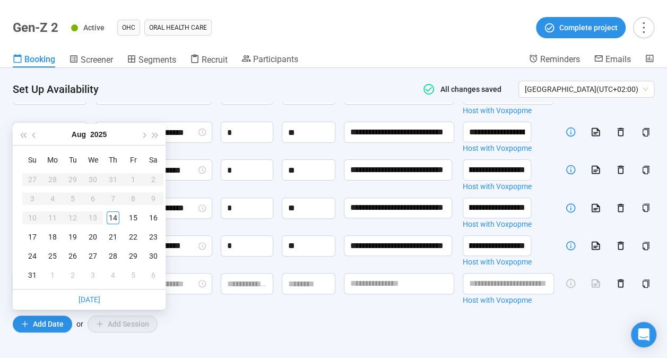
type input "**********"
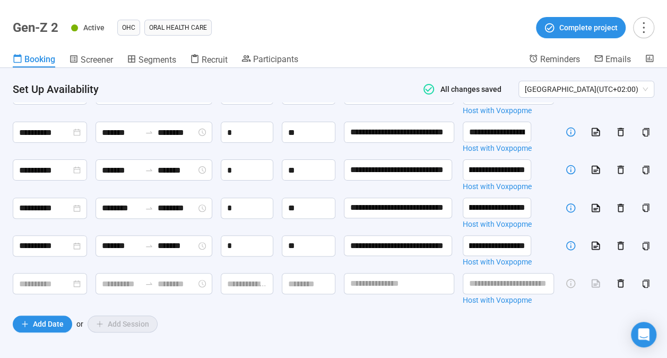
click at [203, 222] on div "******** ********" at bounding box center [153, 209] width 117 height 25
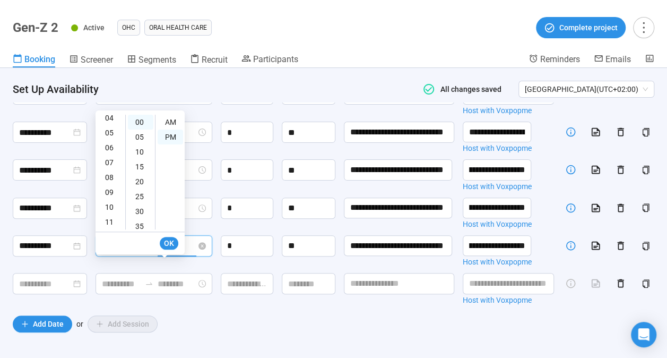
click at [169, 252] on input "*******" at bounding box center [177, 245] width 39 height 13
click at [112, 217] on div "11" at bounding box center [110, 221] width 25 height 15
click at [175, 122] on div "AM" at bounding box center [170, 121] width 25 height 15
type input "********"
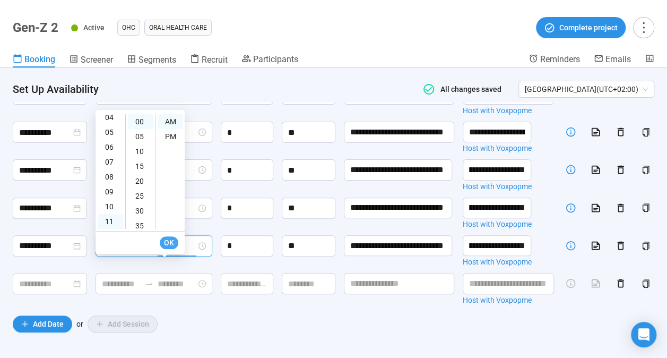
click at [168, 240] on span "OK" at bounding box center [169, 243] width 10 height 12
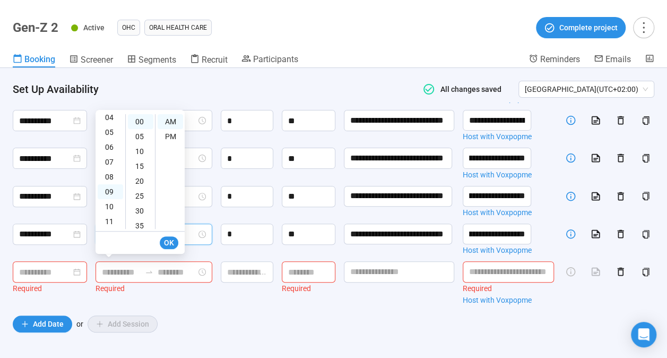
click at [273, 211] on div "*" at bounding box center [247, 198] width 53 height 25
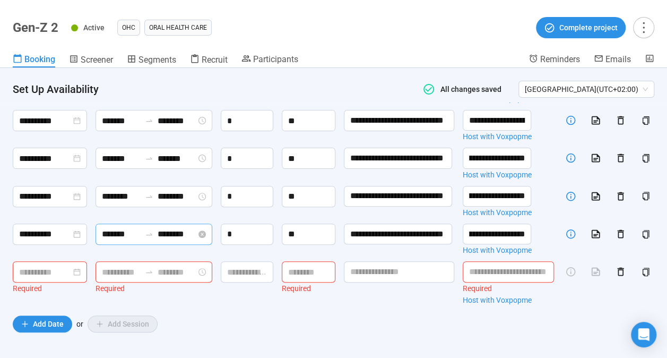
click at [107, 240] on input "*******" at bounding box center [121, 233] width 39 height 13
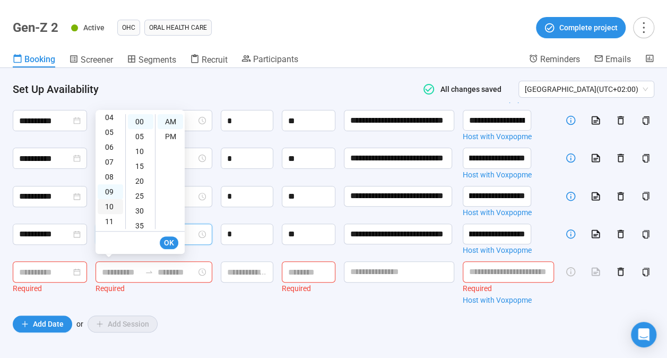
click at [112, 203] on div "10" at bounding box center [110, 206] width 25 height 15
type input "********"
click at [165, 240] on input "********" at bounding box center [177, 233] width 39 height 13
click at [110, 132] on div "02" at bounding box center [110, 130] width 25 height 15
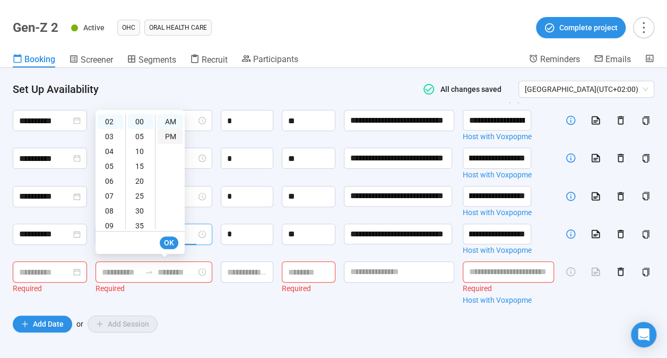
click at [165, 136] on div "PM" at bounding box center [170, 136] width 25 height 15
type input "*******"
click at [164, 243] on span "OK" at bounding box center [169, 243] width 10 height 12
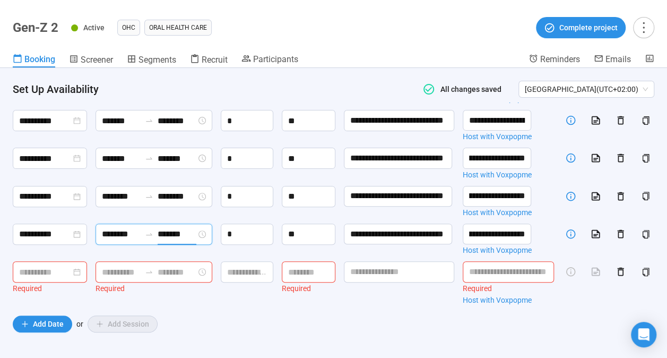
scroll to position [151, 0]
click at [116, 203] on input "********" at bounding box center [121, 195] width 39 height 13
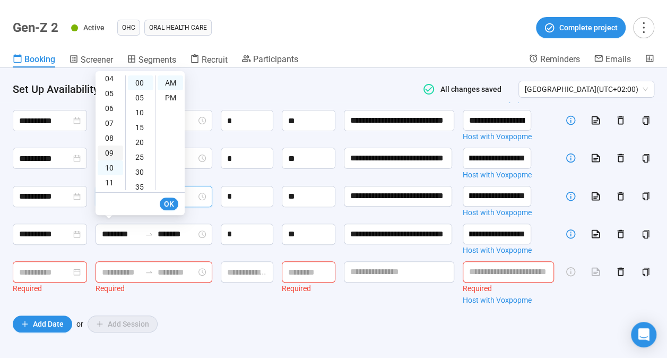
click at [112, 150] on div "09" at bounding box center [110, 152] width 25 height 15
type input "*******"
click at [171, 205] on span "OK" at bounding box center [169, 204] width 10 height 12
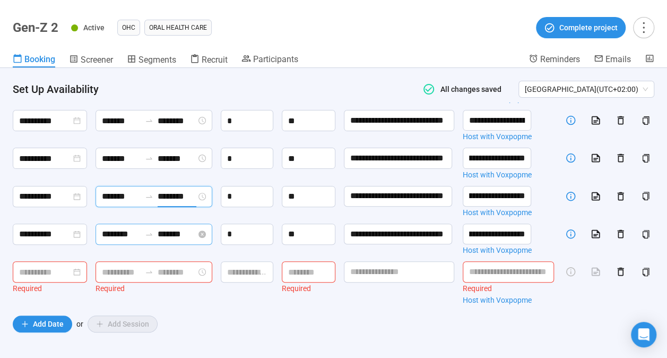
scroll to position [223, 0]
click at [615, 266] on icon "button" at bounding box center [620, 271] width 11 height 11
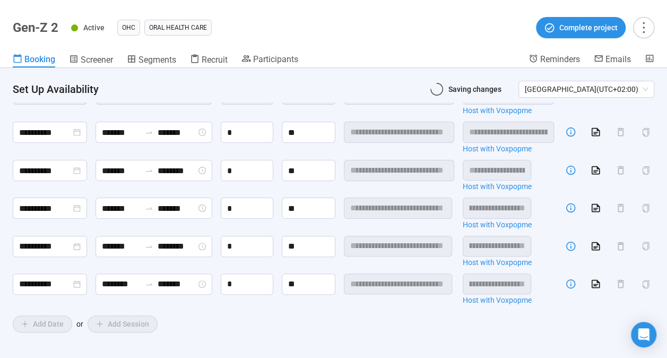
scroll to position [162, 0]
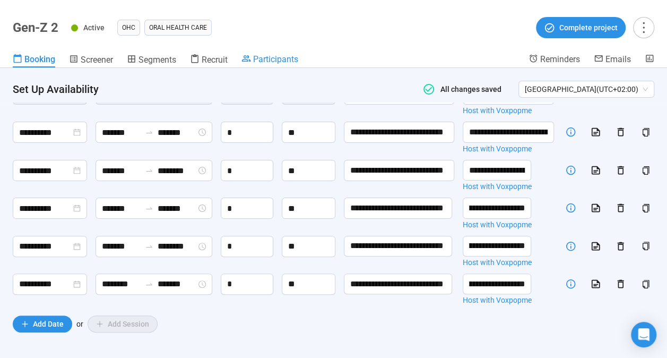
click at [293, 59] on span "Participants" at bounding box center [275, 59] width 45 height 10
